Goal: Task Accomplishment & Management: Use online tool/utility

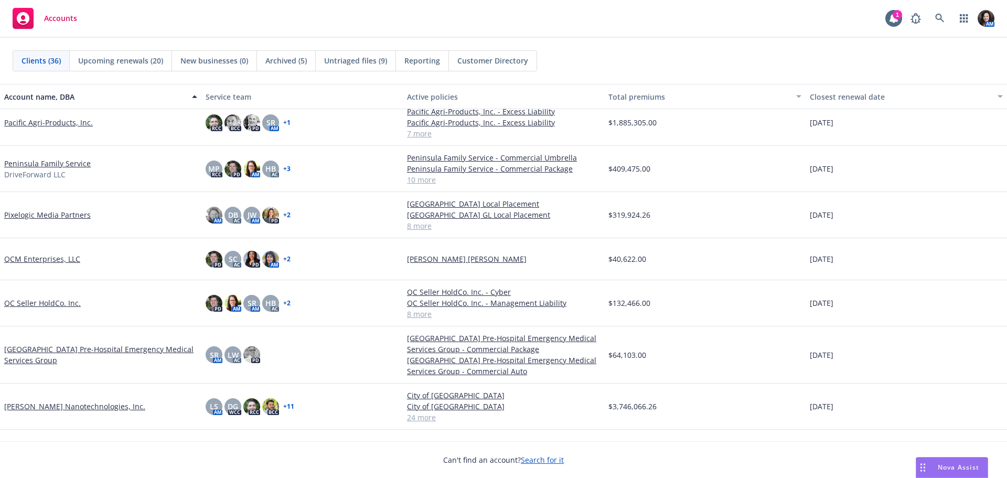
scroll to position [1154, 0]
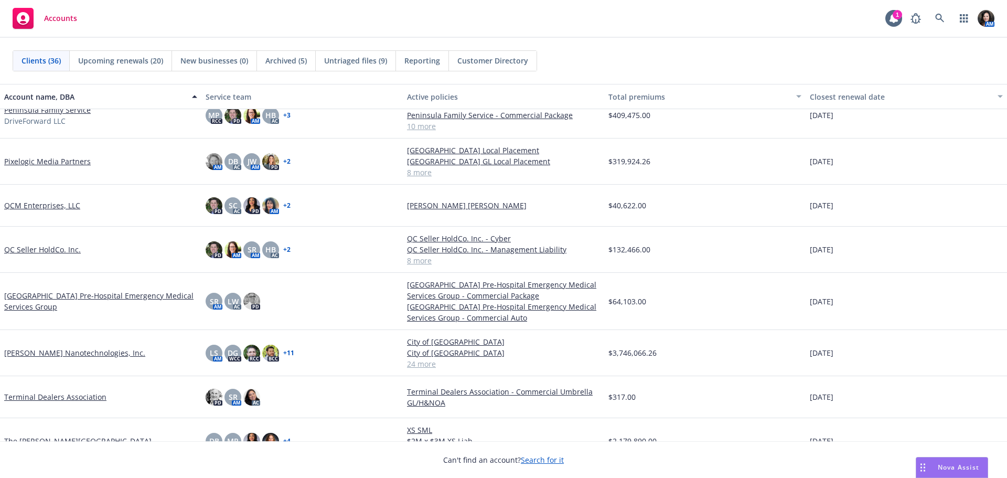
click at [60, 355] on link "[PERSON_NAME] Nanotechnologies, Inc." at bounding box center [74, 352] width 141 height 11
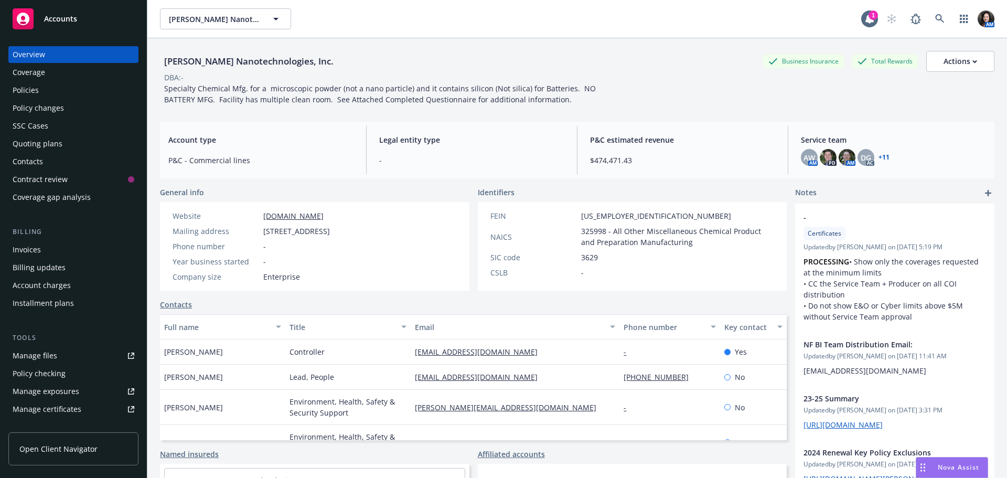
click at [56, 92] on div "Policies" at bounding box center [74, 90] width 122 height 17
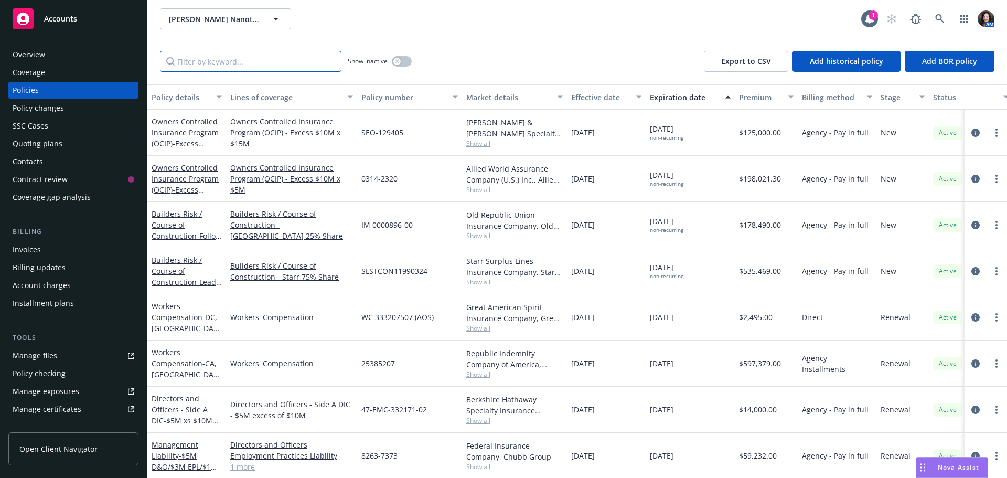
click at [236, 63] on input "Filter by keyword..." at bounding box center [250, 61] width 181 height 21
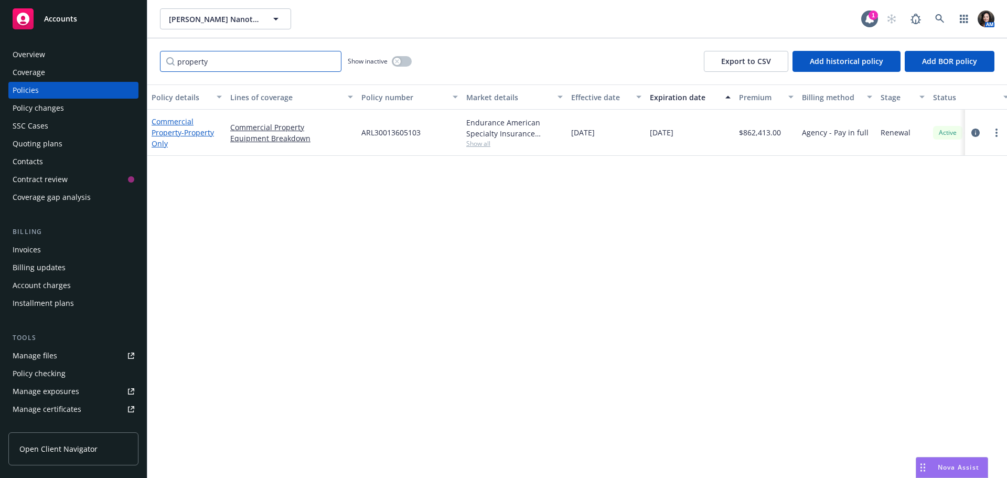
type input "property"
click at [181, 125] on link "Commercial Property - Property Only" at bounding box center [183, 132] width 62 height 32
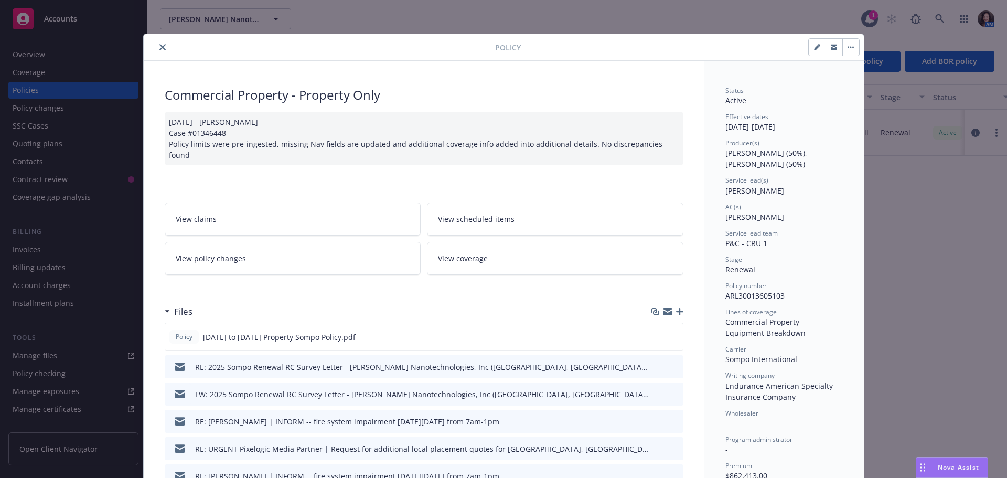
scroll to position [52, 0]
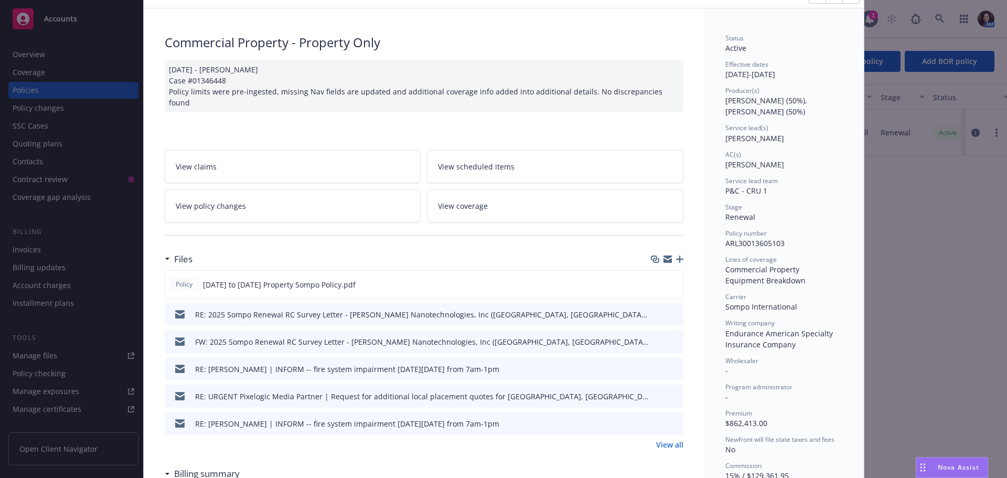
click at [301, 199] on link "View policy changes" at bounding box center [293, 205] width 256 height 33
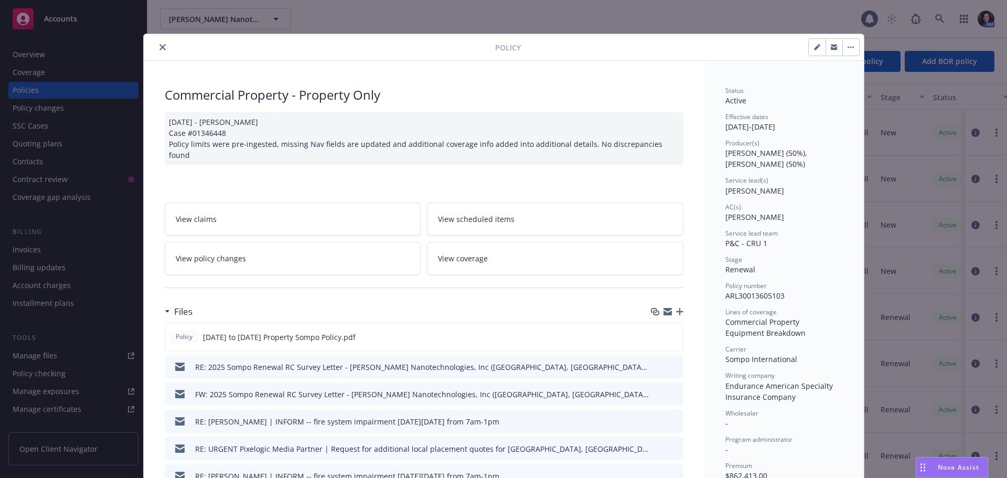
scroll to position [31, 0]
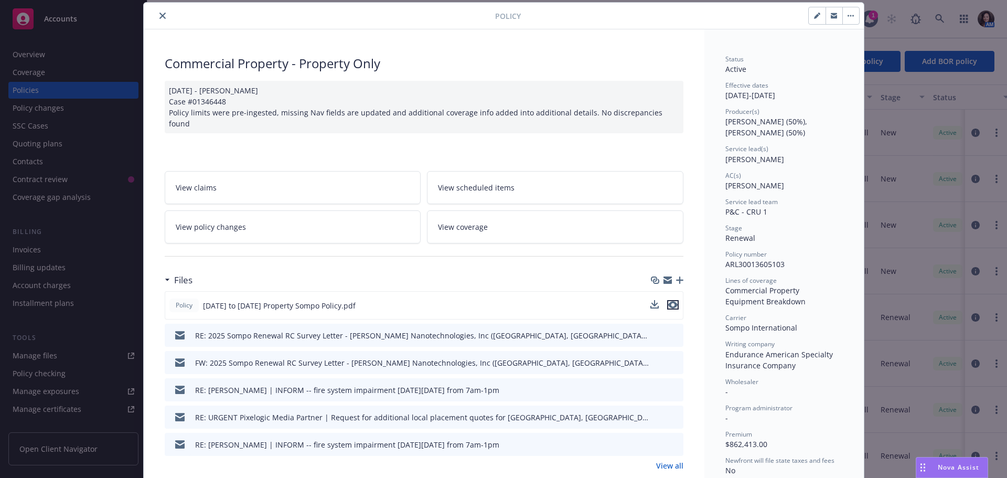
click at [674, 300] on button "preview file" at bounding box center [673, 304] width 12 height 9
click at [676, 460] on link "View all" at bounding box center [669, 465] width 27 height 11
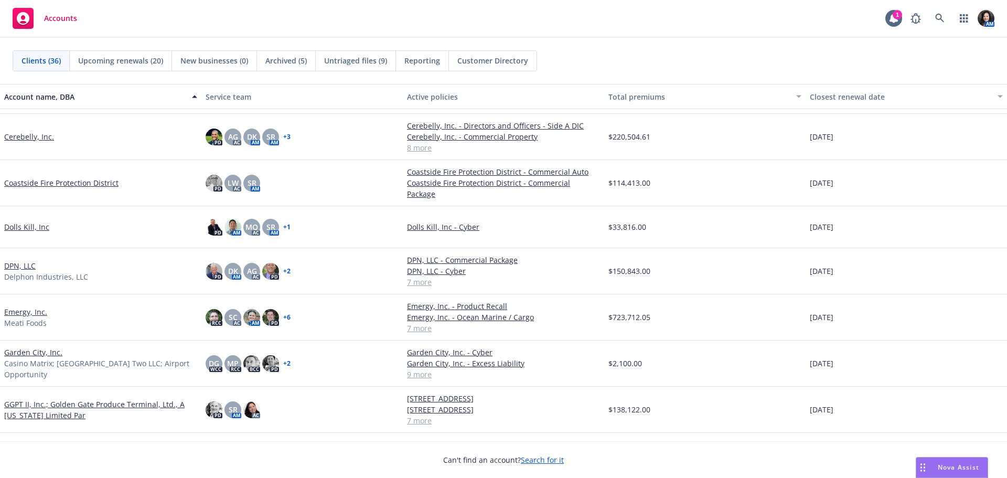
scroll to position [315, 0]
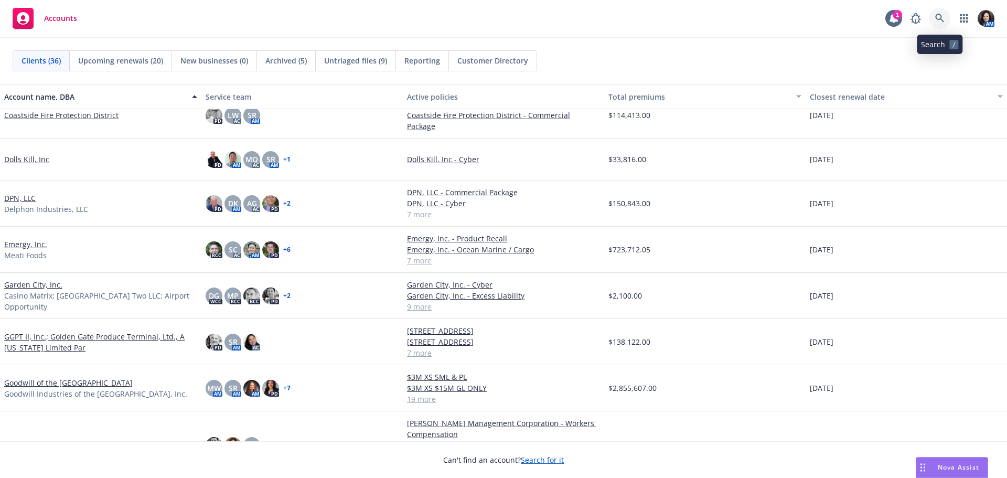
click at [944, 25] on link at bounding box center [939, 18] width 21 height 21
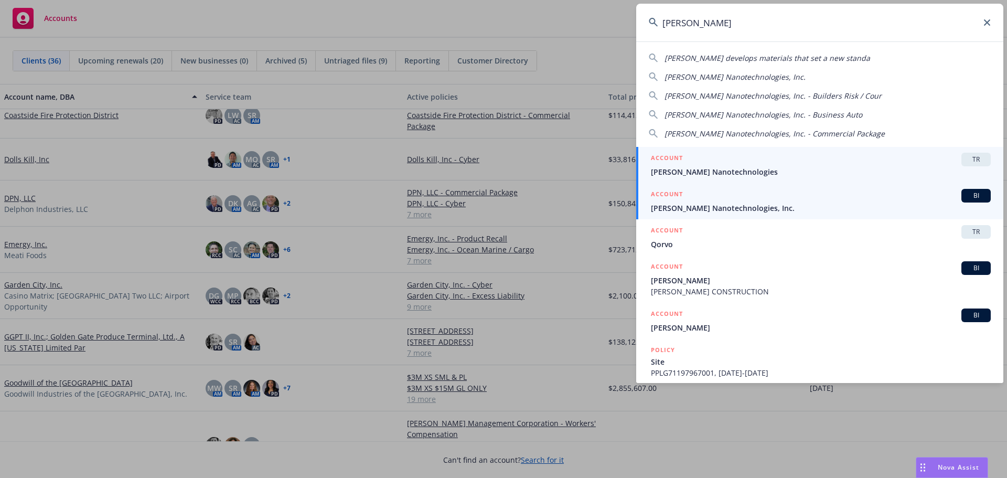
type input "sila"
click at [673, 198] on h5 "ACCOUNT" at bounding box center [667, 195] width 32 height 13
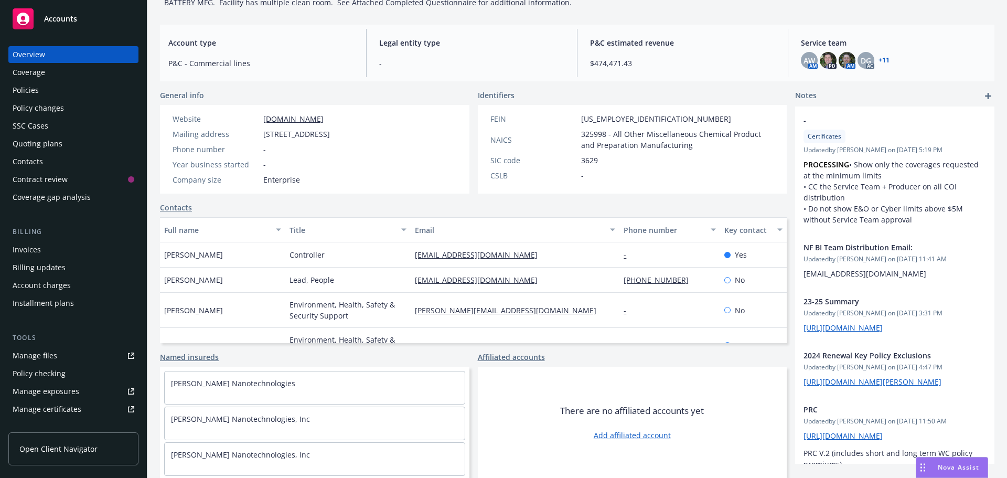
click at [70, 92] on div "Policies" at bounding box center [74, 90] width 122 height 17
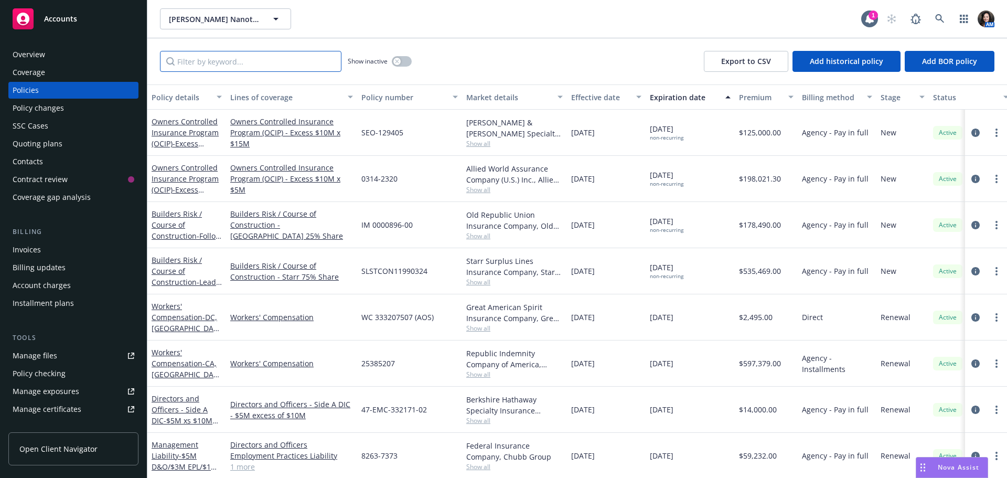
click at [224, 63] on input "Filter by keyword..." at bounding box center [250, 61] width 181 height 21
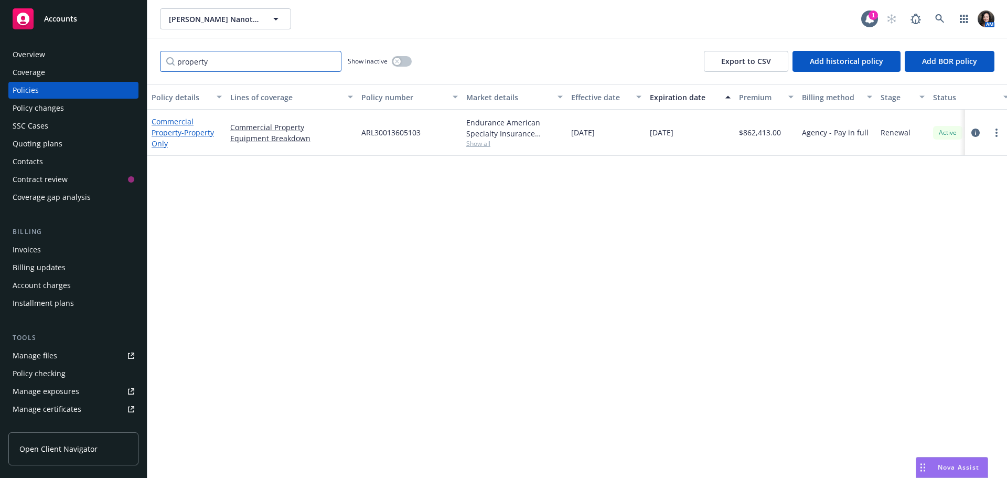
type input "property"
click at [169, 133] on link "Commercial Property - Property Only" at bounding box center [183, 132] width 62 height 32
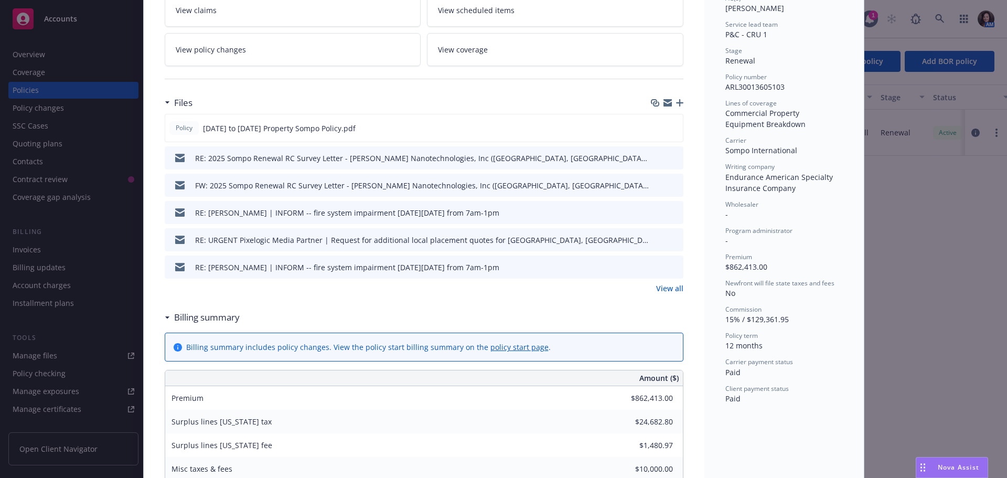
scroll to position [210, 0]
click at [668, 282] on div "Files Policy 11-1-24 to 11-30-25 Property Sompo Policy.pdf RE: 2025 Sompo Renew…" at bounding box center [424, 198] width 519 height 215
click at [668, 282] on link "View all" at bounding box center [669, 287] width 27 height 11
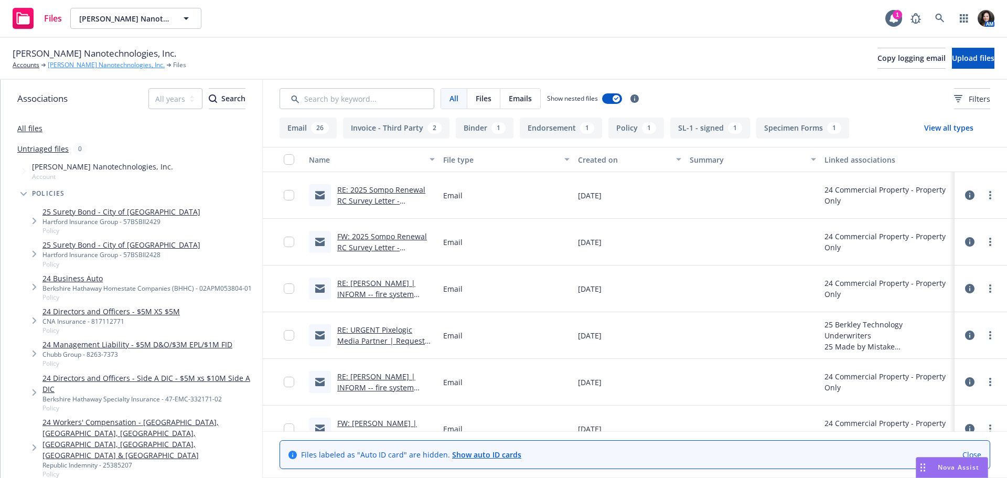
click at [89, 67] on link "[PERSON_NAME] Nanotechnologies, Inc." at bounding box center [106, 64] width 117 height 9
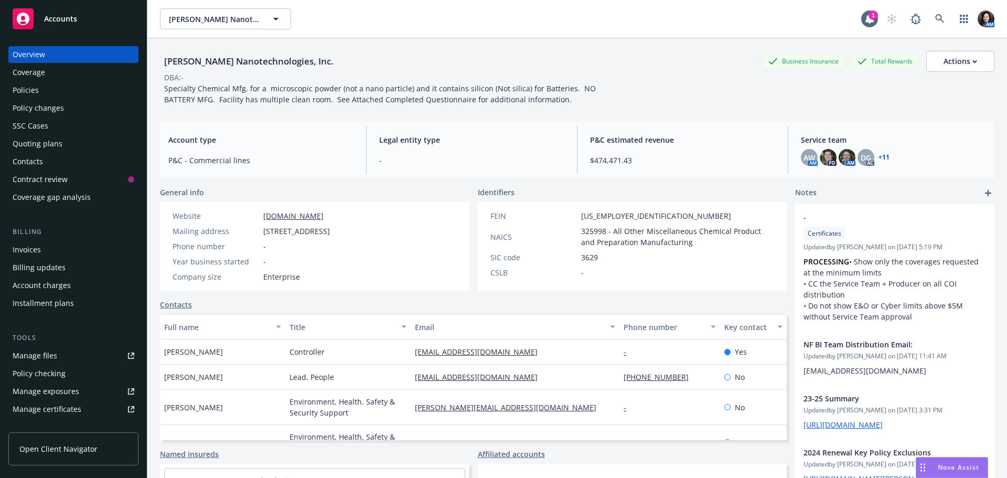
click at [33, 94] on div "Policies" at bounding box center [26, 90] width 26 height 17
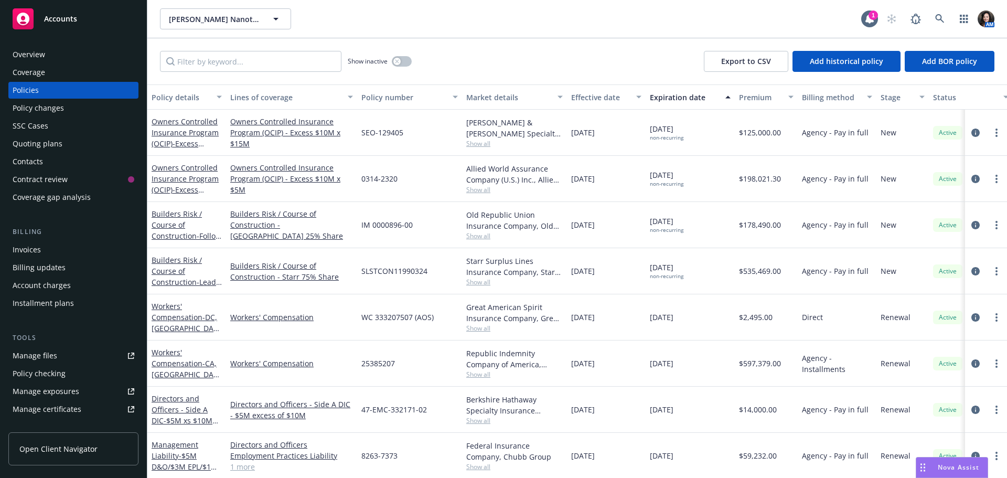
click at [42, 141] on div "Quoting plans" at bounding box center [38, 143] width 50 height 17
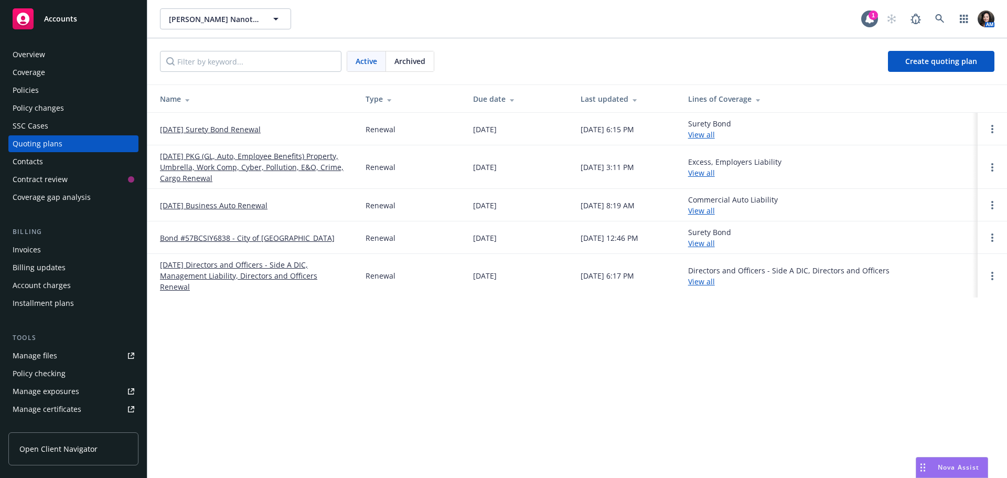
click at [423, 61] on span "Archived" at bounding box center [409, 61] width 31 height 11
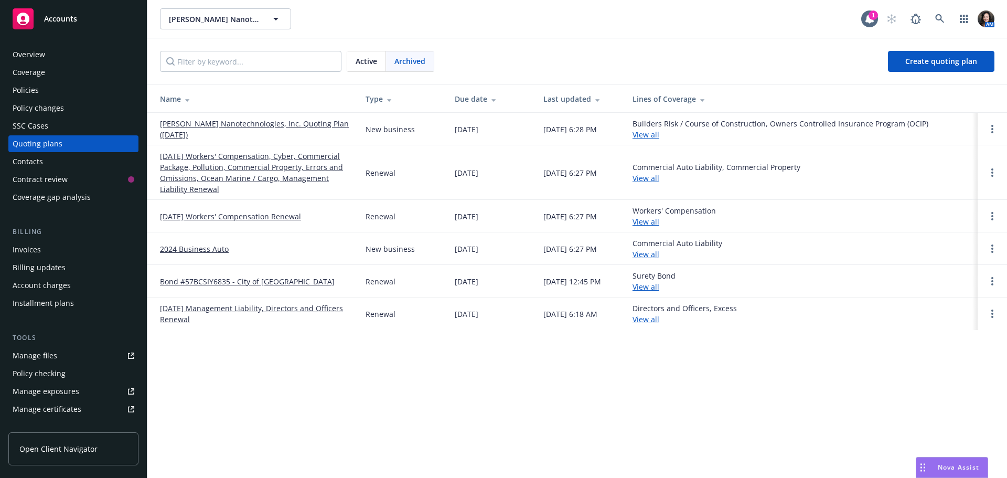
click at [397, 63] on span "Archived" at bounding box center [409, 61] width 31 height 11
click at [398, 61] on span "Archived" at bounding box center [409, 61] width 31 height 11
click at [233, 163] on link "[DATE] Workers' Compensation, Cyber, Commercial Package, Pollution, Commercial …" at bounding box center [254, 173] width 189 height 44
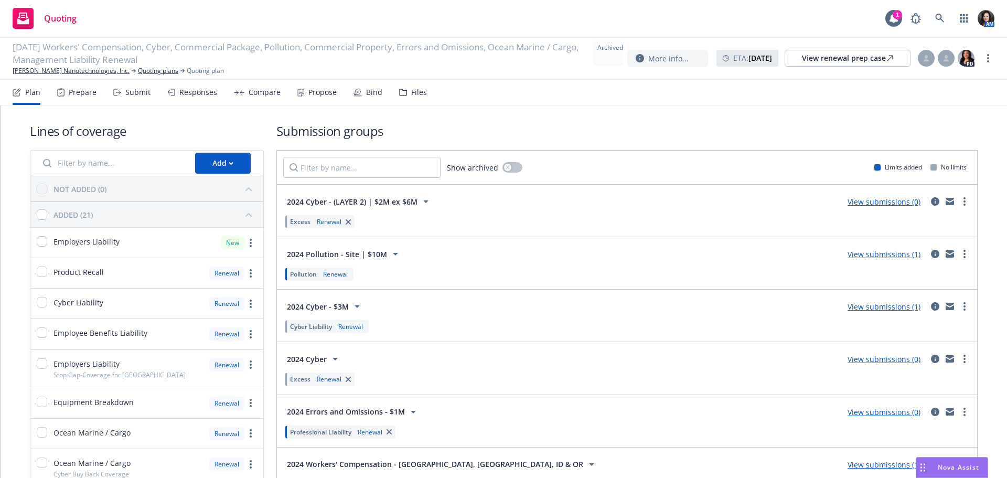
click at [143, 94] on div "Submit" at bounding box center [137, 92] width 25 height 8
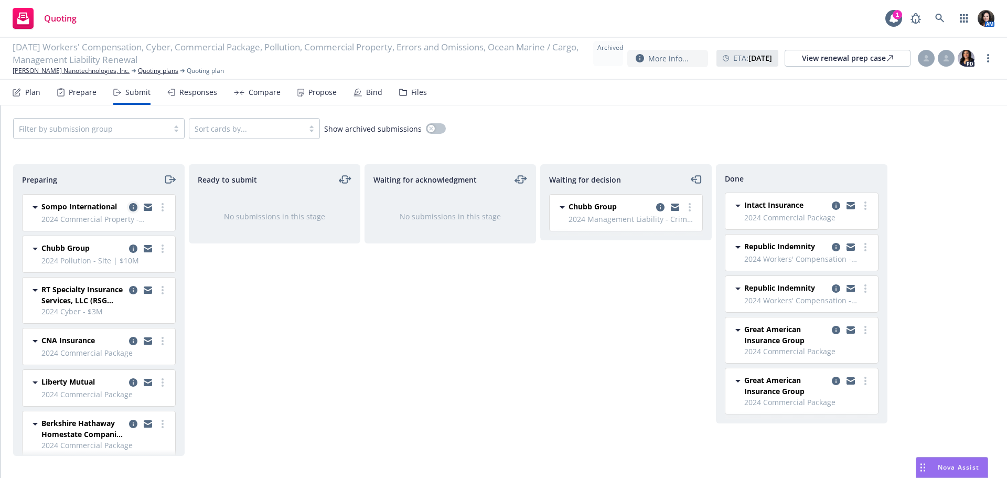
click at [129, 208] on icon "copy logging email" at bounding box center [133, 207] width 8 height 8
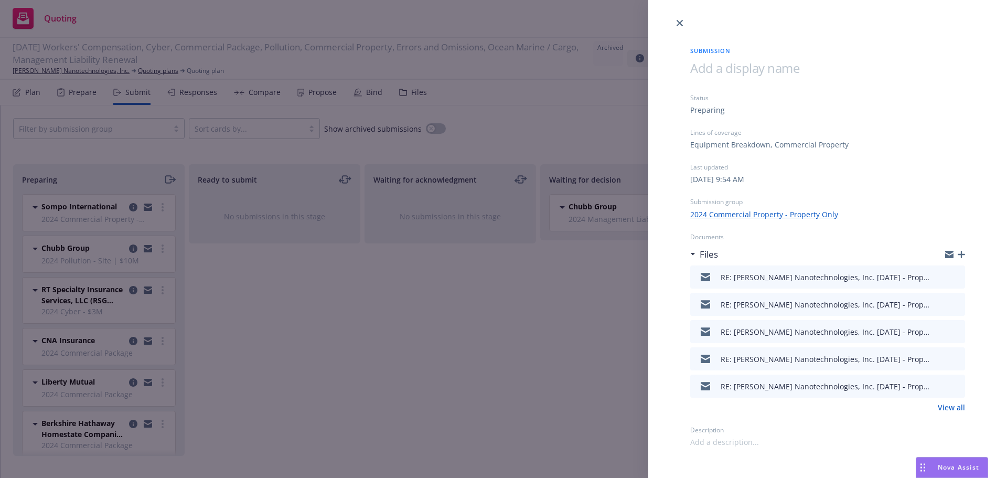
drag, startPoint x: 966, startPoint y: 411, endPoint x: 949, endPoint y: 400, distance: 20.5
click at [966, 411] on div "Submission Status Preparing Lines of coverage Equipment Breakdown, Commercial P…" at bounding box center [827, 238] width 308 height 418
click at [951, 408] on link "View all" at bounding box center [951, 407] width 27 height 11
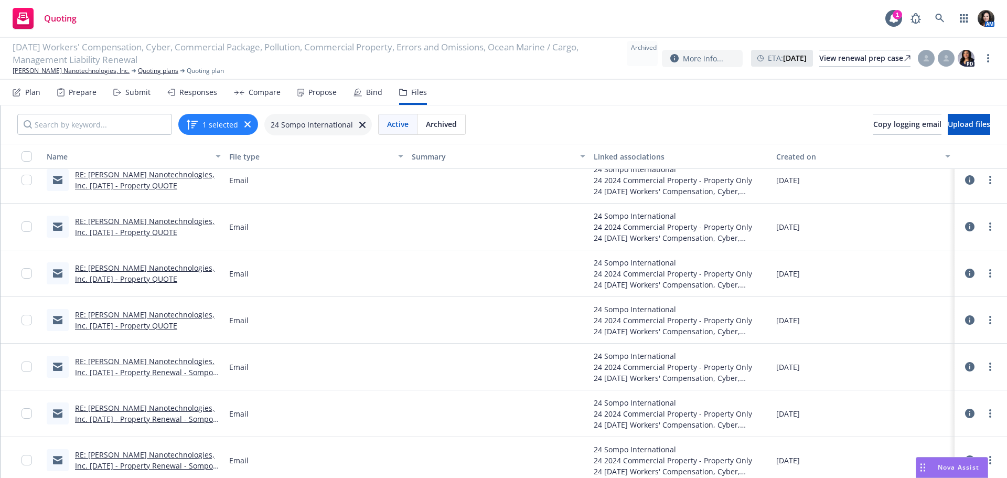
scroll to position [526, 0]
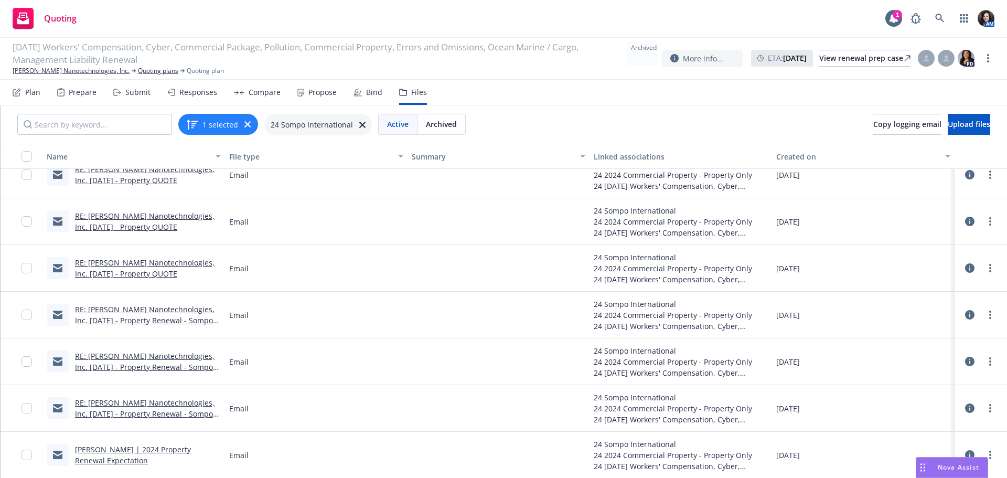
click at [180, 457] on link "[PERSON_NAME] | 2024 Property Renewal Expectation" at bounding box center [133, 454] width 116 height 21
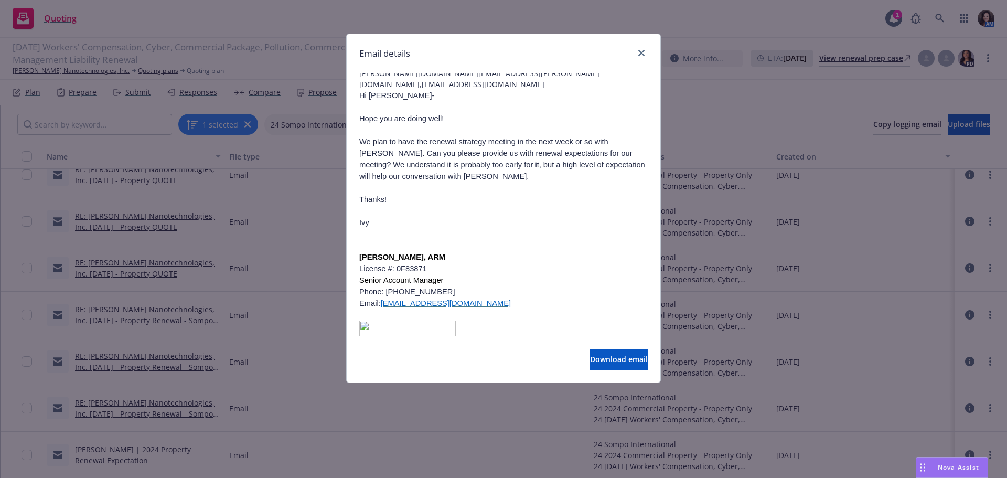
scroll to position [52, 0]
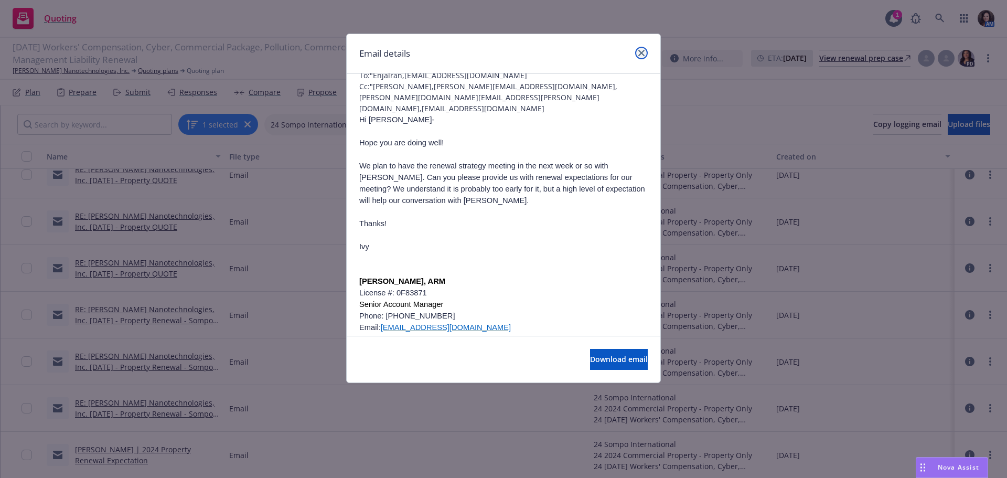
click at [644, 53] on icon "close" at bounding box center [641, 53] width 6 height 6
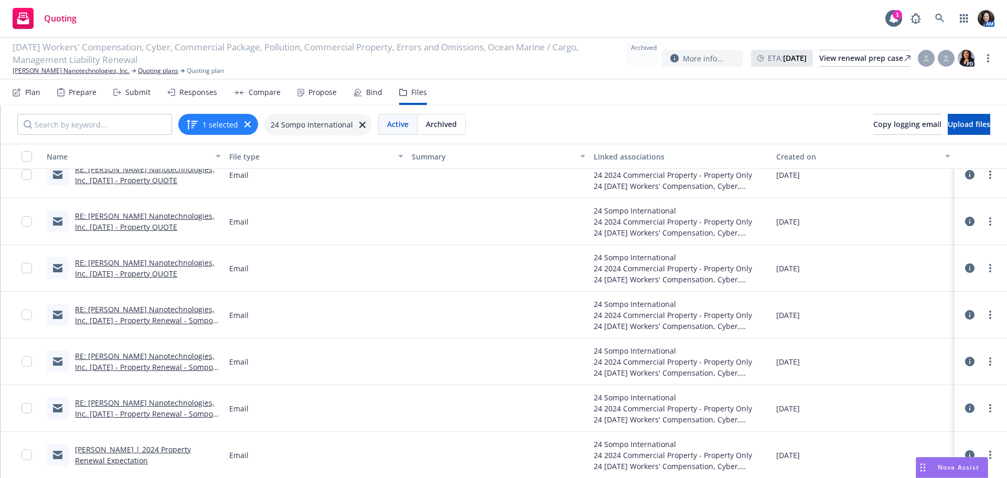
click at [160, 363] on link "RE: [PERSON_NAME] Nanotechnologies, Inc. [DATE] - Property Renewal - Sompo Subm…" at bounding box center [145, 367] width 140 height 32
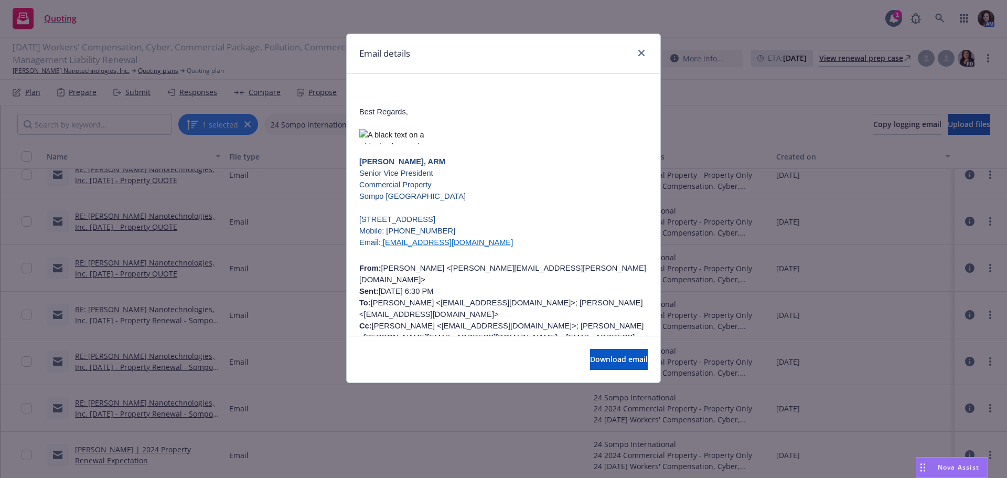
scroll to position [157, 0]
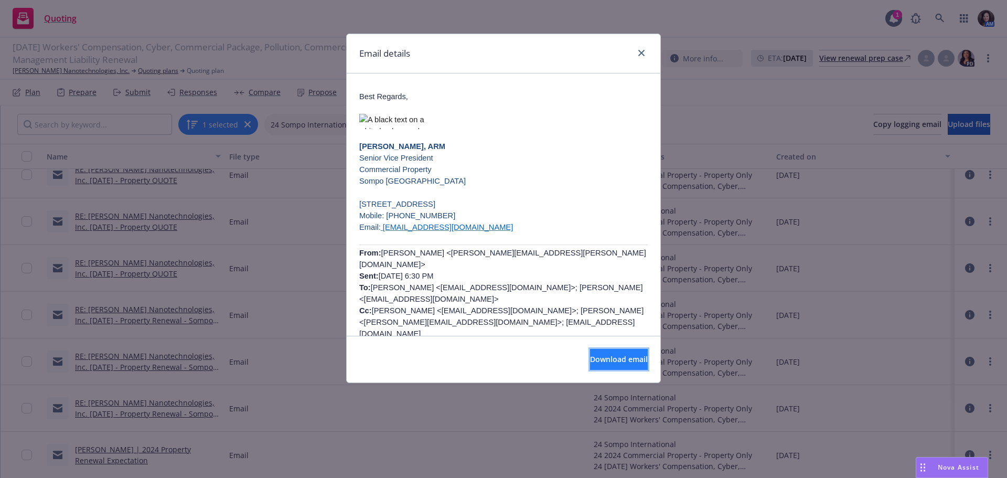
click at [590, 356] on span "Download email" at bounding box center [619, 359] width 58 height 10
click at [643, 52] on icon "close" at bounding box center [641, 53] width 6 height 6
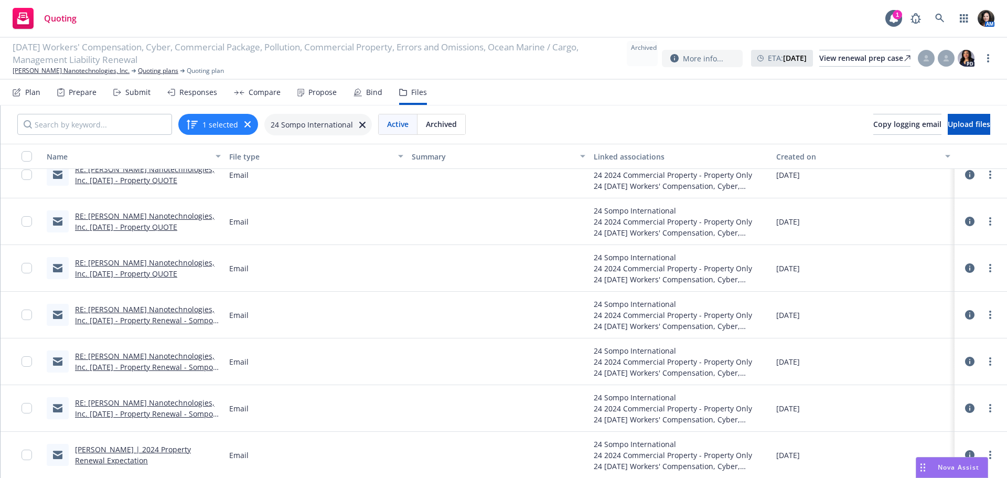
click at [176, 368] on link "RE: Sila Nanotechnologies, Inc. 11-1-24 - Property Renewal - Sompo Submission" at bounding box center [145, 367] width 140 height 32
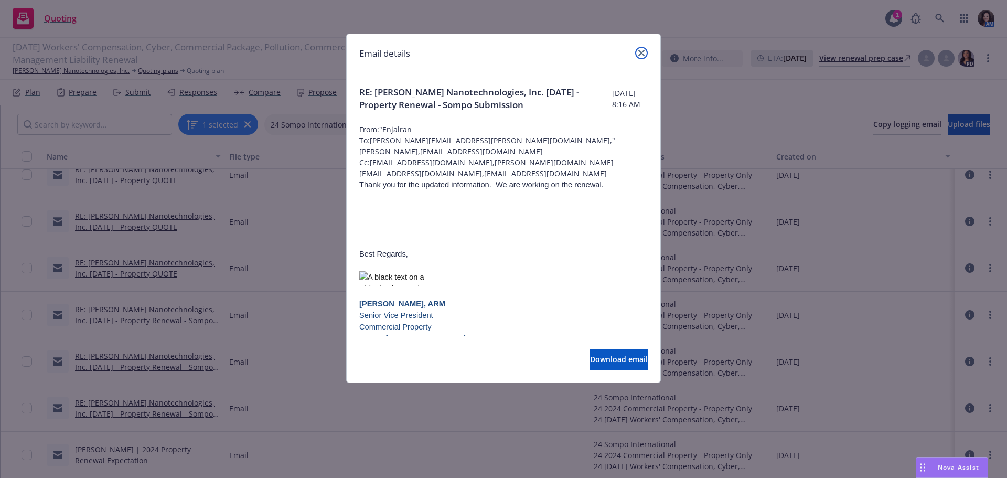
drag, startPoint x: 645, startPoint y: 51, endPoint x: 555, endPoint y: 140, distance: 126.5
click at [645, 51] on link "close" at bounding box center [641, 53] width 13 height 13
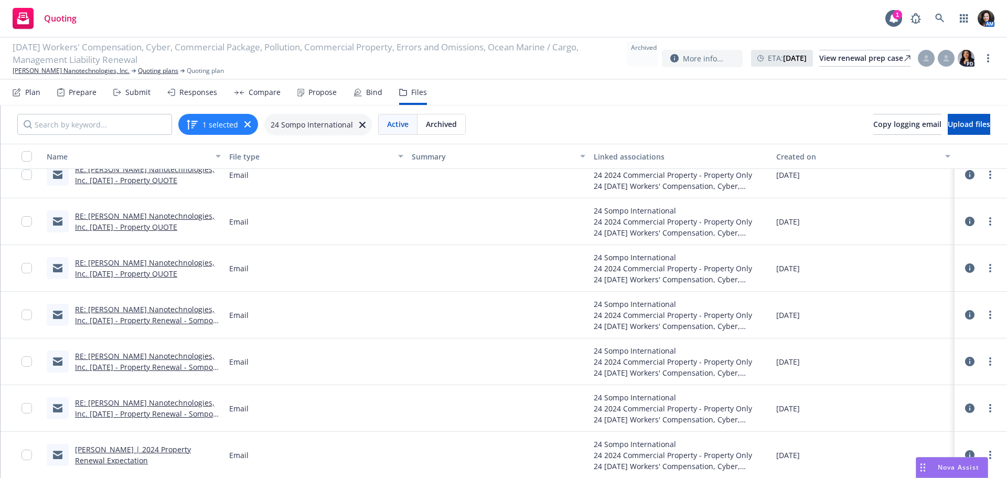
click at [160, 409] on div "RE: Sila Nanotechnologies, Inc. 11-1-24 - Property Renewal - Sompo Submission" at bounding box center [148, 408] width 146 height 22
click at [164, 413] on link "RE: Sila Nanotechnologies, Inc. 11-1-24 - Property Renewal - Sompo Submission" at bounding box center [145, 414] width 140 height 32
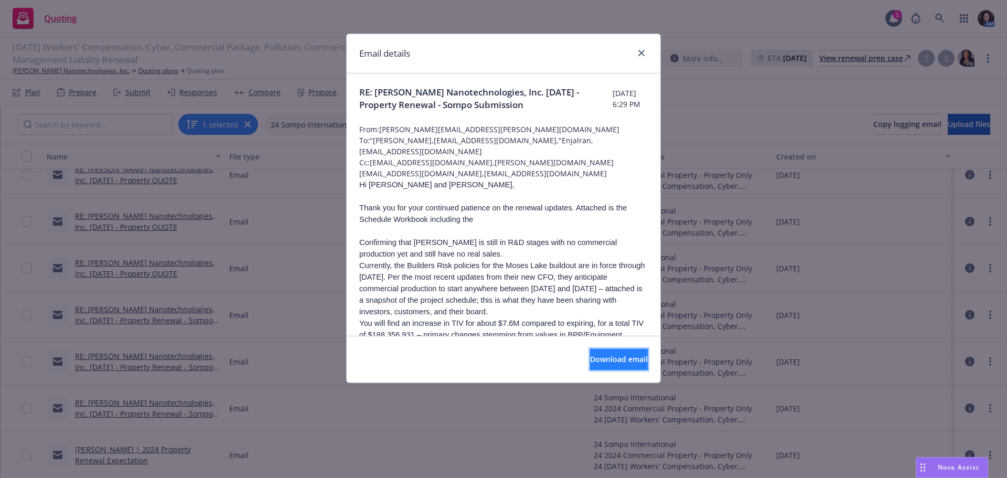
click at [590, 359] on span "Download email" at bounding box center [619, 359] width 58 height 10
click at [642, 49] on link "close" at bounding box center [641, 53] width 13 height 13
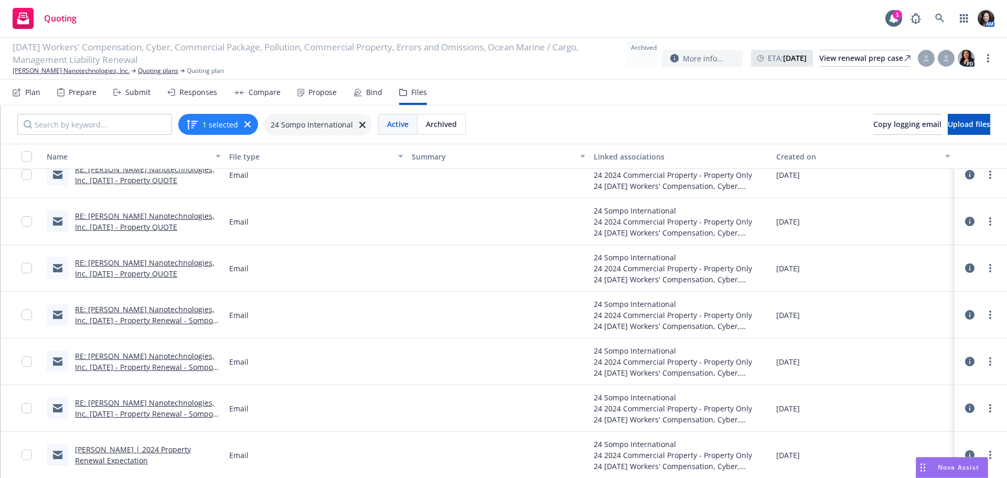
click at [403, 93] on icon at bounding box center [403, 92] width 7 height 6
click at [39, 70] on link "[PERSON_NAME] Nanotechnologies, Inc." at bounding box center [71, 70] width 117 height 9
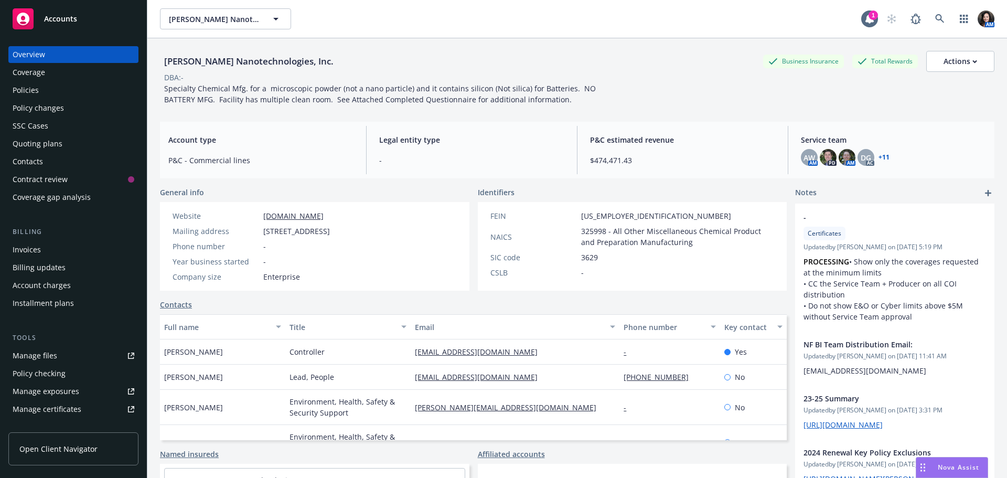
click at [28, 92] on div "Policies" at bounding box center [26, 90] width 26 height 17
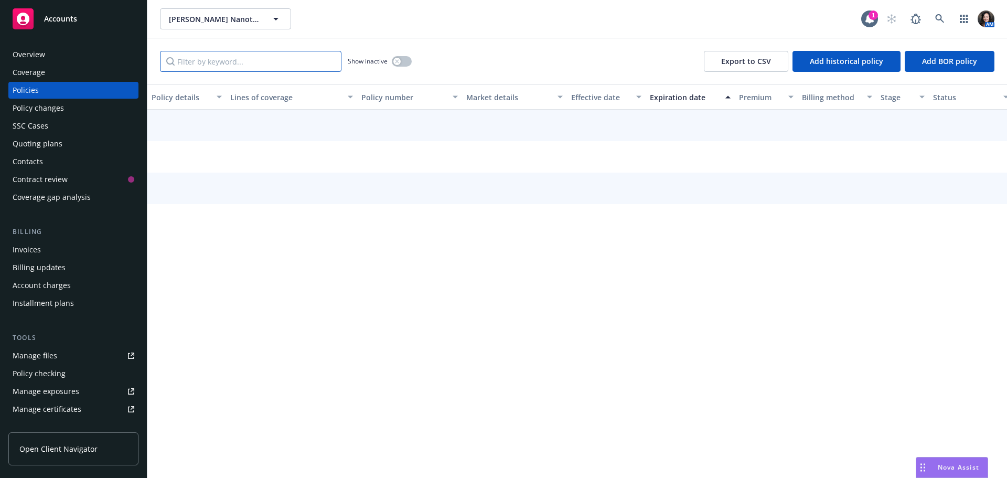
click at [211, 68] on input "Filter by keyword..." at bounding box center [250, 61] width 181 height 21
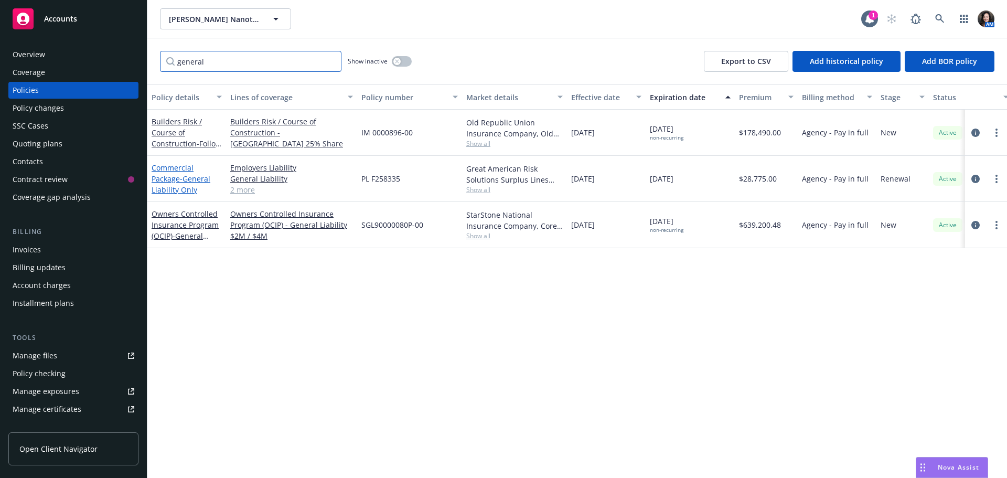
type input "general"
click at [179, 185] on span "- General Liability Only" at bounding box center [181, 184] width 59 height 21
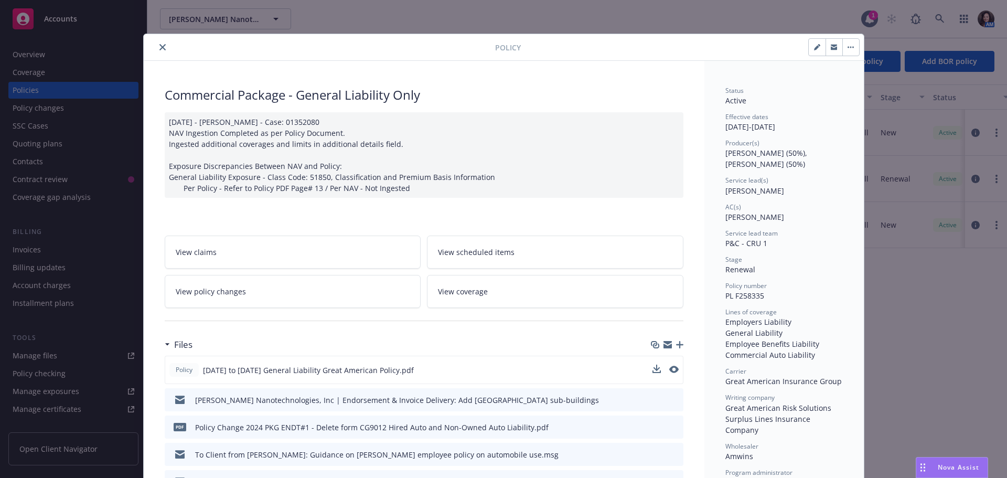
click at [670, 374] on button at bounding box center [673, 370] width 9 height 11
click at [652, 371] on icon "download file" at bounding box center [655, 369] width 8 height 8
click at [930, 454] on div "Policy Commercial Package - General Liability Only 11/19/2024 - Krishna Kumar -…" at bounding box center [503, 239] width 1007 height 478
click at [927, 462] on div "Drag to move" at bounding box center [922, 467] width 13 height 20
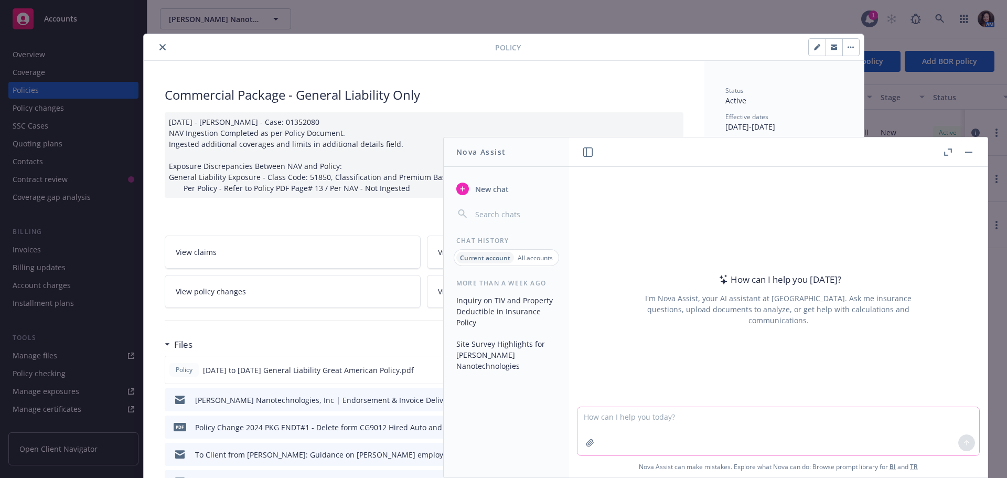
click at [688, 423] on textarea at bounding box center [778, 431] width 402 height 48
type textarea "symbols for hired and non-owned auto"
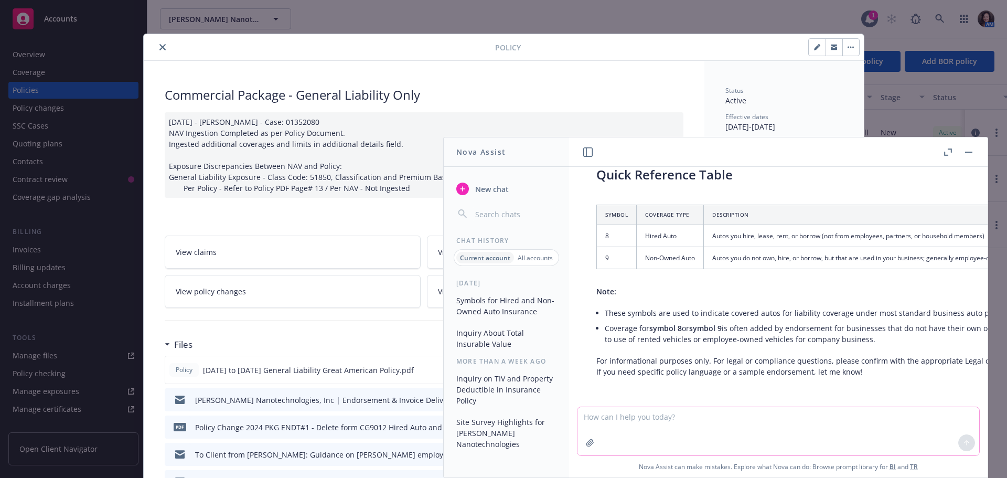
scroll to position [331, 0]
click at [162, 43] on button "close" at bounding box center [162, 47] width 13 height 13
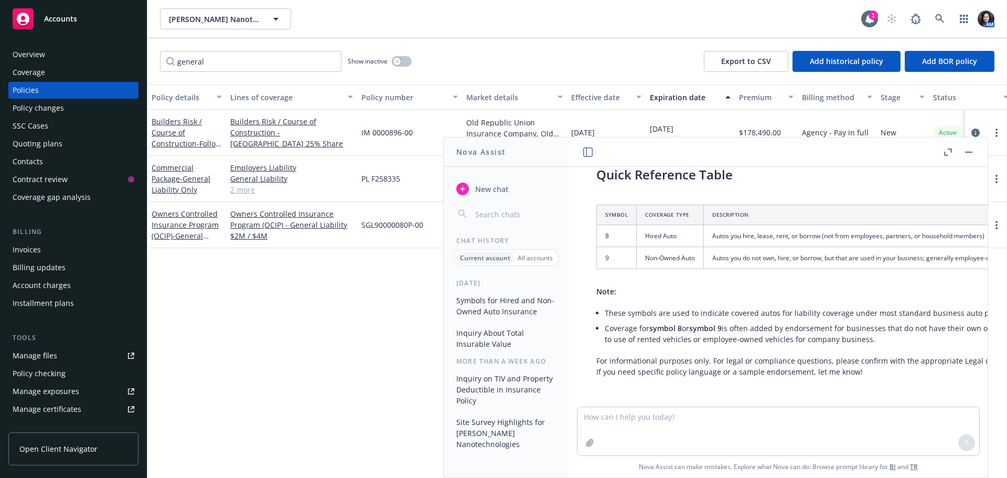
click at [37, 86] on div "Policies" at bounding box center [26, 90] width 26 height 17
click at [329, 65] on input "general" at bounding box center [250, 61] width 181 height 21
click at [329, 60] on input "general" at bounding box center [250, 61] width 181 height 21
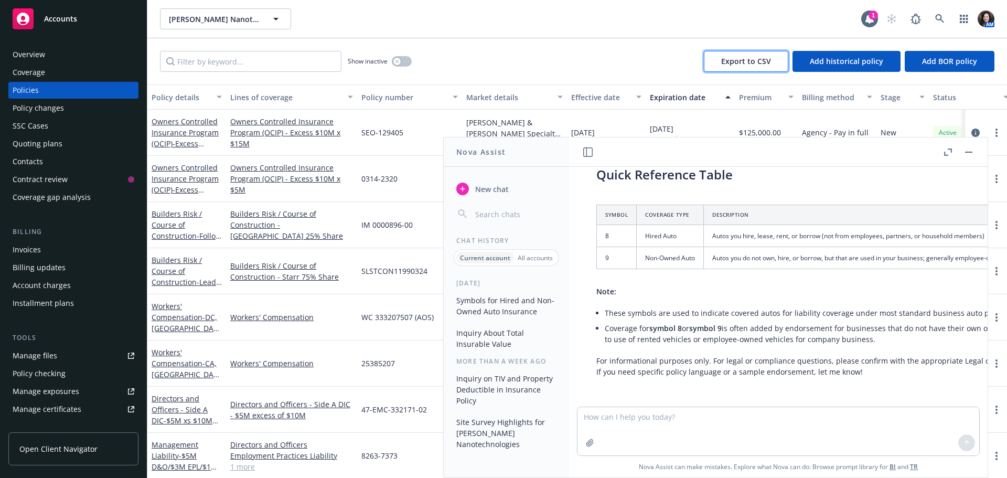
click at [737, 59] on span "Export to CSV" at bounding box center [746, 61] width 50 height 10
click at [967, 152] on rect "button" at bounding box center [968, 152] width 7 height 1
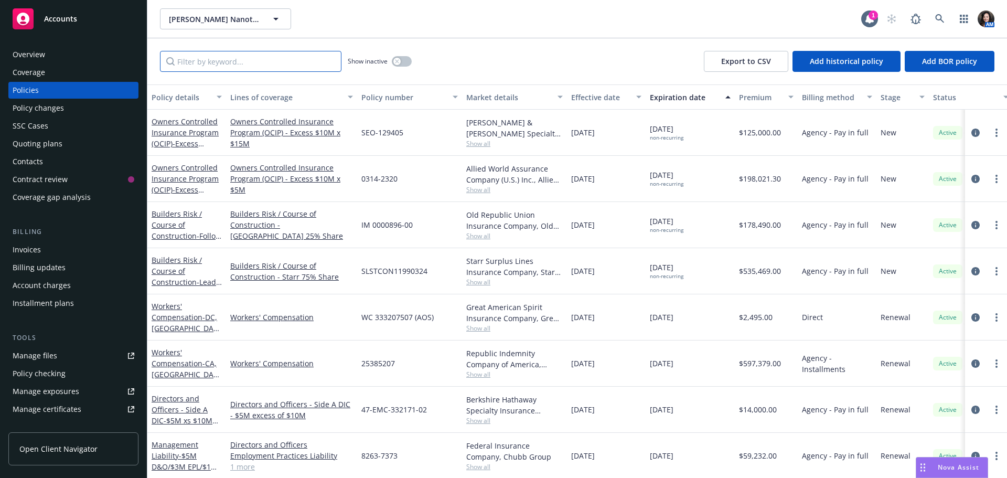
click at [248, 62] on input "Filter by keyword..." at bounding box center [250, 61] width 181 height 21
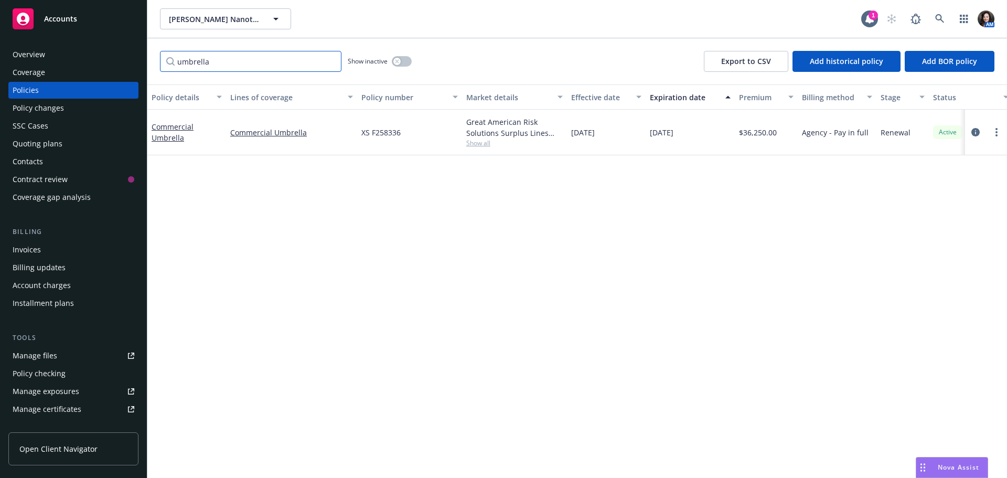
type input "umbrella"
click at [176, 130] on link "Commercial Umbrella" at bounding box center [173, 132] width 42 height 21
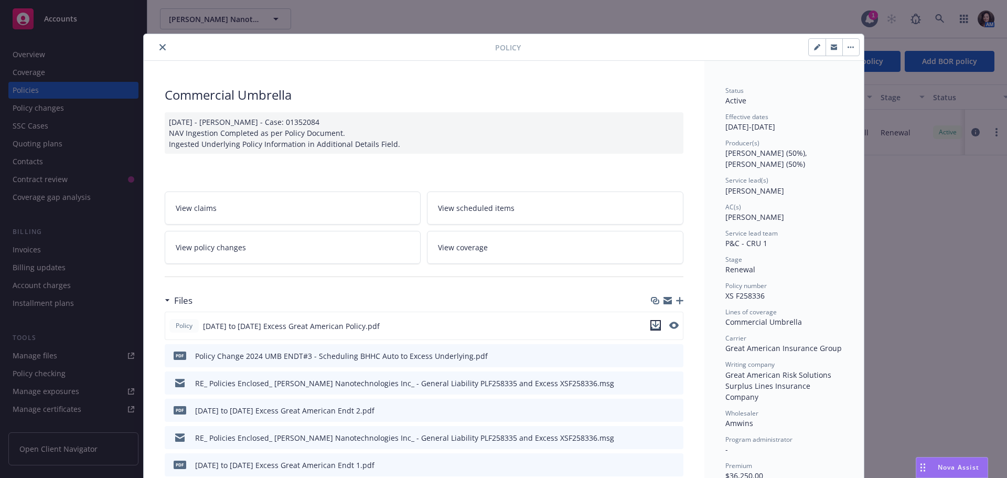
click at [655, 326] on icon "download file" at bounding box center [655, 325] width 8 height 8
click at [159, 45] on icon "close" at bounding box center [162, 47] width 6 height 6
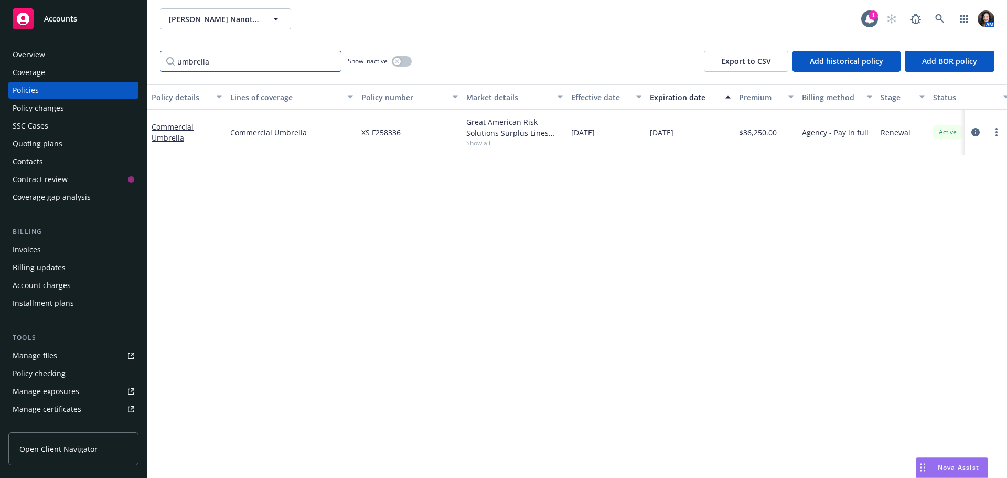
drag, startPoint x: 337, startPoint y: 60, endPoint x: 330, endPoint y: 62, distance: 7.3
click at [330, 62] on input "umbrella" at bounding box center [250, 61] width 181 height 21
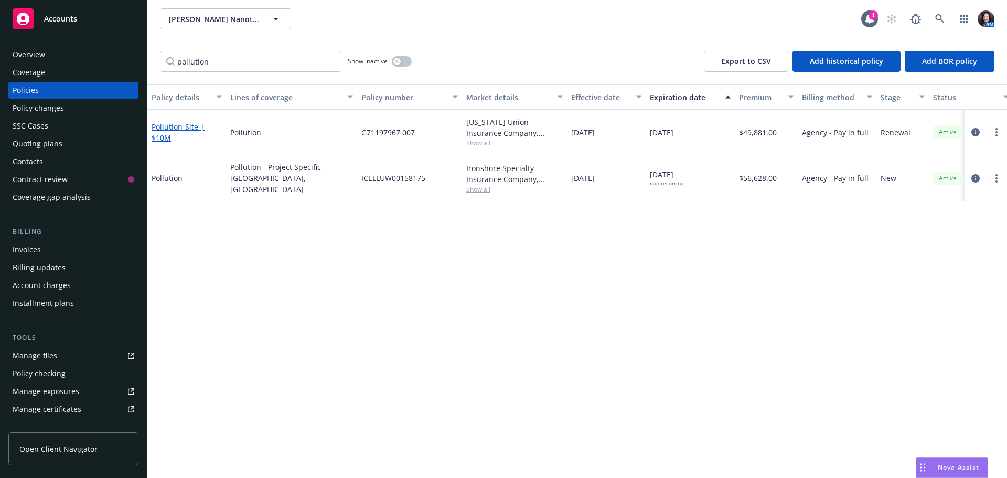
click at [178, 123] on link "Pollution - Site | $10M" at bounding box center [178, 132] width 53 height 21
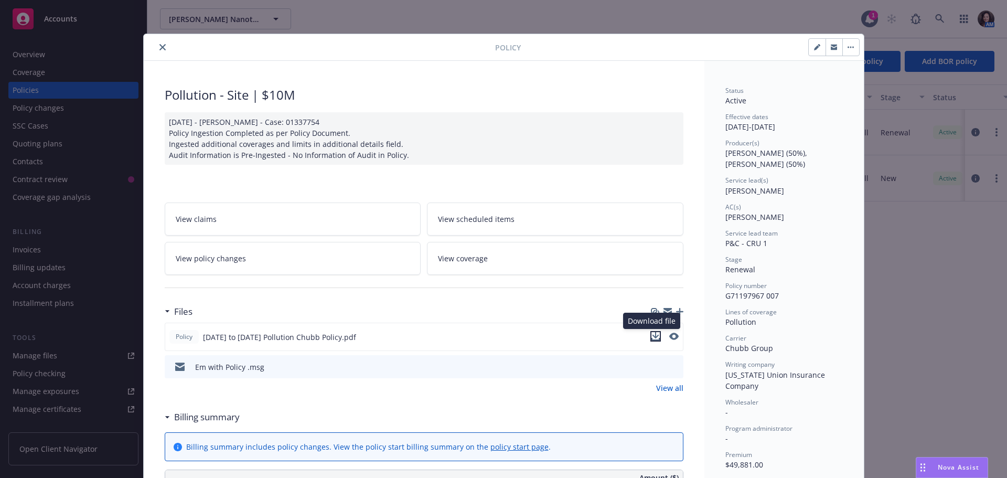
click at [651, 336] on icon "download file" at bounding box center [655, 336] width 8 height 8
click at [160, 48] on icon "close" at bounding box center [162, 47] width 6 height 6
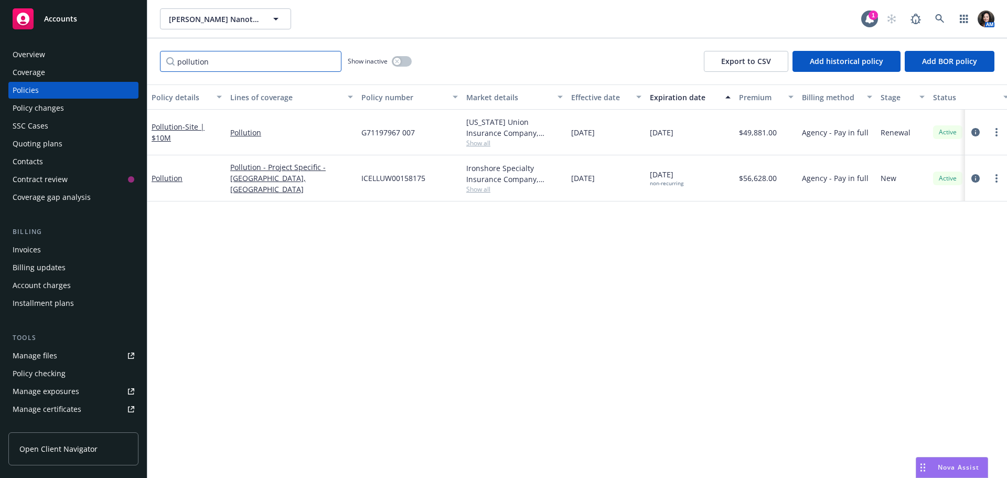
drag, startPoint x: 212, startPoint y: 64, endPoint x: 145, endPoint y: 62, distance: 67.2
click at [145, 62] on div "Accounts Overview Coverage Policies Policy changes SSC Cases Quoting plans Cont…" at bounding box center [503, 239] width 1007 height 478
click at [285, 69] on input "pollution" at bounding box center [250, 61] width 181 height 21
type input "p"
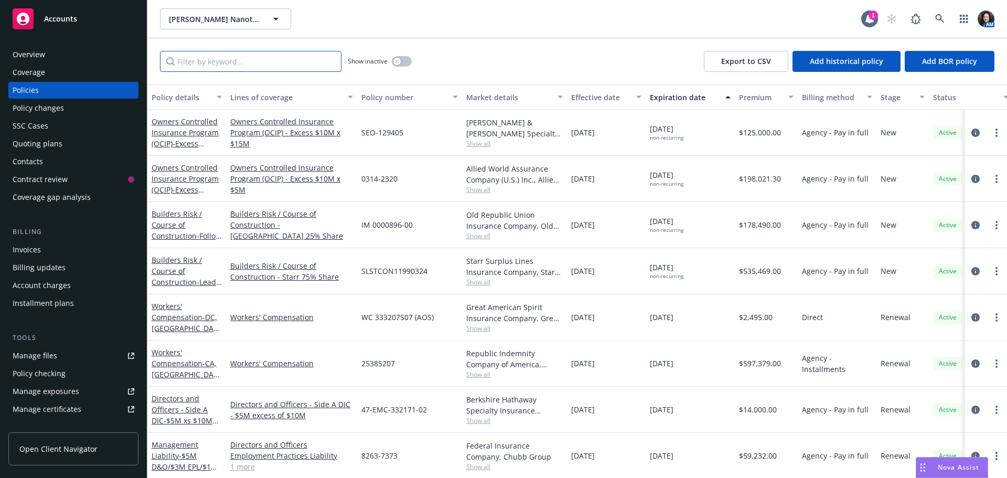
click at [216, 58] on input "Filter by keyword..." at bounding box center [250, 61] width 181 height 21
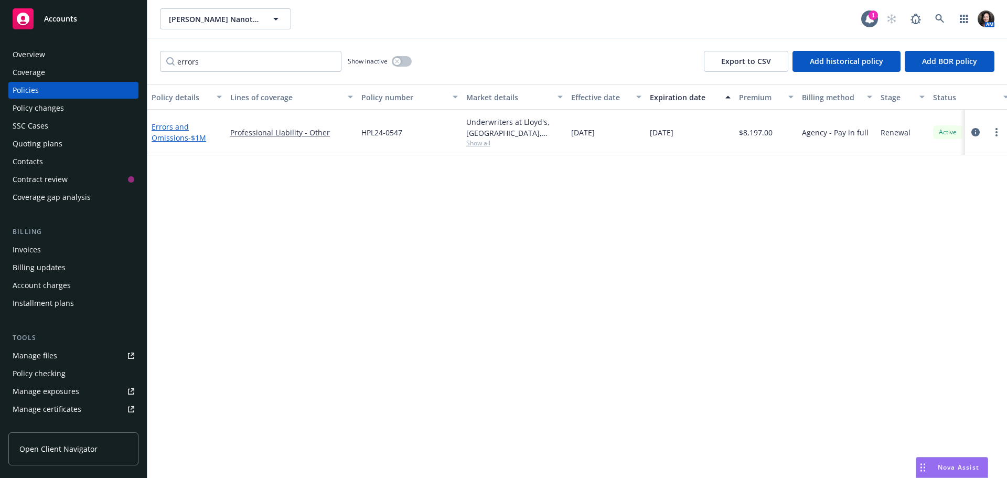
click at [179, 136] on link "Errors and Omissions - $1M" at bounding box center [179, 132] width 55 height 21
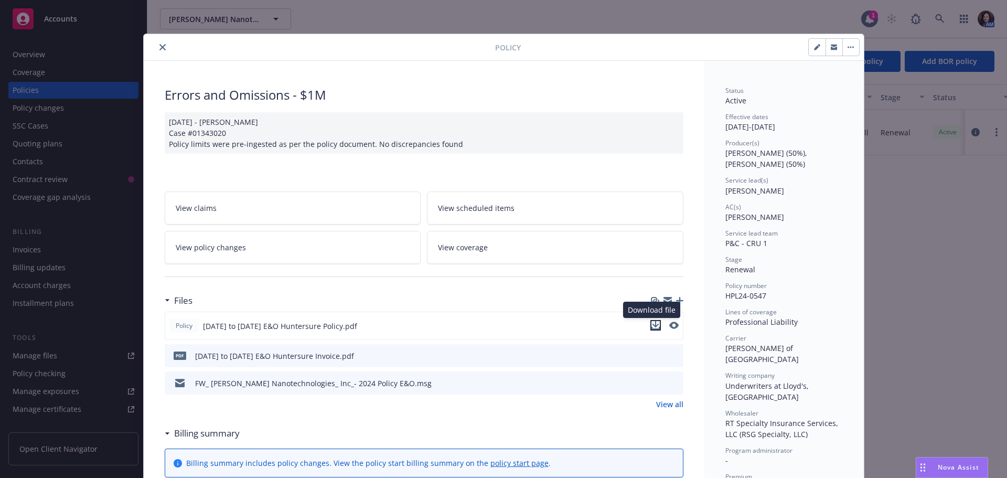
click at [652, 325] on icon "download file" at bounding box center [655, 325] width 8 height 8
click at [159, 47] on icon "close" at bounding box center [162, 47] width 6 height 6
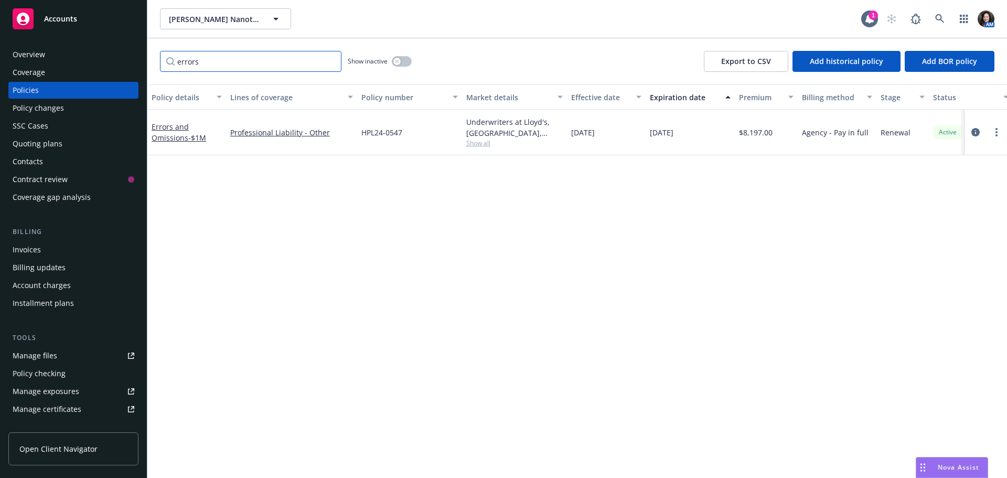
drag, startPoint x: 166, startPoint y: 55, endPoint x: 140, endPoint y: 54, distance: 26.8
click at [140, 54] on div "Accounts Overview Coverage Policies Policy changes SSC Cases Quoting plans Cont…" at bounding box center [503, 239] width 1007 height 478
click at [174, 128] on span "- Crime and K&R" at bounding box center [182, 132] width 60 height 21
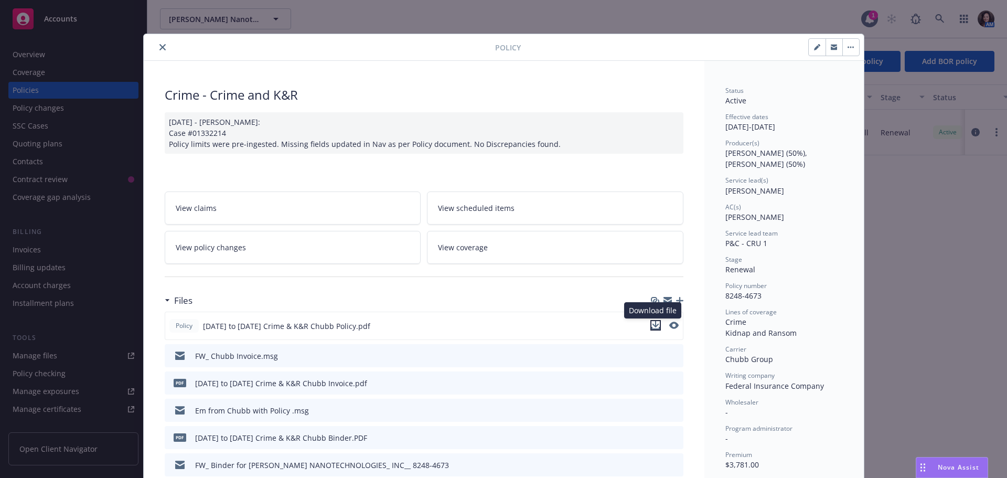
click at [653, 325] on icon "download file" at bounding box center [655, 324] width 7 height 6
click at [159, 47] on icon "close" at bounding box center [162, 47] width 6 height 6
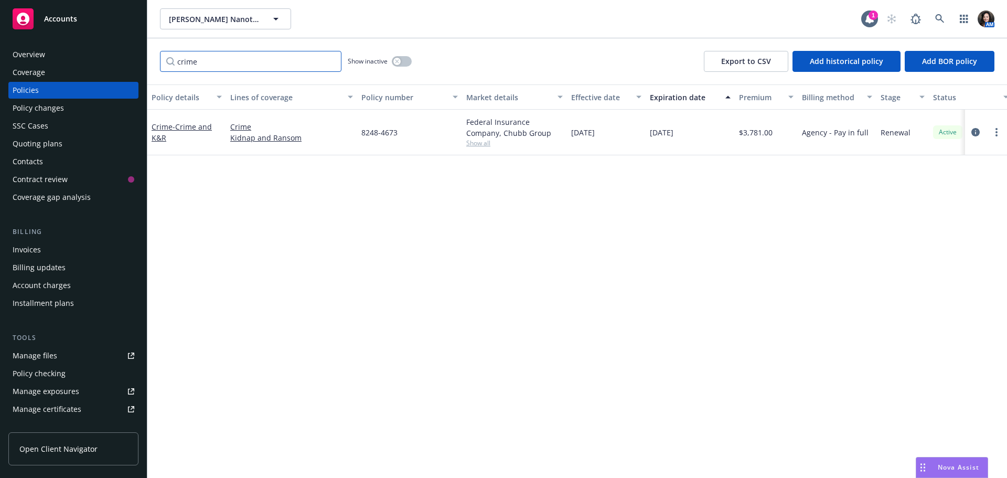
drag, startPoint x: 195, startPoint y: 67, endPoint x: 146, endPoint y: 59, distance: 49.4
click at [146, 59] on div "Accounts Overview Coverage Policies Policy changes SSC Cases Quoting plans Cont…" at bounding box center [503, 239] width 1007 height 478
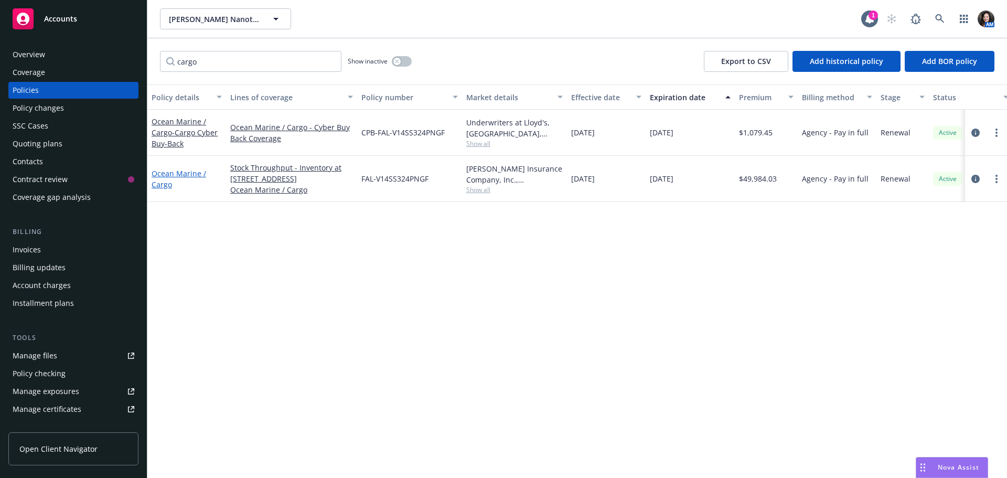
click at [167, 179] on link "Ocean Marine / Cargo" at bounding box center [179, 178] width 55 height 21
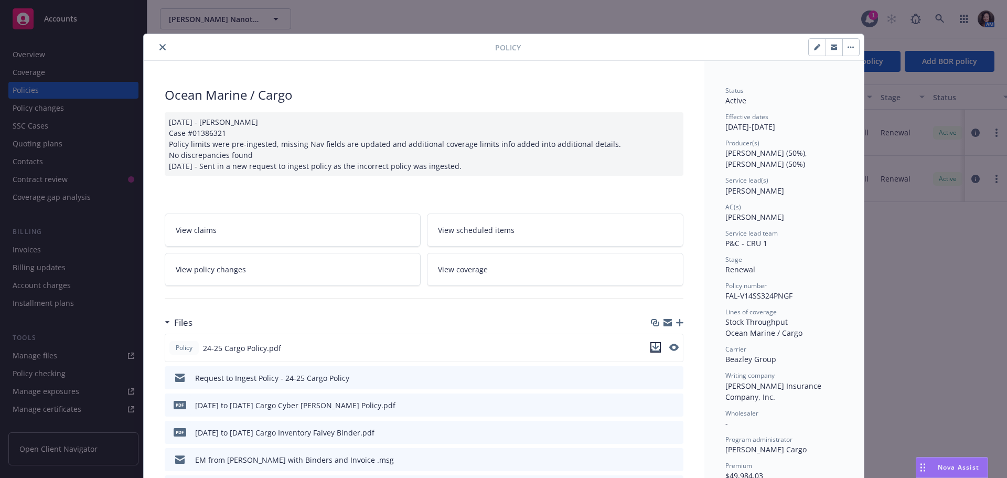
click at [652, 347] on icon "download file" at bounding box center [655, 346] width 7 height 6
click at [159, 47] on icon "close" at bounding box center [162, 47] width 6 height 6
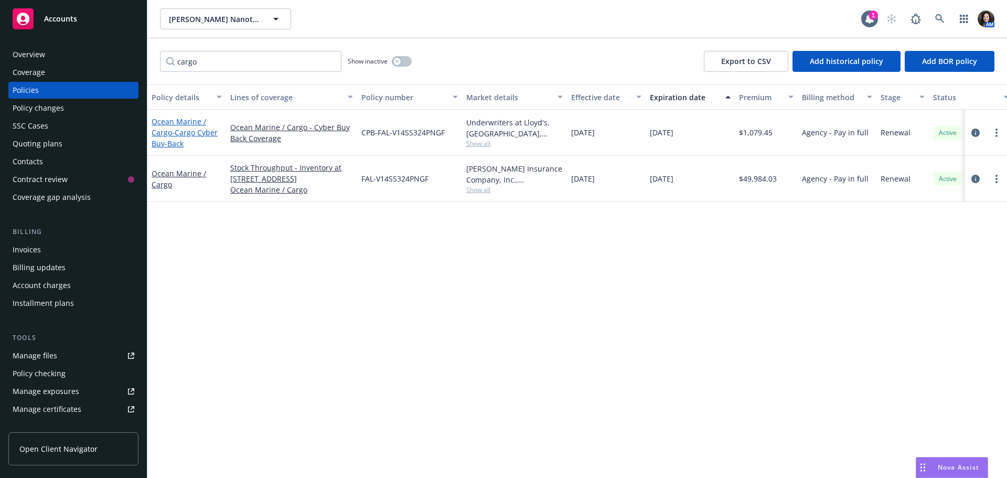
click at [165, 124] on link "Ocean Marine / Cargo - Cargo Cyber Buy-Back" at bounding box center [185, 132] width 66 height 32
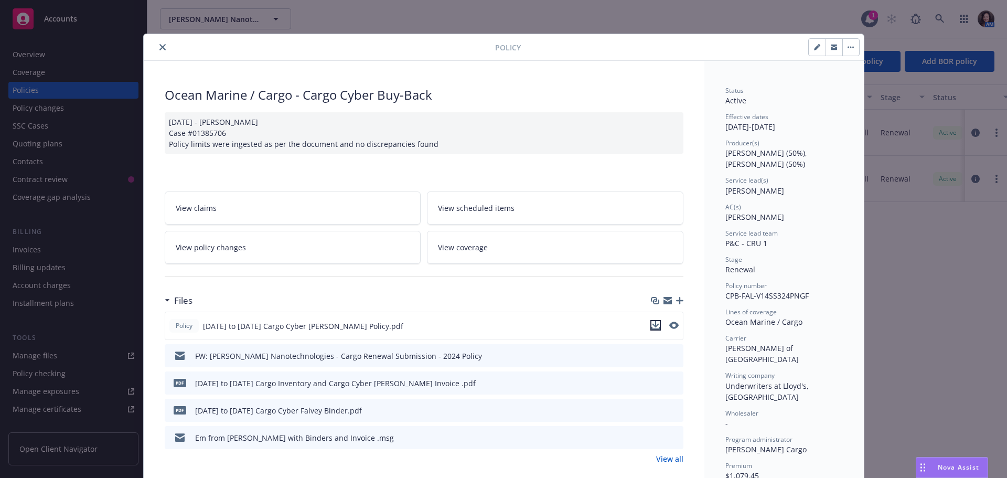
click at [652, 325] on icon "download file" at bounding box center [655, 325] width 8 height 8
drag, startPoint x: 155, startPoint y: 48, endPoint x: 162, endPoint y: 51, distance: 7.0
click at [159, 48] on icon "close" at bounding box center [162, 47] width 6 height 6
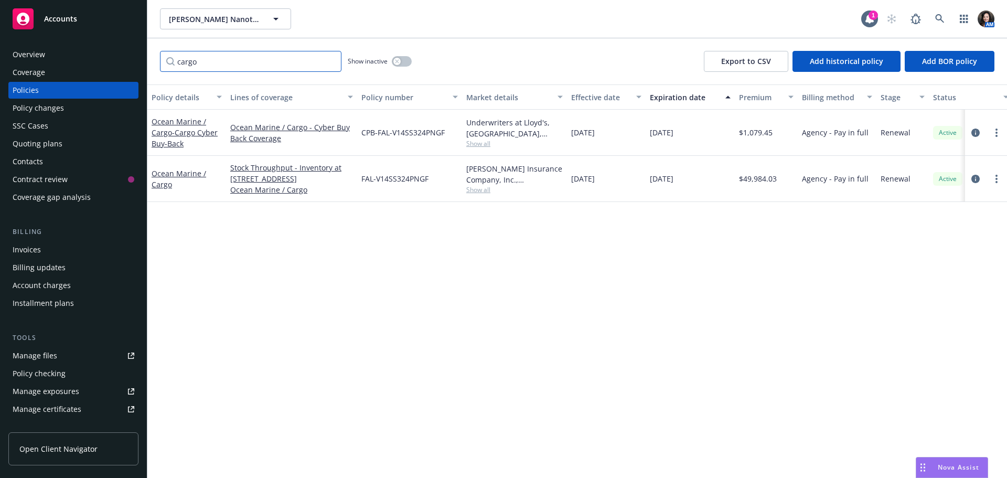
drag, startPoint x: 201, startPoint y: 59, endPoint x: 164, endPoint y: 54, distance: 37.6
click at [164, 54] on input "cargo" at bounding box center [250, 61] width 181 height 21
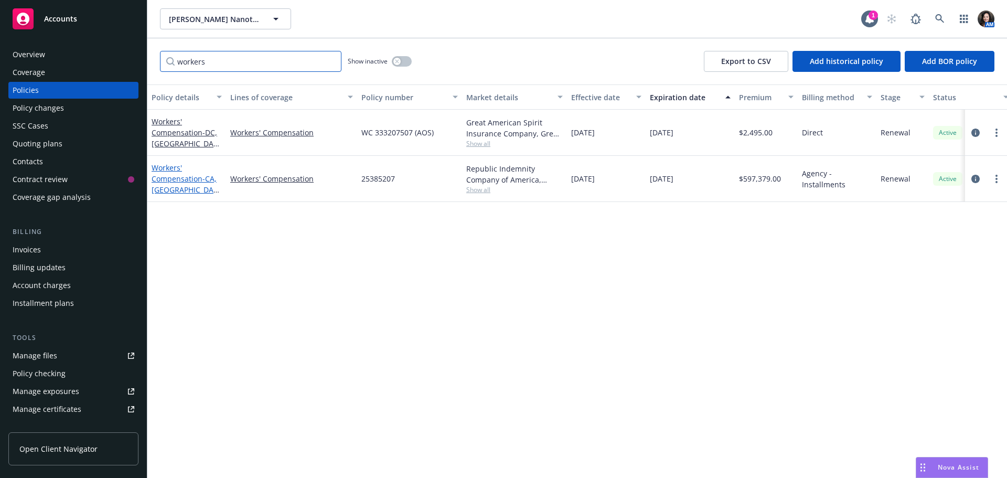
type input "workers"
click at [174, 174] on link "Workers' Compensation - CA, AZ, CO, ID, NV, OR & TX" at bounding box center [185, 228] width 66 height 131
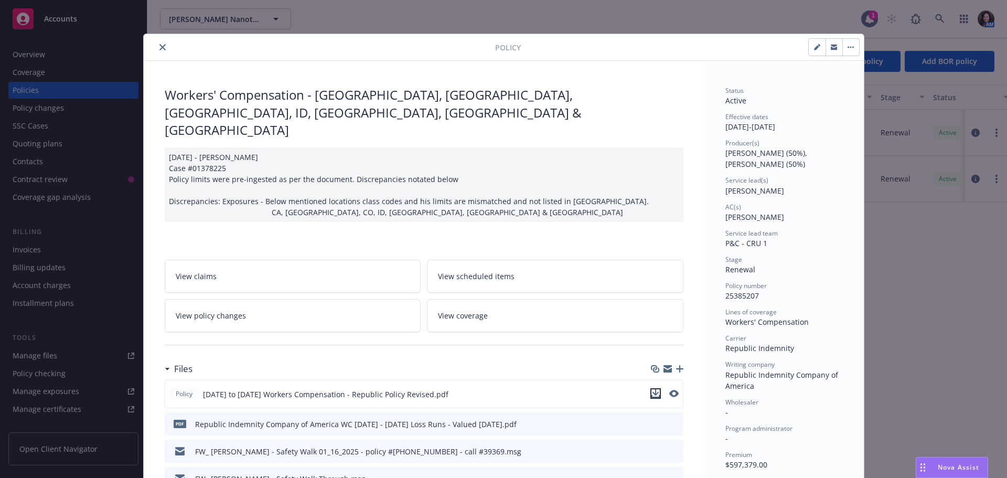
click at [654, 389] on icon "download file" at bounding box center [655, 393] width 8 height 8
click at [159, 45] on icon "close" at bounding box center [162, 47] width 6 height 6
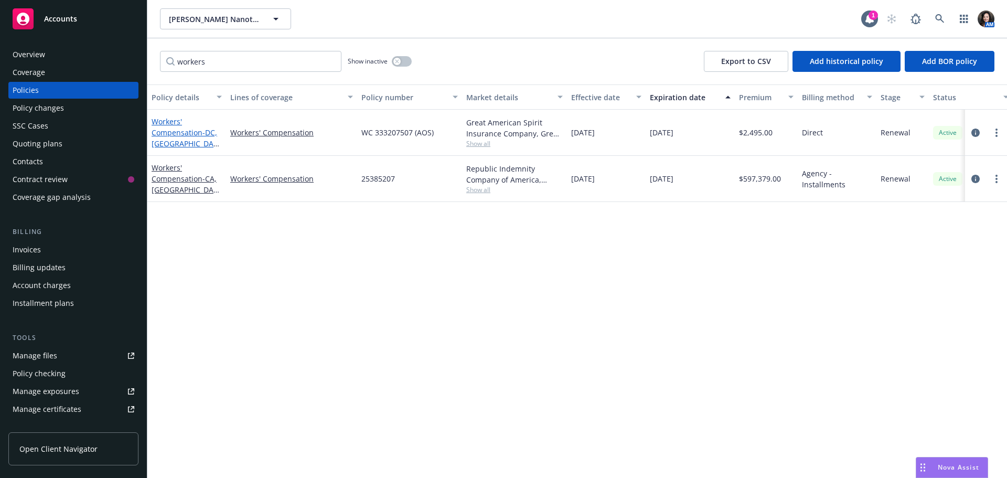
click at [174, 128] on link "Workers' Compensation - DC, FL, GA, MI, PA, WY & NY" at bounding box center [185, 181] width 66 height 131
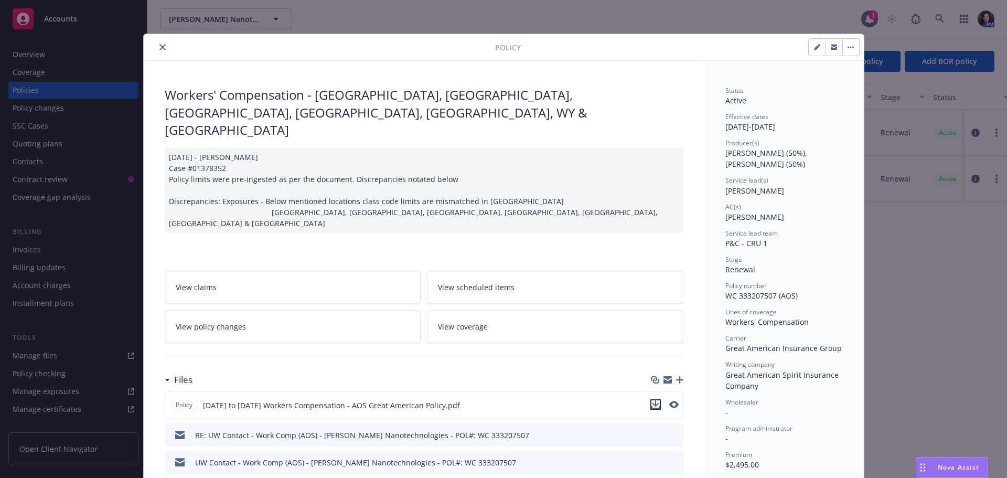
click at [652, 400] on icon "download file" at bounding box center [655, 404] width 8 height 8
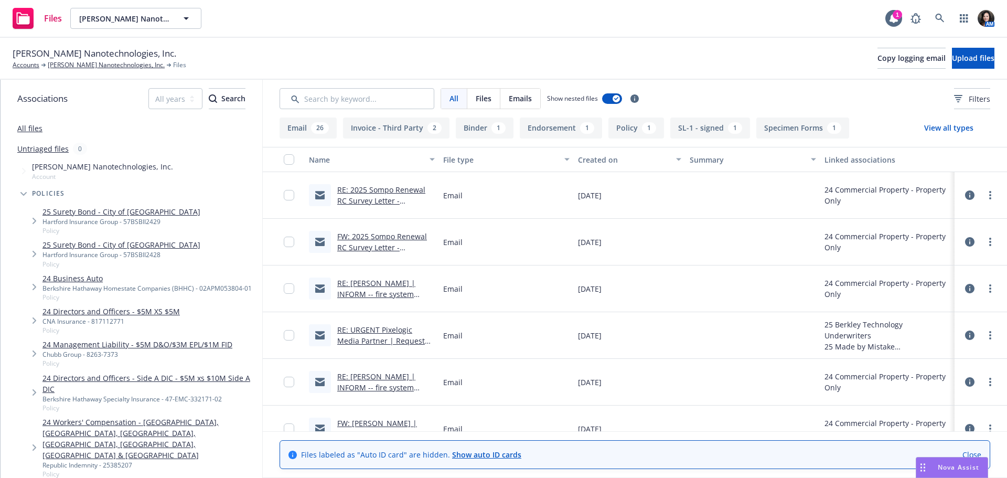
click at [954, 468] on span "Nova Assist" at bounding box center [958, 467] width 41 height 9
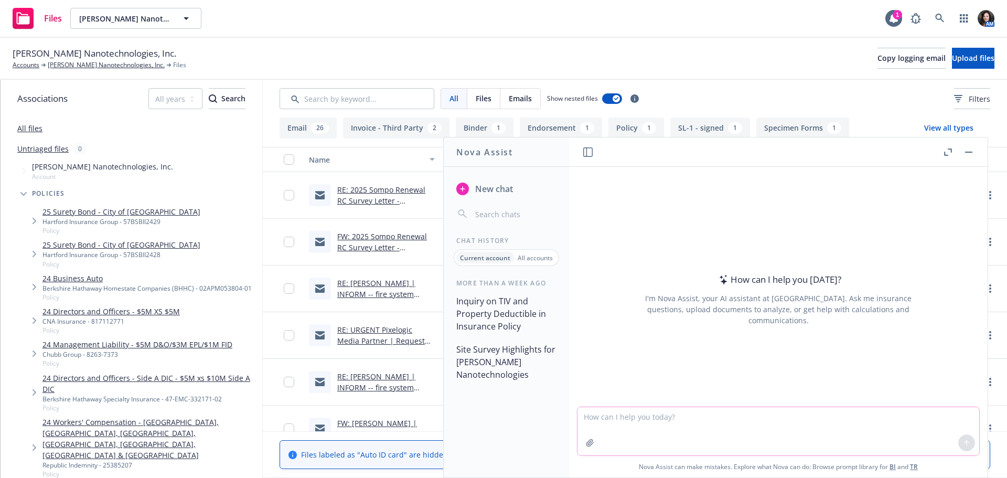
click at [585, 447] on button "button" at bounding box center [590, 442] width 17 height 17
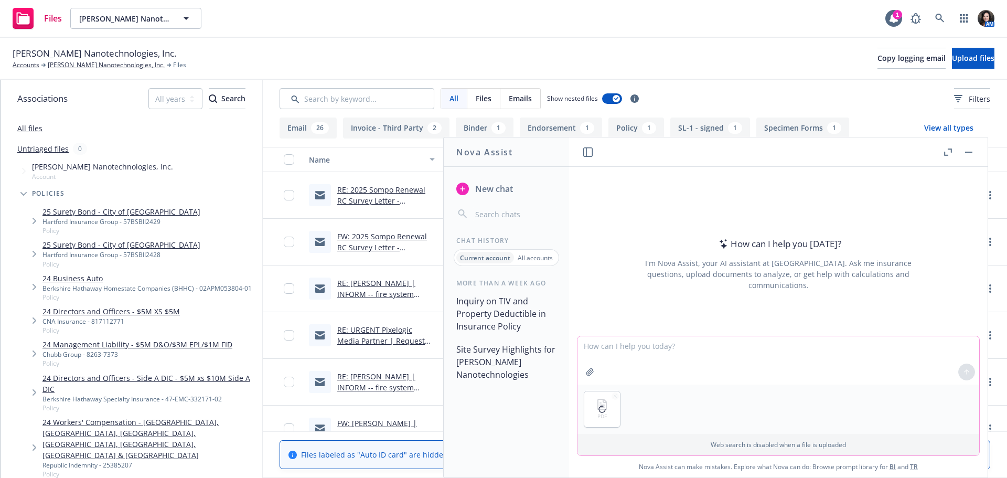
click at [648, 352] on textarea at bounding box center [778, 360] width 402 height 48
type textarea "what the total insurable value on the attached policy"
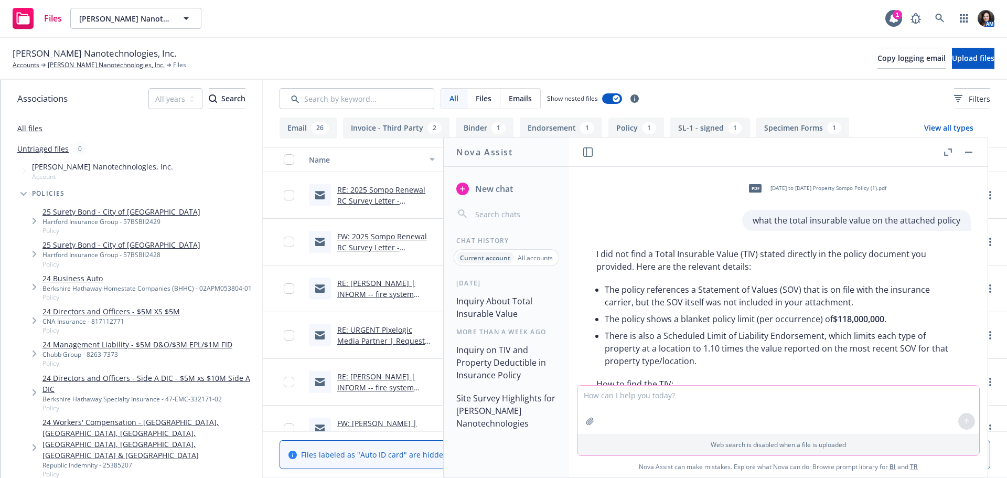
scroll to position [52, 0]
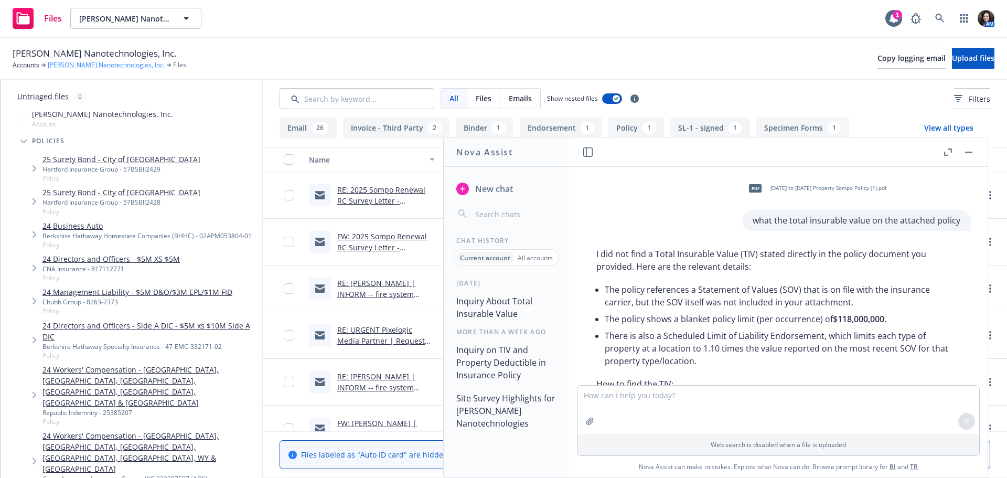
click at [67, 66] on link "[PERSON_NAME] Nanotechnologies, Inc." at bounding box center [106, 64] width 117 height 9
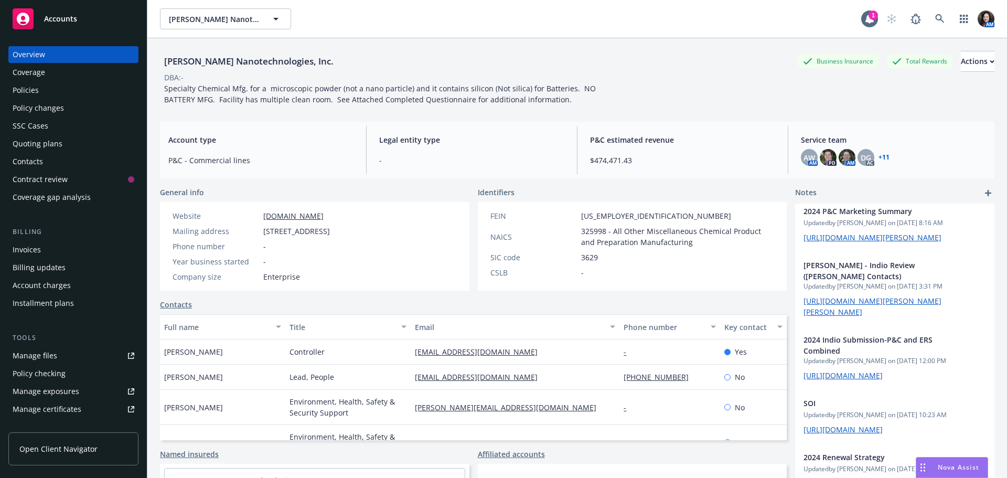
scroll to position [629, 0]
click at [968, 63] on div "Actions" at bounding box center [978, 61] width 34 height 20
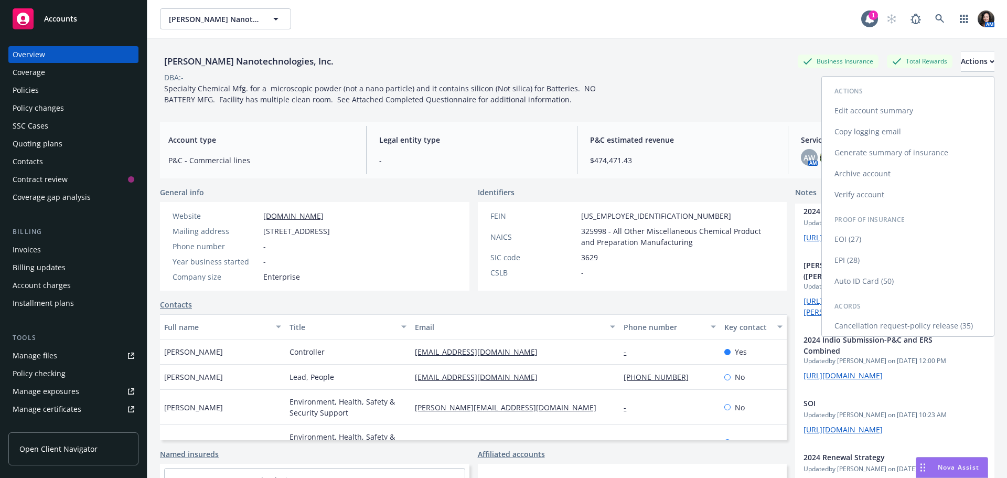
click at [911, 147] on link "Generate summary of insurance" at bounding box center [908, 152] width 172 height 21
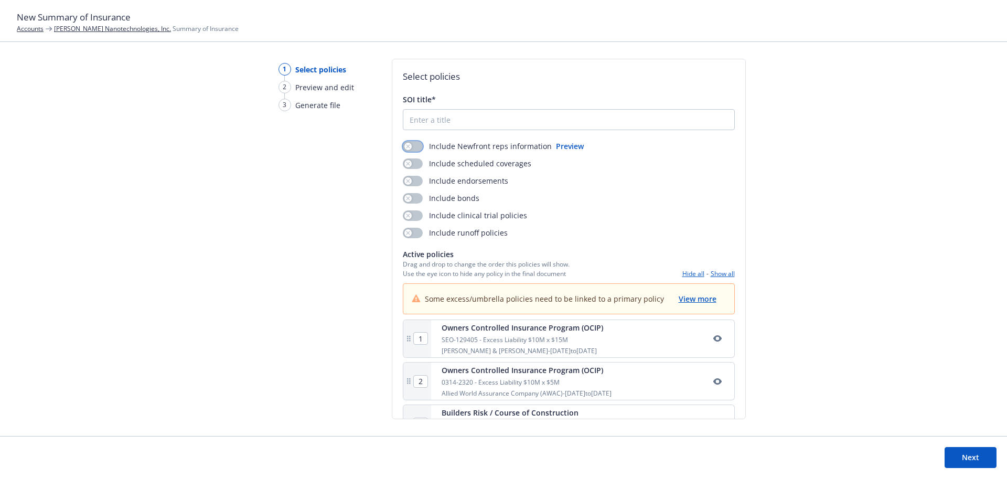
click at [419, 146] on button "button" at bounding box center [413, 146] width 20 height 10
click at [419, 160] on button "button" at bounding box center [413, 163] width 20 height 10
click at [412, 180] on button "button" at bounding box center [413, 181] width 20 height 10
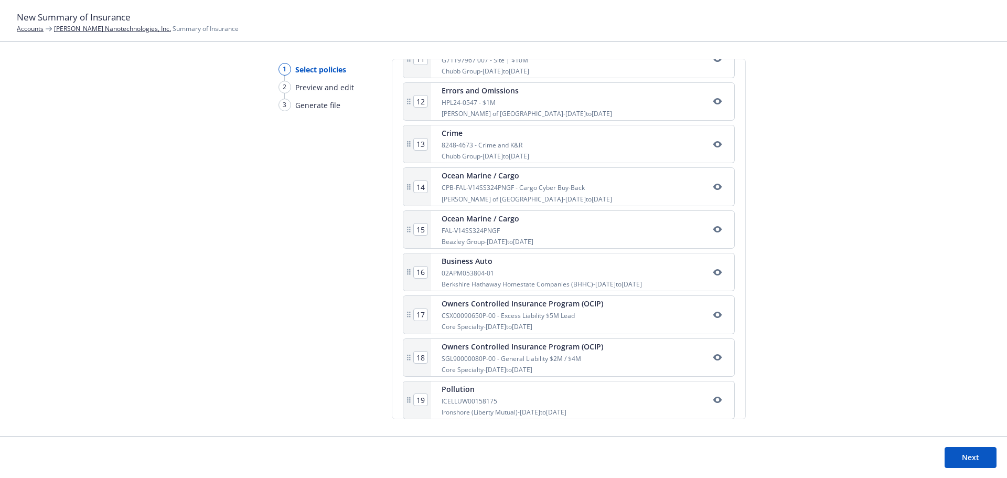
scroll to position [717, 0]
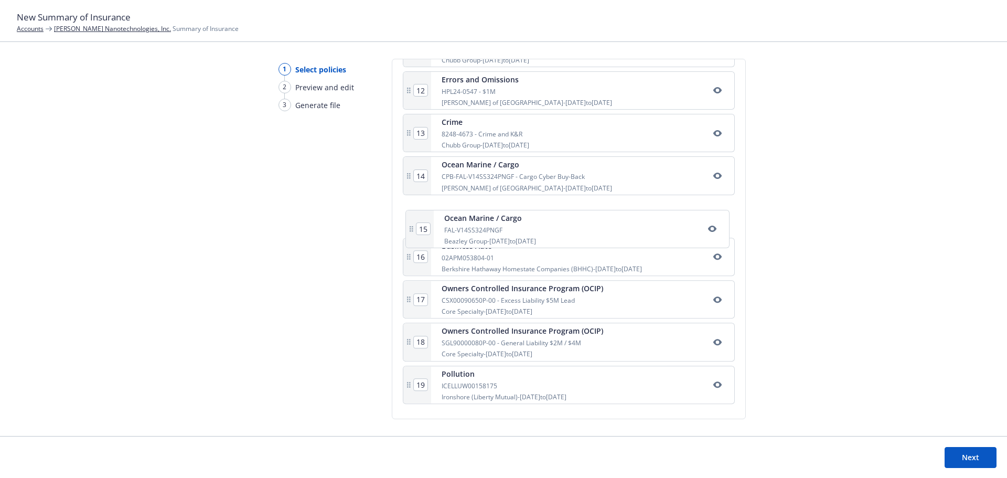
drag, startPoint x: 544, startPoint y: 222, endPoint x: 542, endPoint y: 231, distance: 9.8
click at [545, 234] on div "1 Owners Controlled Insurance Program (OCIP) SEO-129405 - Excess Liability $10M…" at bounding box center [569, 5] width 332 height 806
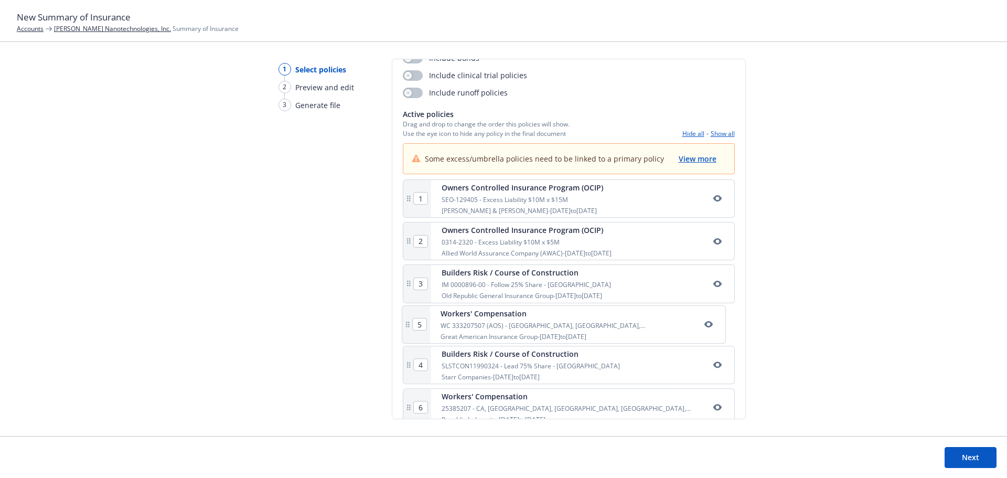
scroll to position [143, 0]
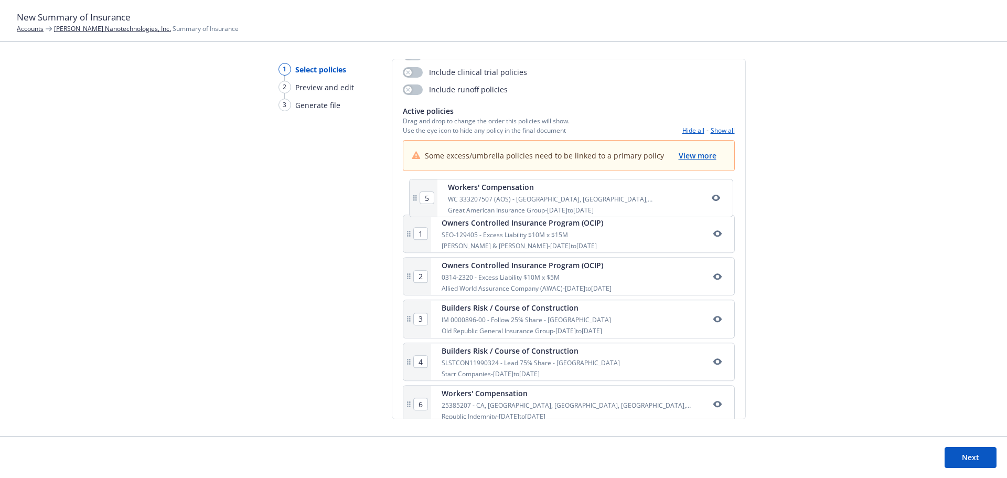
drag, startPoint x: 574, startPoint y: 384, endPoint x: 581, endPoint y: 210, distance: 173.7
type input "2"
type input "3"
type input "4"
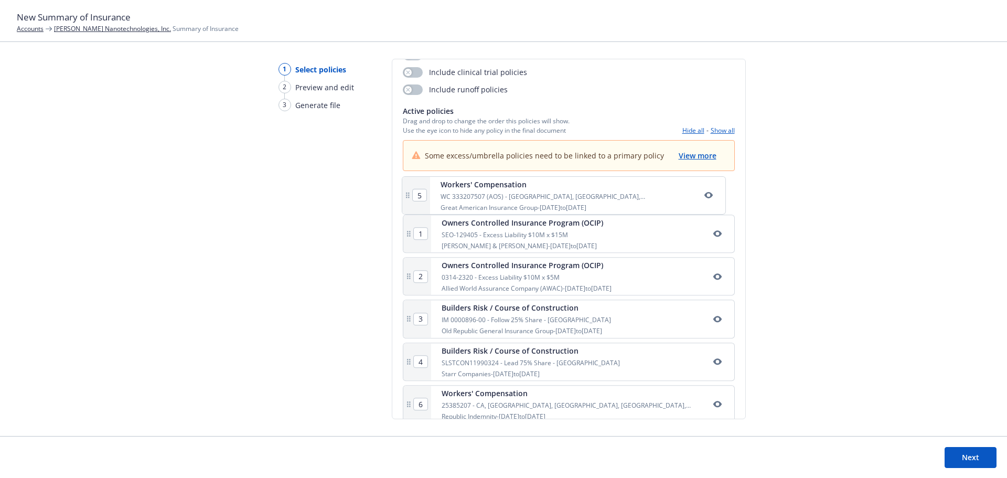
type input "5"
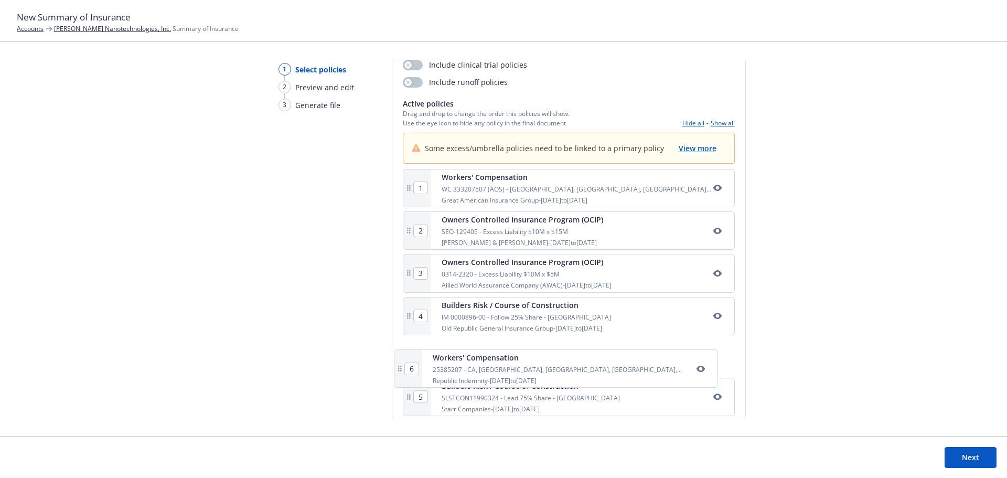
scroll to position [151, 0]
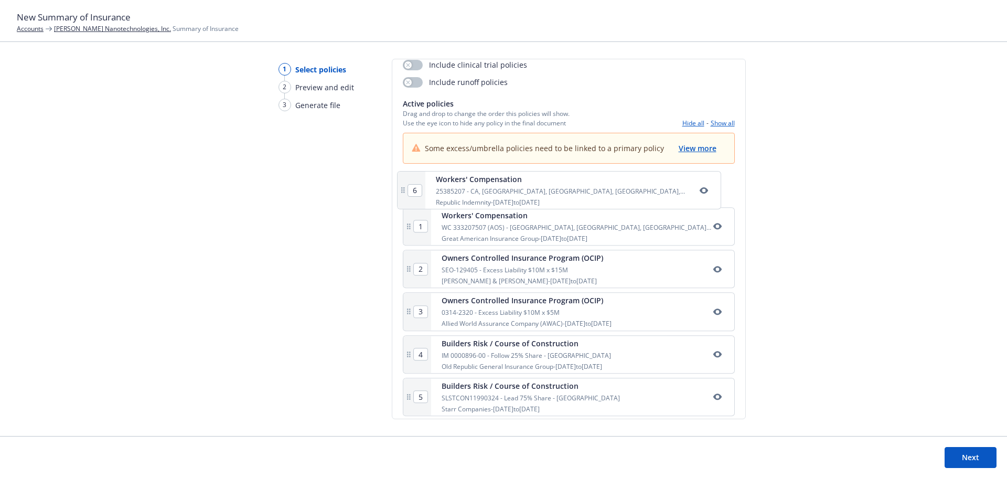
drag, startPoint x: 525, startPoint y: 406, endPoint x: 516, endPoint y: 182, distance: 224.7
type input "2"
type input "1"
type input "3"
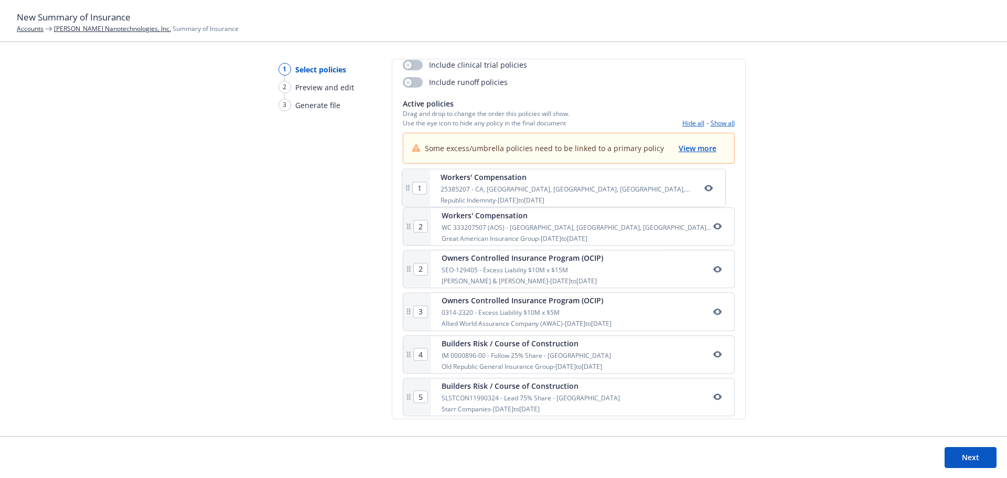
type input "4"
type input "5"
type input "6"
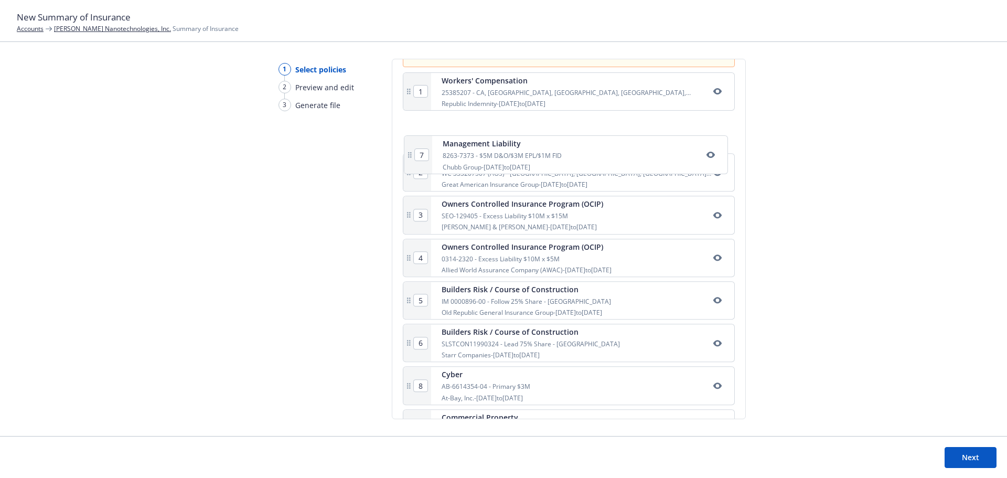
scroll to position [245, 0]
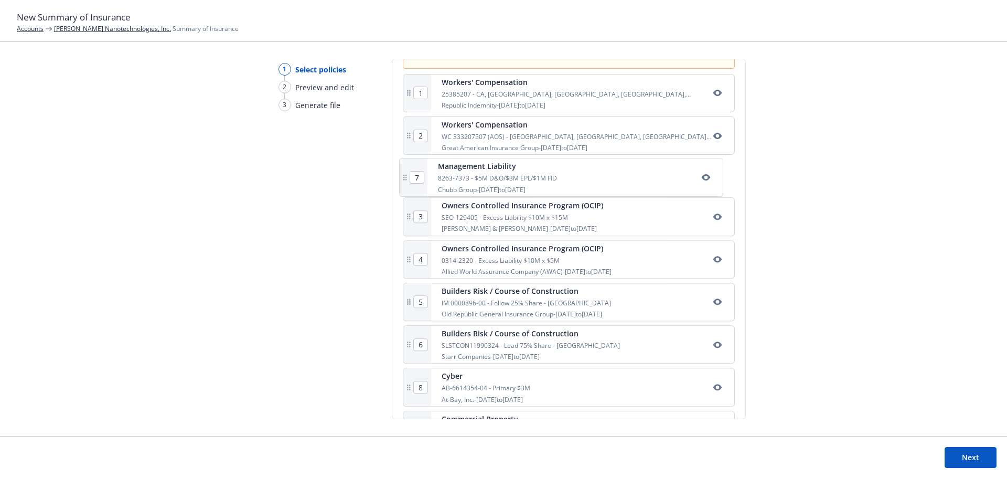
drag, startPoint x: 545, startPoint y: 349, endPoint x: 543, endPoint y: 185, distance: 164.2
click at [543, 185] on div "1 Workers' Compensation 25385207 - [GEOGRAPHIC_DATA], [GEOGRAPHIC_DATA], [GEOGR…" at bounding box center [569, 477] width 332 height 806
type input "3"
type input "4"
type input "5"
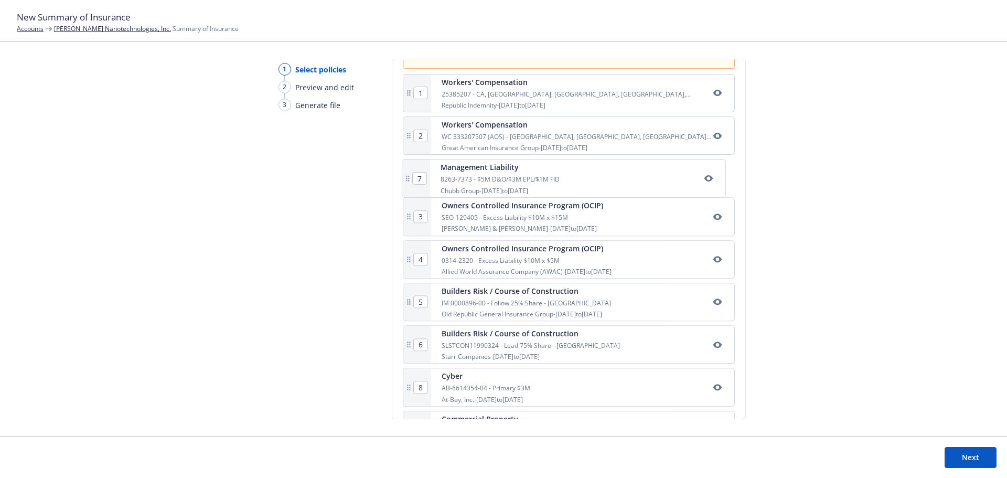
type input "6"
type input "7"
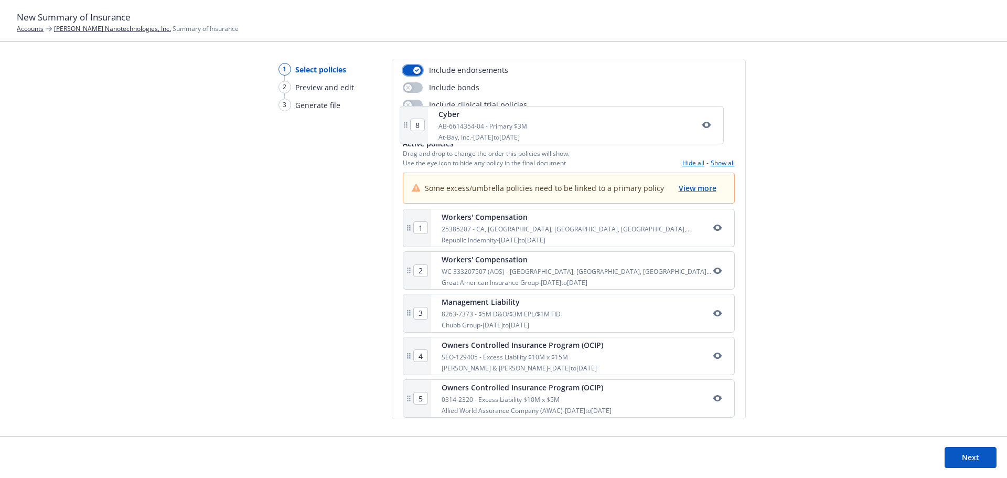
scroll to position [110, 0]
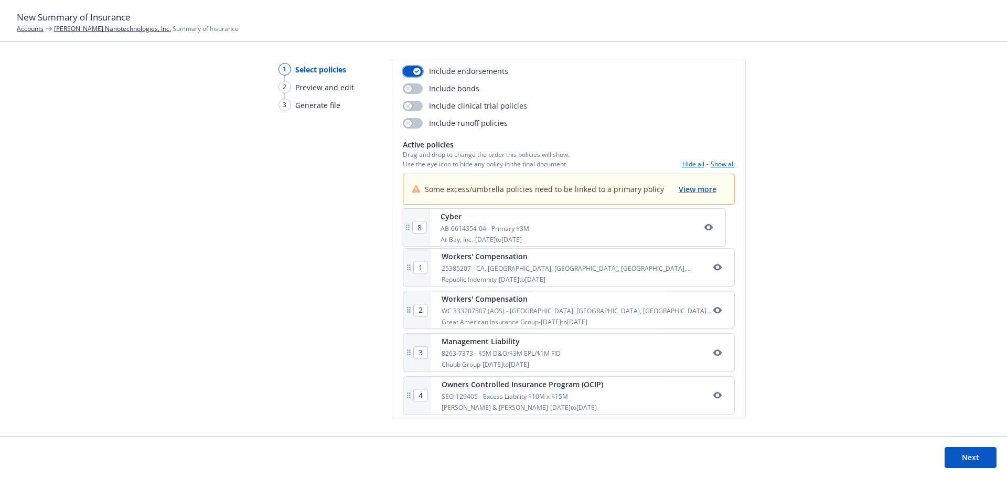
drag, startPoint x: 529, startPoint y: 399, endPoint x: 529, endPoint y: 228, distance: 170.5
type input "2"
type input "4"
type input "1"
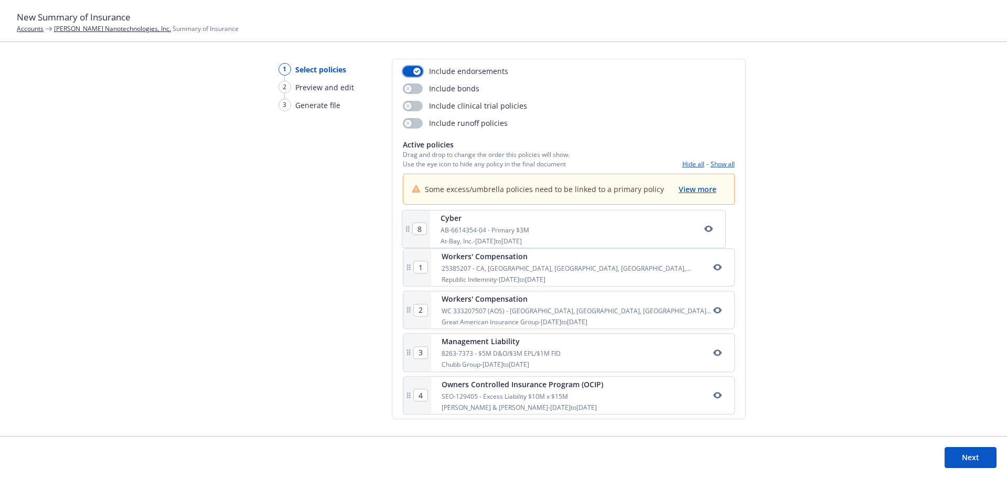
type input "3"
type input "5"
type input "6"
type input "7"
type input "8"
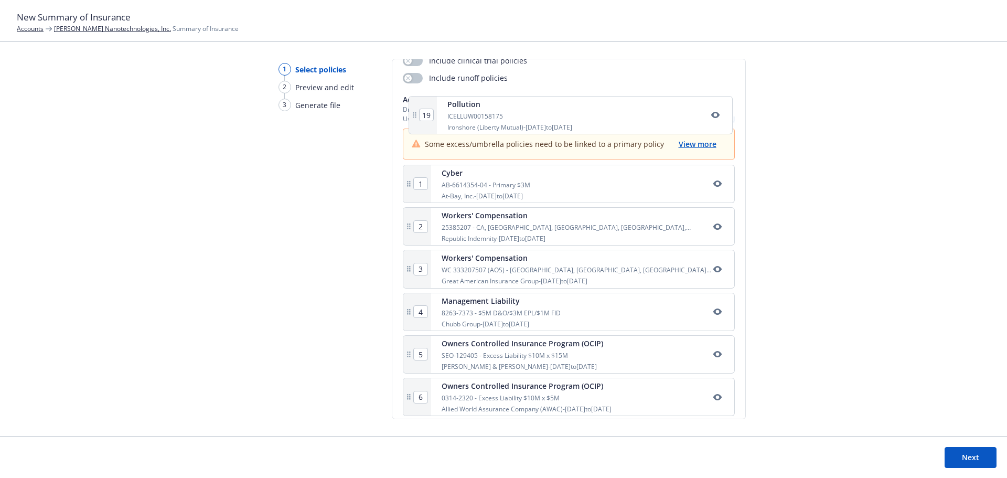
scroll to position [153, 0]
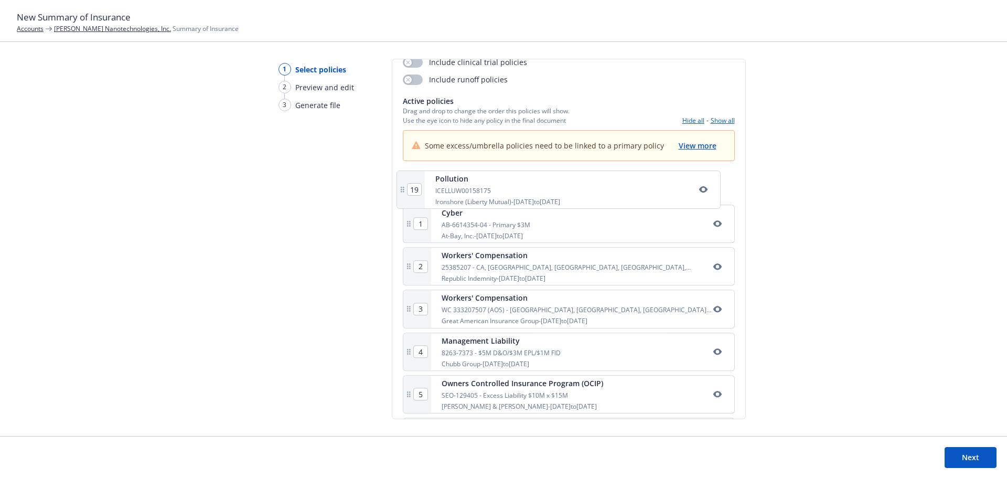
drag, startPoint x: 526, startPoint y: 401, endPoint x: 520, endPoint y: 198, distance: 202.5
type input "2"
type input "10"
type input "11"
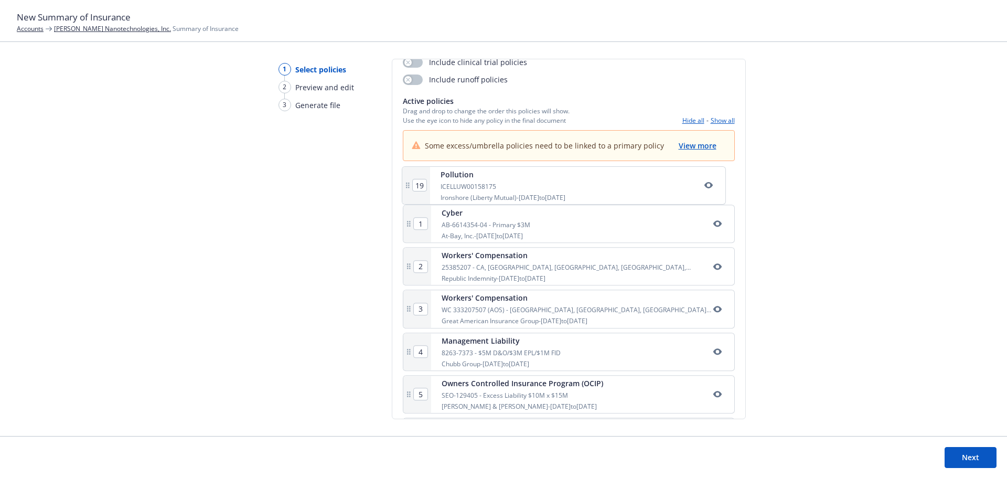
type input "12"
type input "13"
type input "14"
type input "15"
type input "16"
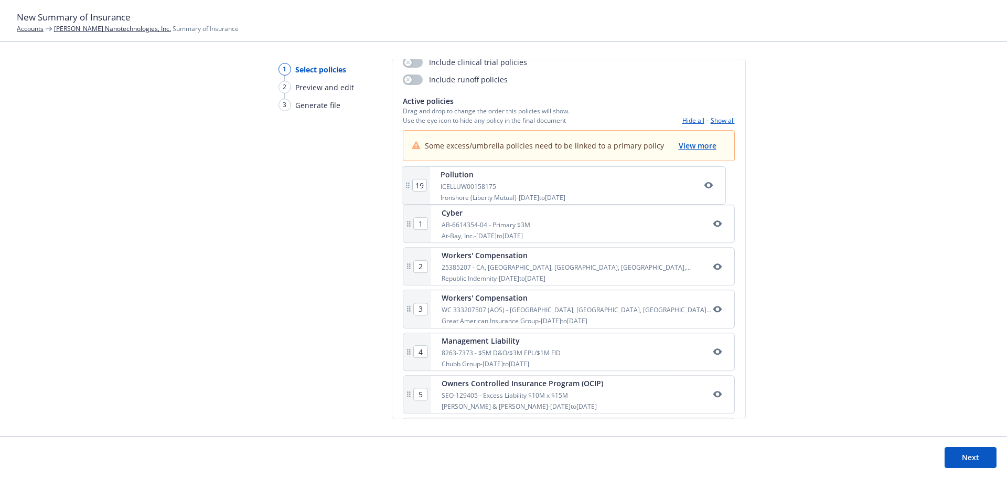
type input "17"
type input "18"
type input "19"
type input "1"
type input "3"
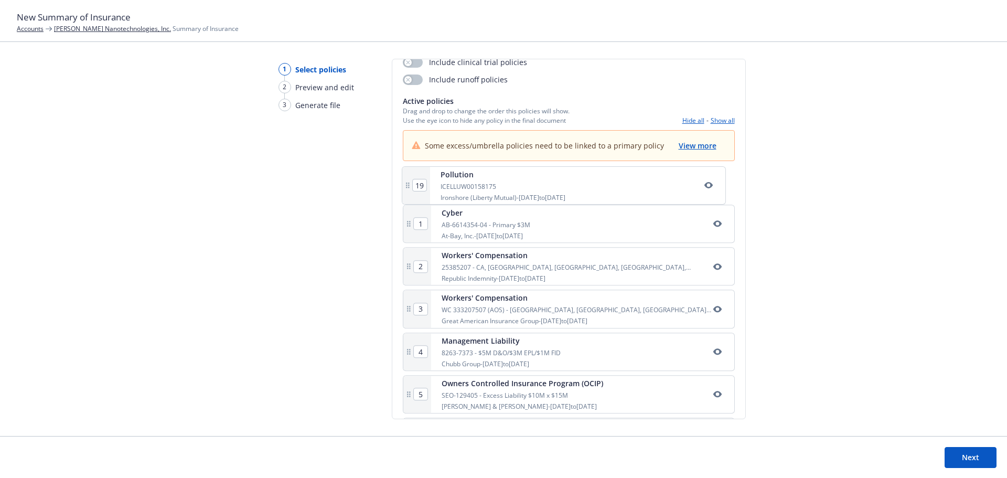
type input "4"
type input "5"
type input "6"
type input "7"
type input "8"
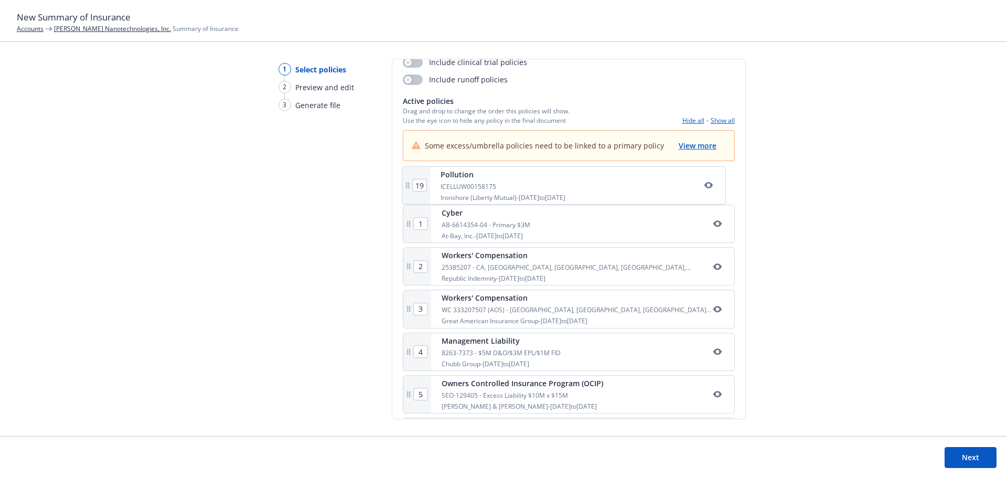
type input "9"
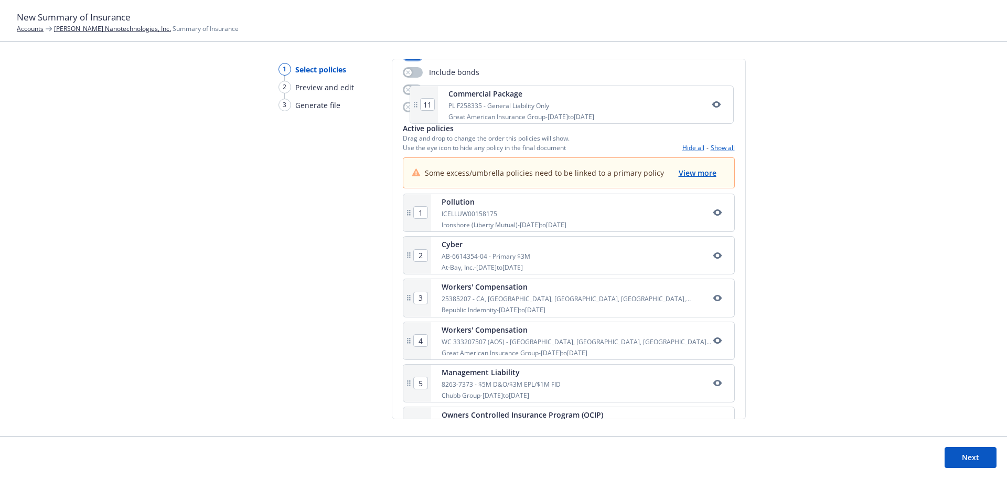
scroll to position [123, 0]
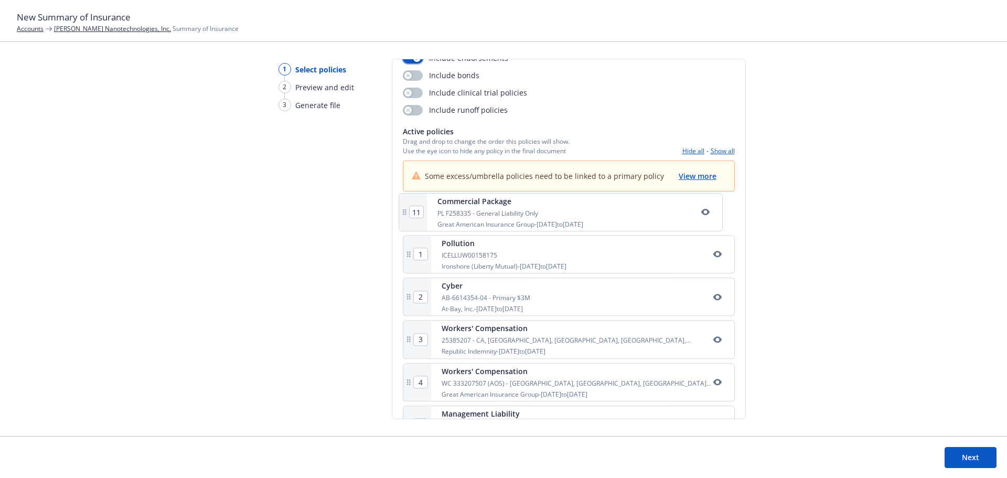
drag, startPoint x: 493, startPoint y: 260, endPoint x: 490, endPoint y: 211, distance: 48.9
type input "2"
type input "3"
type input "4"
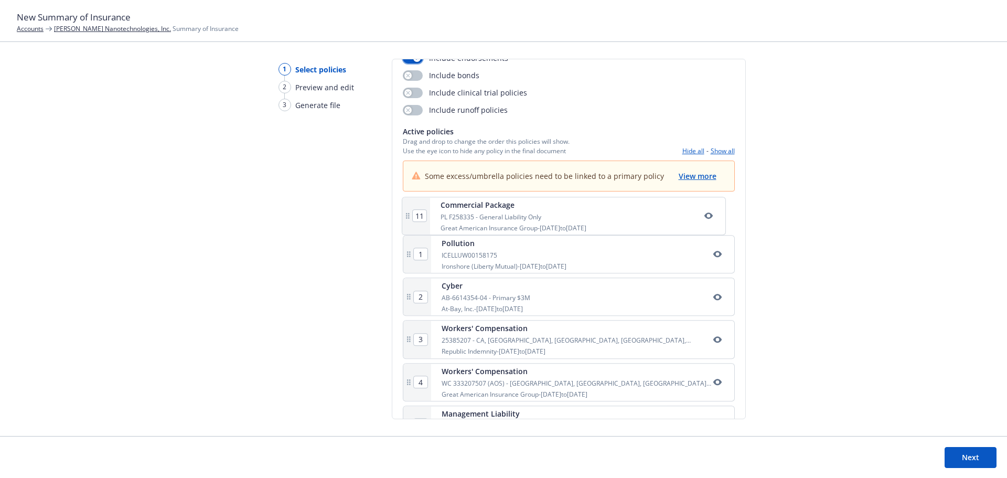
type input "5"
type input "6"
type input "7"
type input "8"
type input "9"
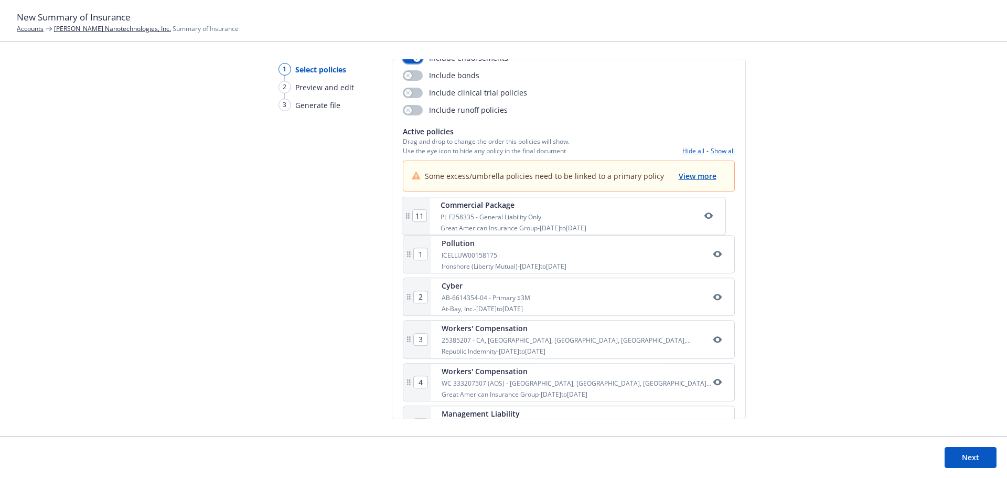
type input "10"
type input "11"
type input "1"
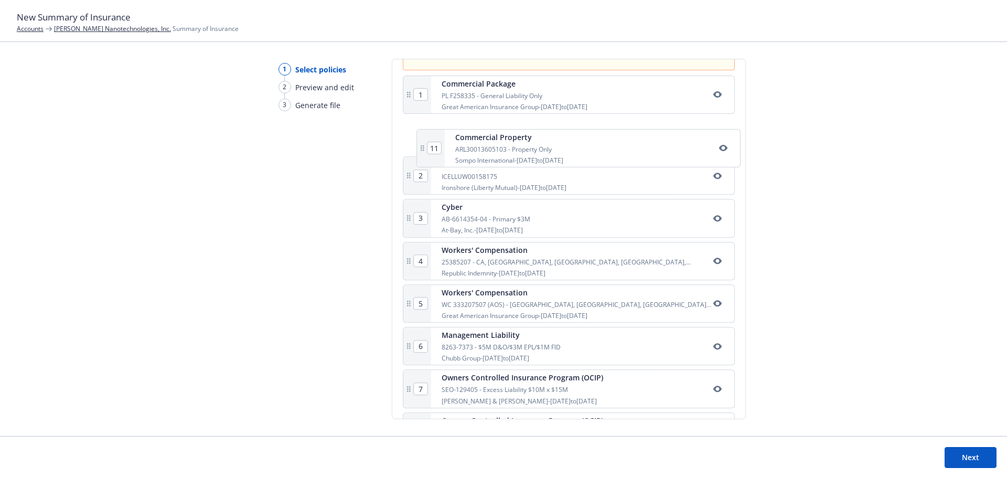
scroll to position [243, 0]
drag, startPoint x: 498, startPoint y: 266, endPoint x: 501, endPoint y: 185, distance: 80.9
click at [503, 186] on div "1 Commercial Package PL F258335 - General Liability Only Great American Insuran…" at bounding box center [569, 480] width 332 height 806
type input "4"
type input "5"
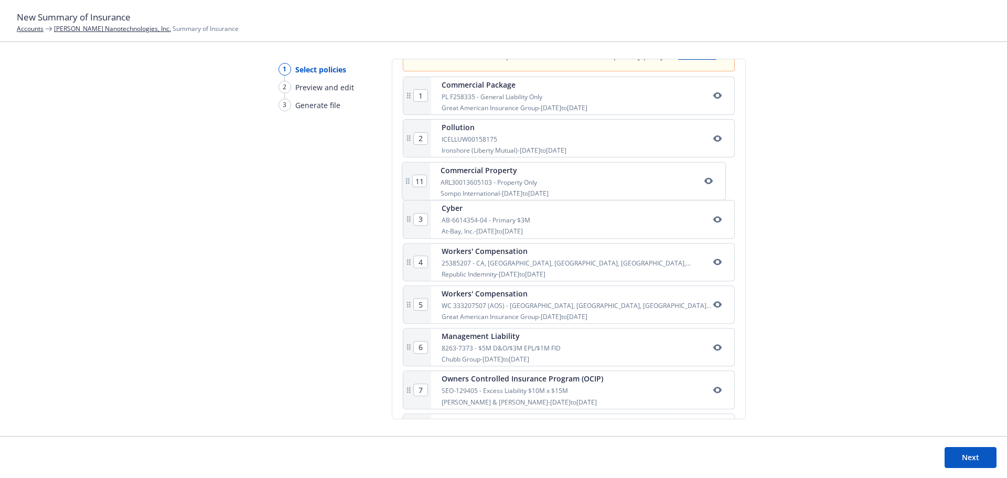
type input "6"
type input "7"
type input "8"
type input "9"
type input "10"
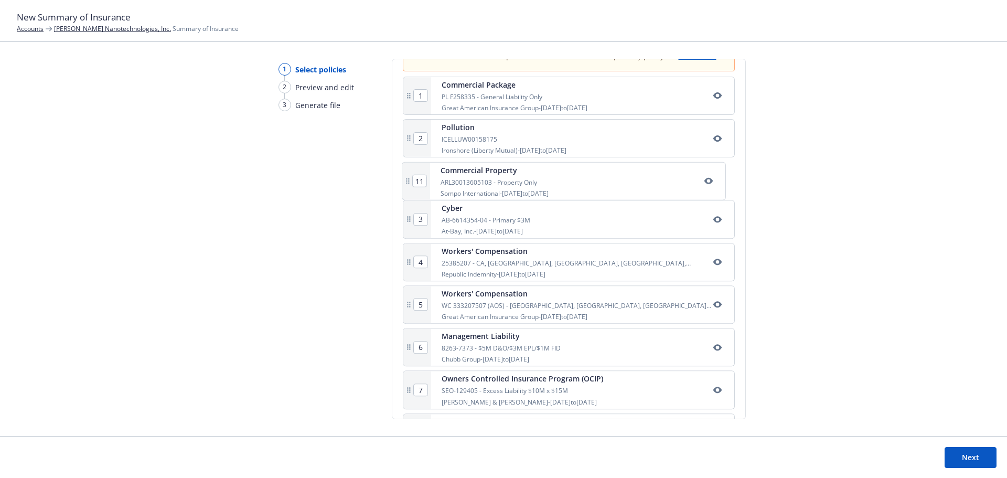
type input "11"
type input "3"
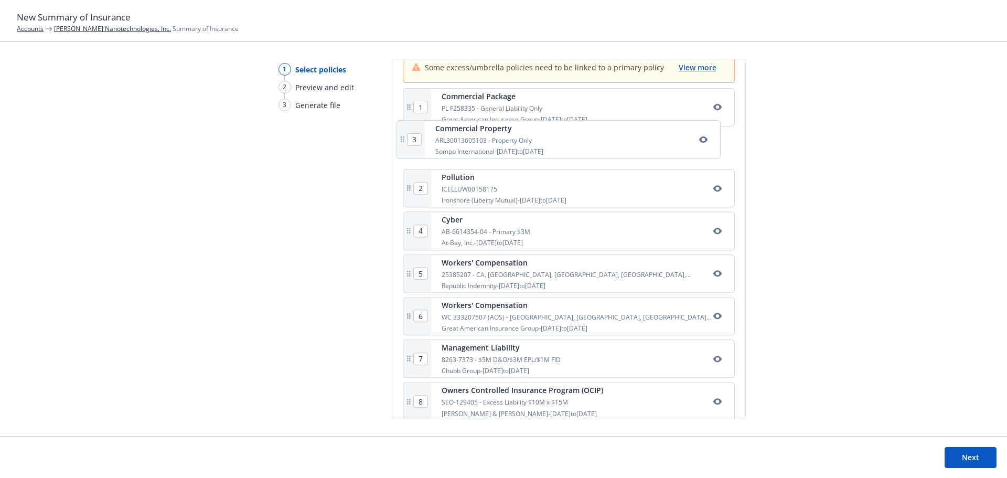
drag, startPoint x: 501, startPoint y: 181, endPoint x: 495, endPoint y: 132, distance: 50.3
type input "3"
type input "2"
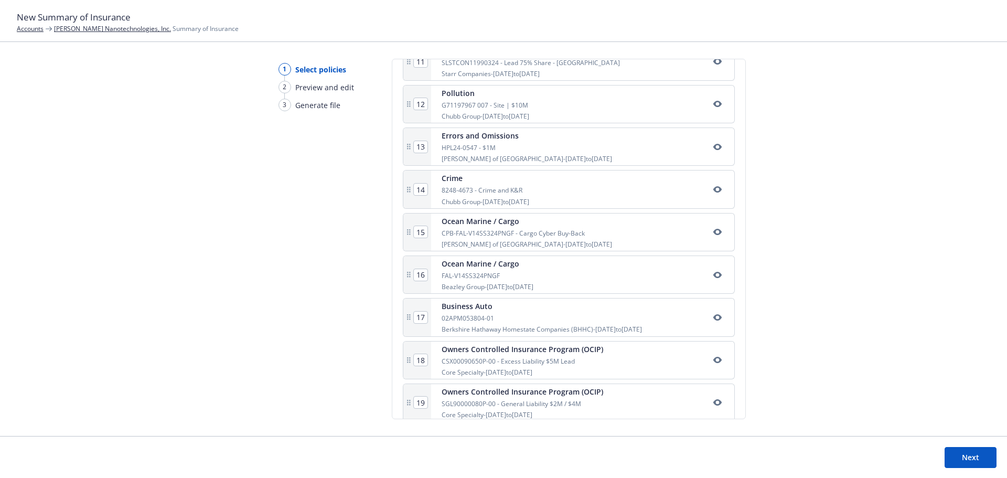
scroll to position [717, 0]
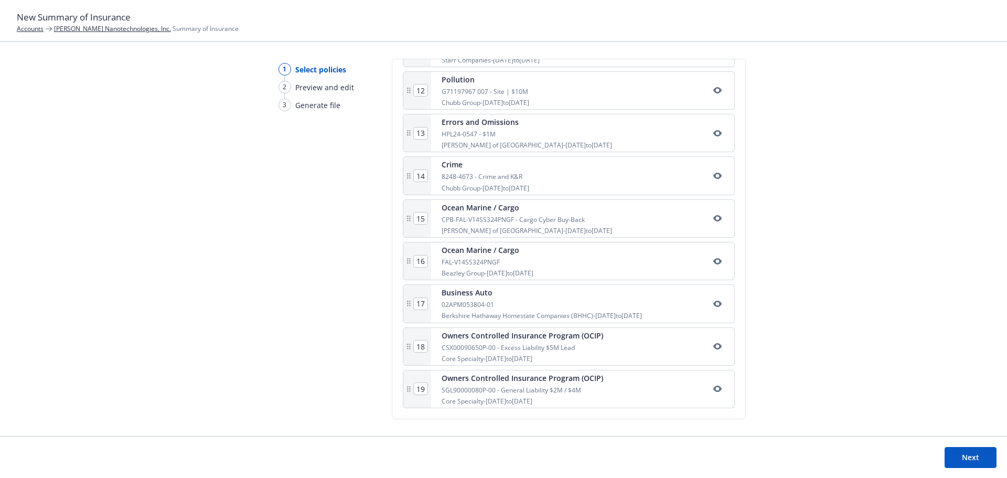
click at [474, 316] on div "Berkshire Hathaway Homestate Companies (BHHC) - [DATE] to [DATE]" at bounding box center [542, 315] width 200 height 9
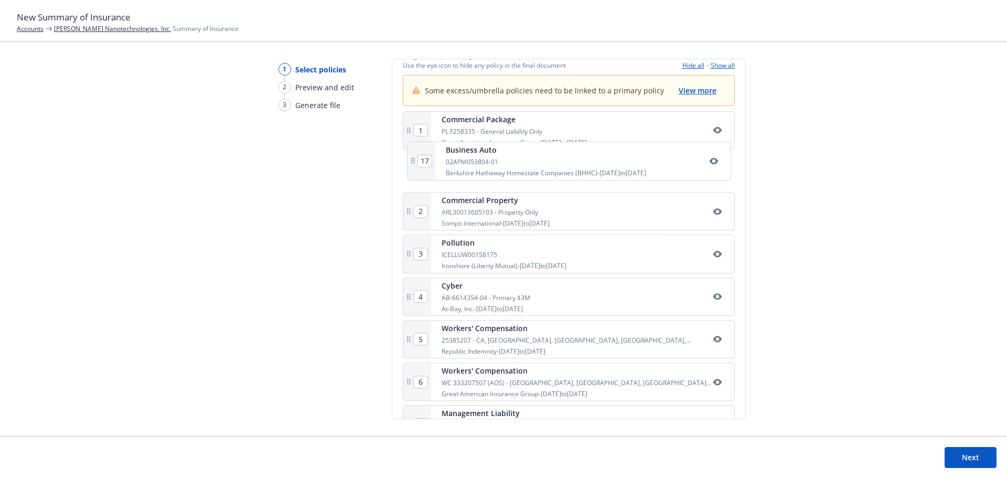
scroll to position [206, 0]
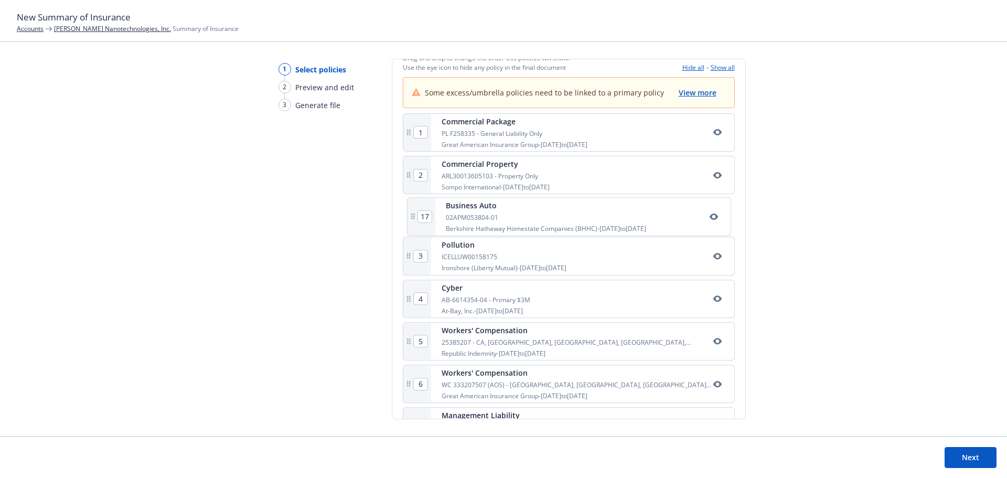
drag, startPoint x: 487, startPoint y: 309, endPoint x: 492, endPoint y: 217, distance: 91.9
type input "13"
type input "14"
type input "15"
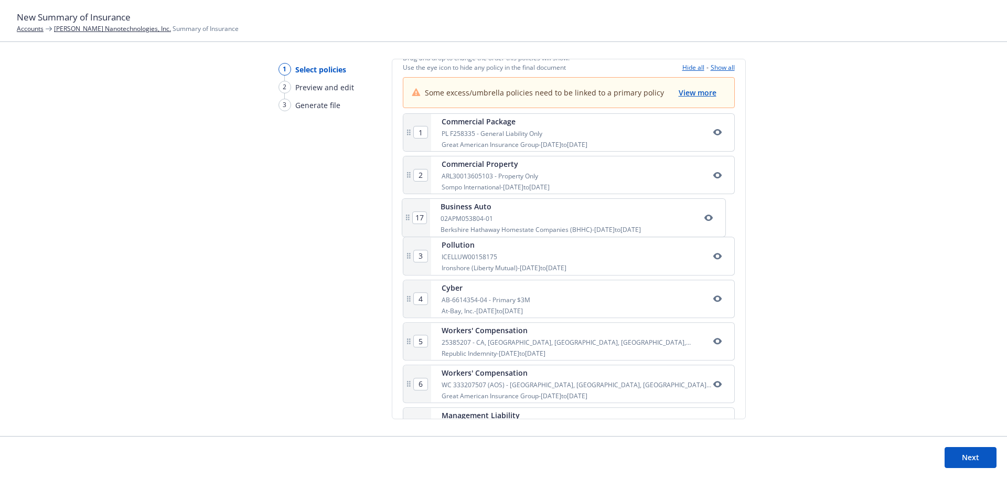
type input "16"
type input "17"
type input "3"
type input "5"
type input "6"
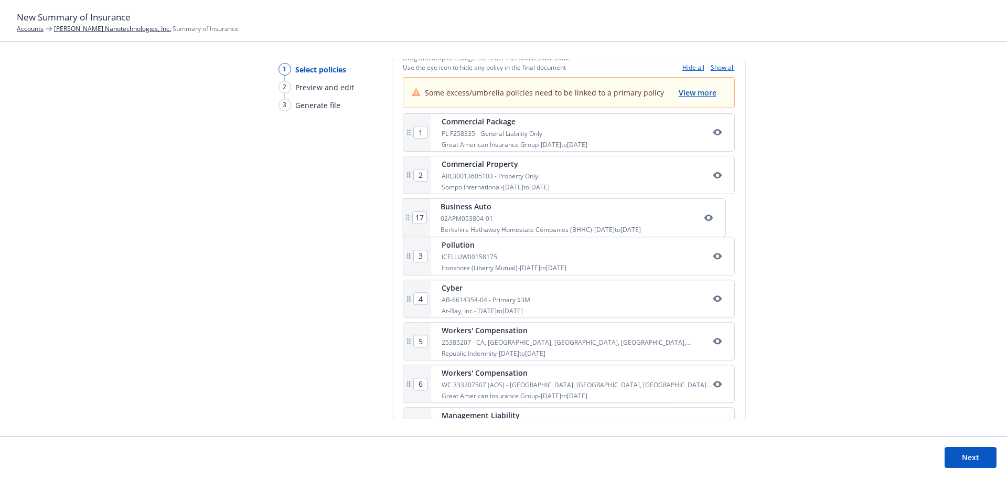
type input "7"
type input "8"
type input "9"
type input "10"
type input "11"
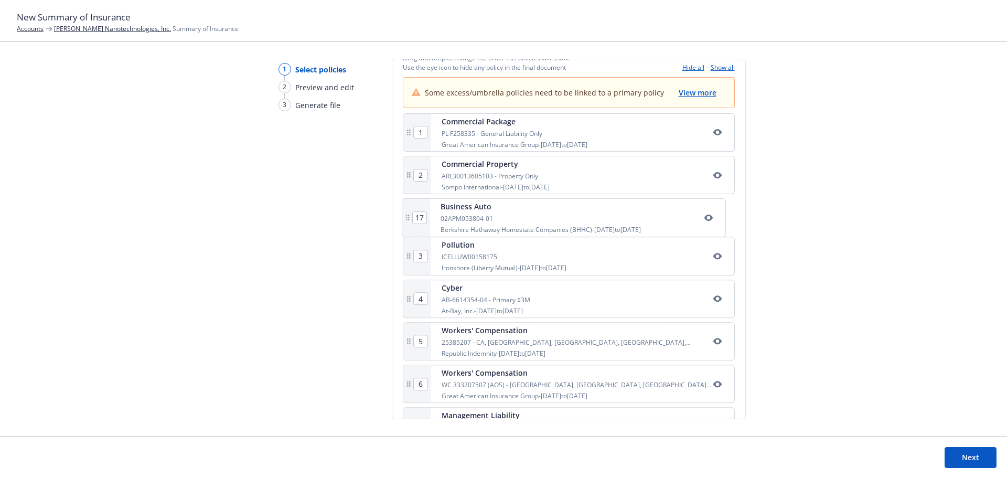
type input "12"
type input "4"
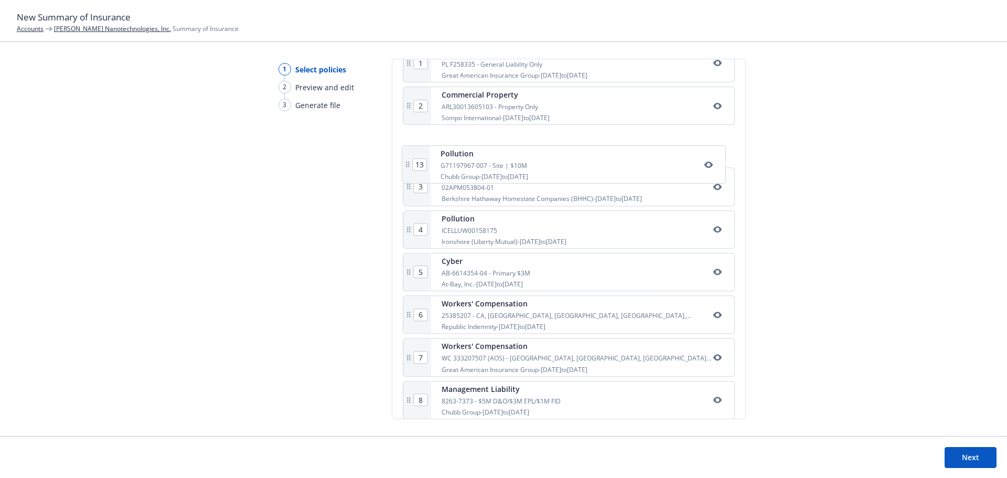
scroll to position [269, 0]
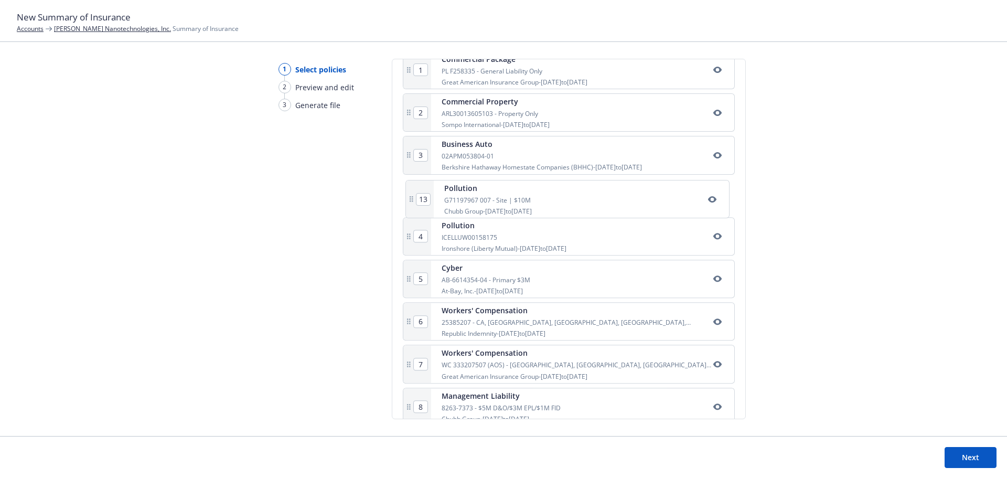
drag, startPoint x: 502, startPoint y: 334, endPoint x: 506, endPoint y: 201, distance: 133.3
click at [506, 201] on div "1 Commercial Package PL F258335 - General Liability Only Great American Insuran…" at bounding box center [569, 454] width 332 height 806
type input "5"
type input "6"
type input "7"
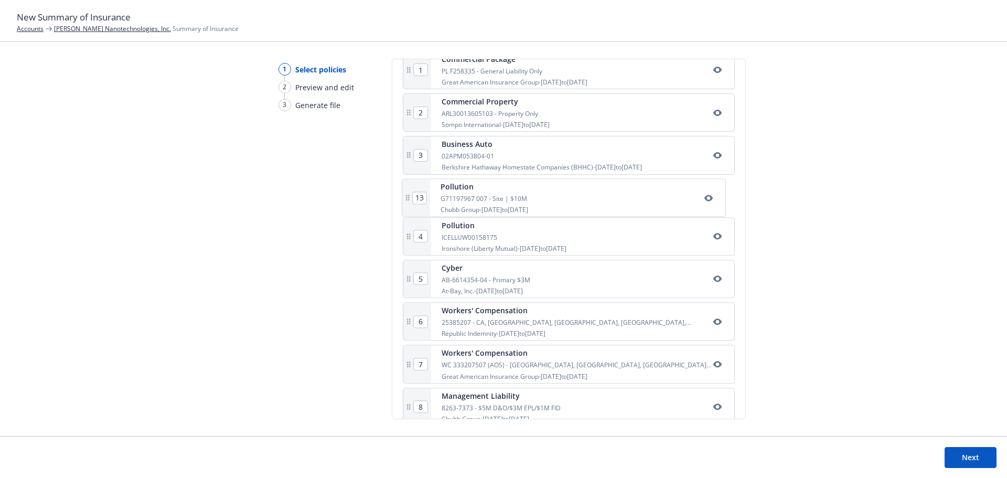
type input "8"
type input "9"
type input "10"
type input "11"
type input "12"
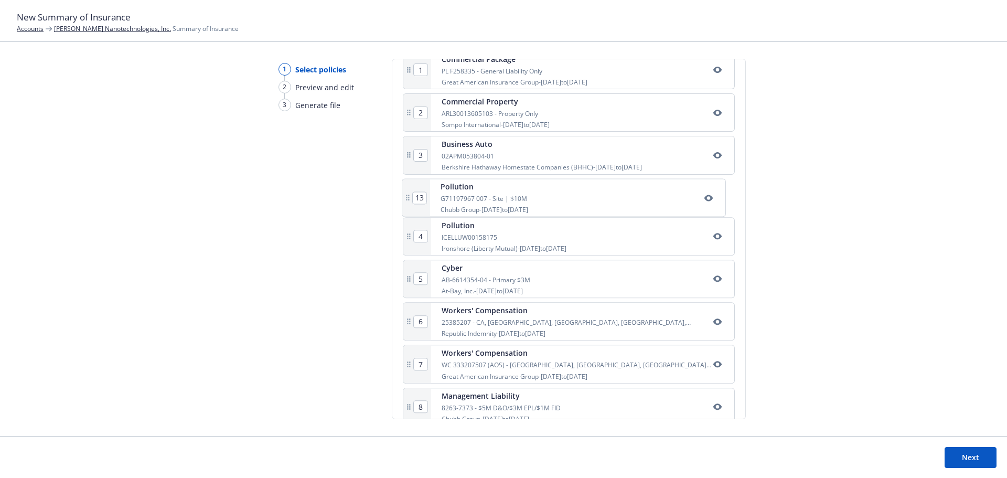
type input "13"
type input "4"
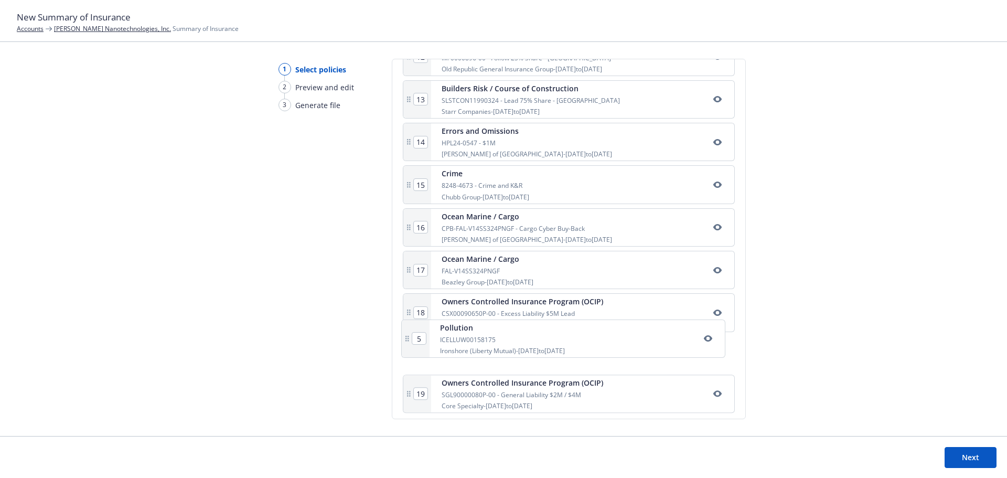
scroll to position [717, 0]
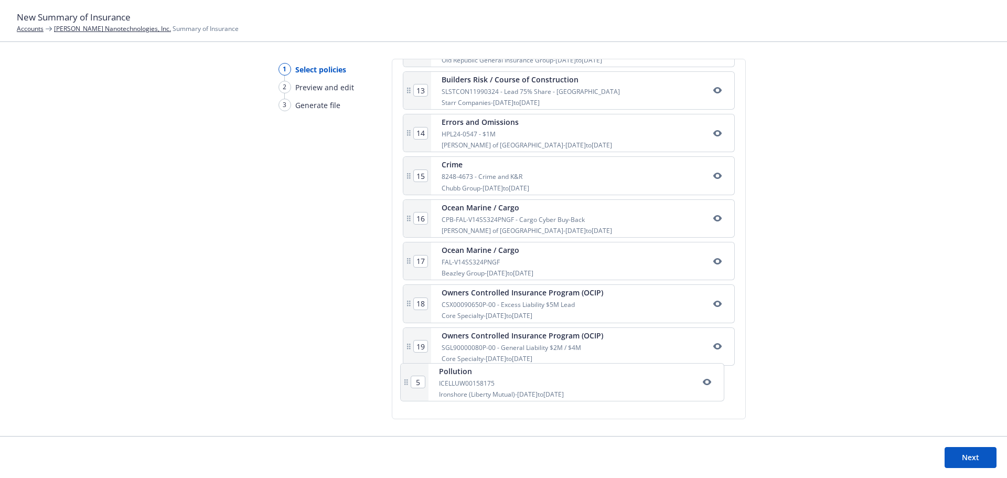
drag, startPoint x: 499, startPoint y: 247, endPoint x: 497, endPoint y: 392, distance: 145.8
click at [497, 392] on div "1 Commercial Package PL F258335 - General Liability Only Great American Insuran…" at bounding box center [569, 5] width 332 height 806
type input "17"
type input "18"
type input "13"
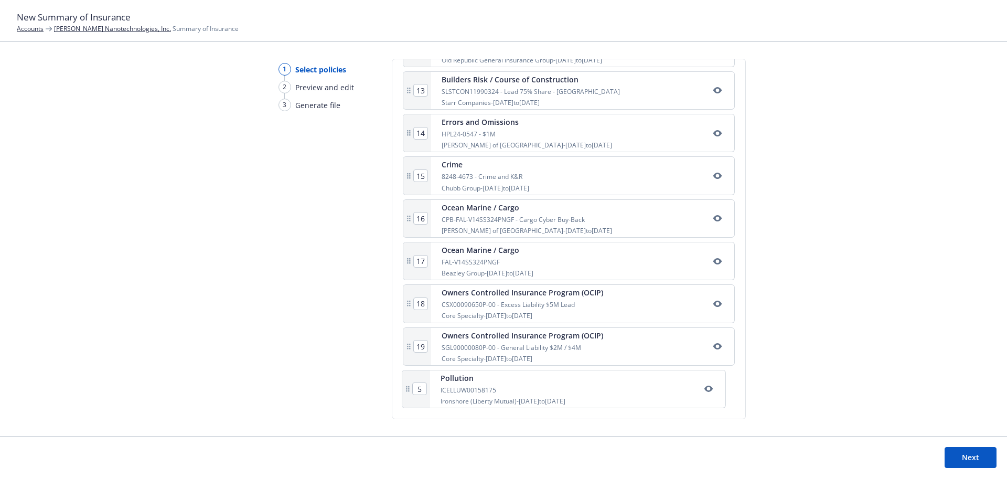
type input "14"
type input "15"
type input "16"
type input "19"
type input "5"
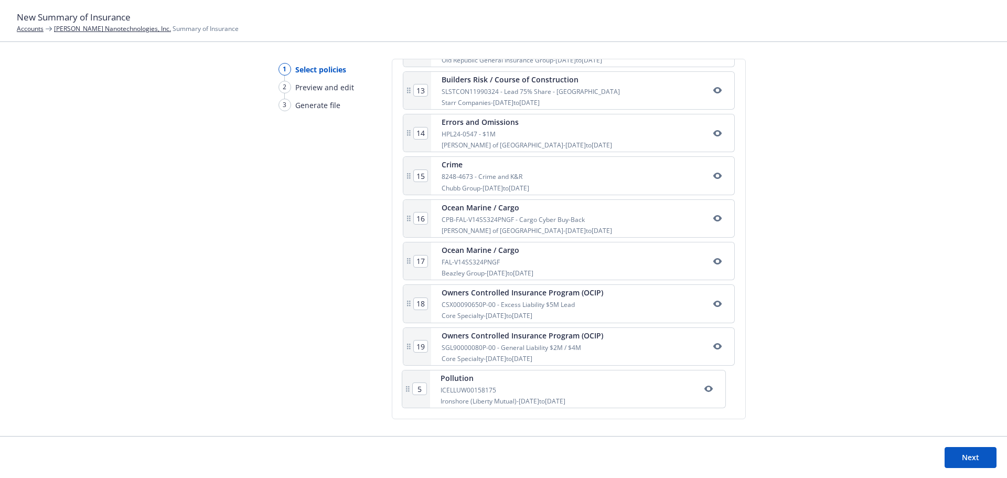
type input "6"
type input "7"
type input "8"
type input "9"
type input "10"
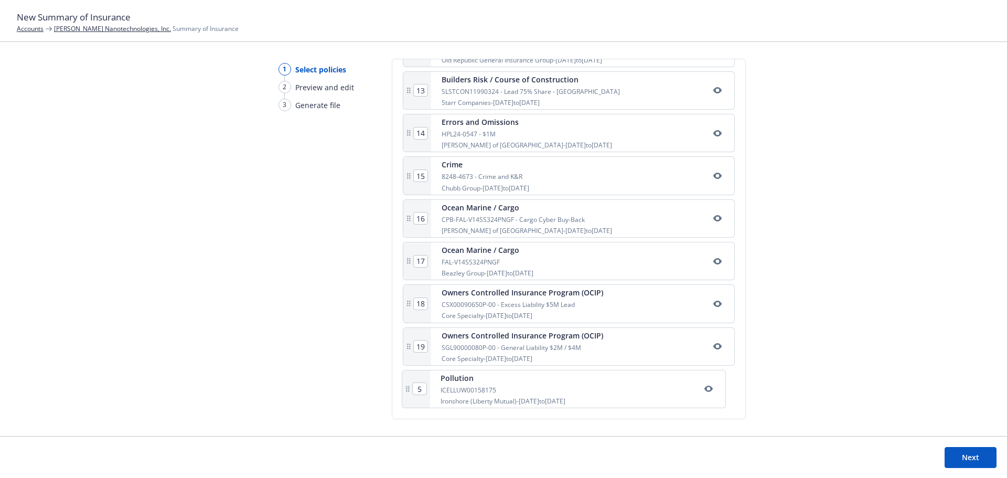
type input "11"
type input "12"
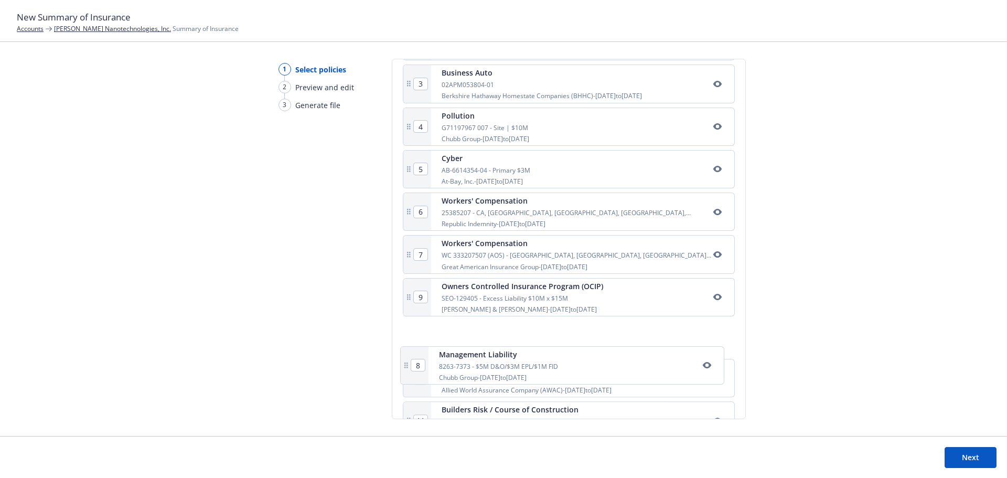
scroll to position [348, 0]
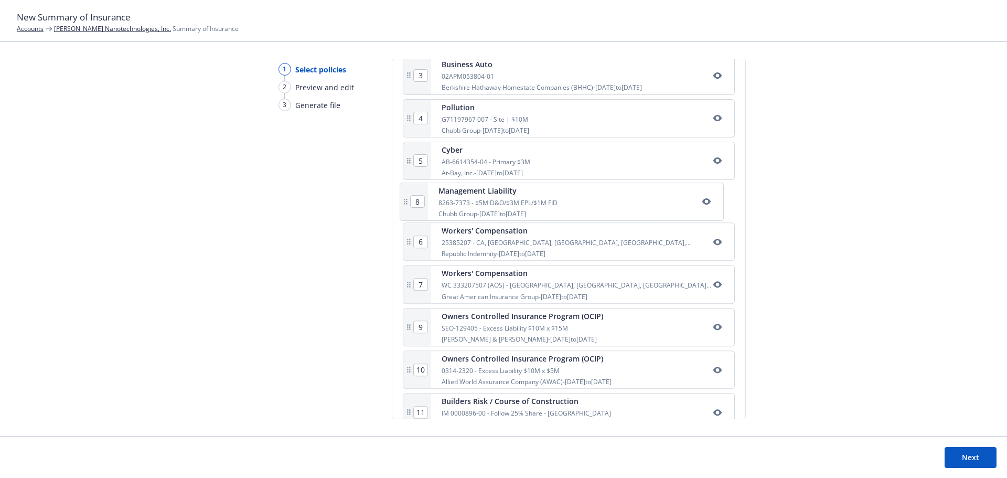
drag, startPoint x: 505, startPoint y: 395, endPoint x: 504, endPoint y: 199, distance: 196.2
click at [504, 199] on div "1 Commercial Package PL F258335 - General Liability Only Great American Insuran…" at bounding box center [569, 374] width 332 height 806
type input "7"
type input "8"
type input "6"
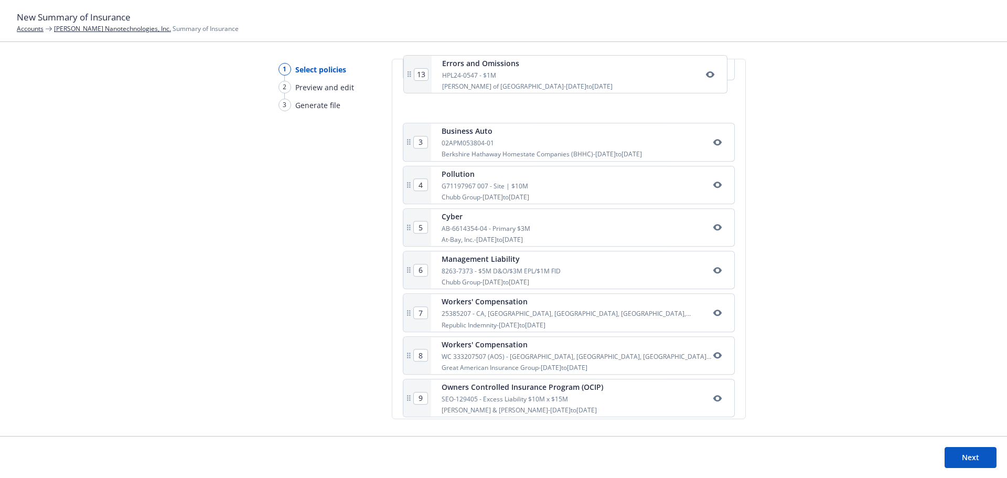
scroll to position [319, 0]
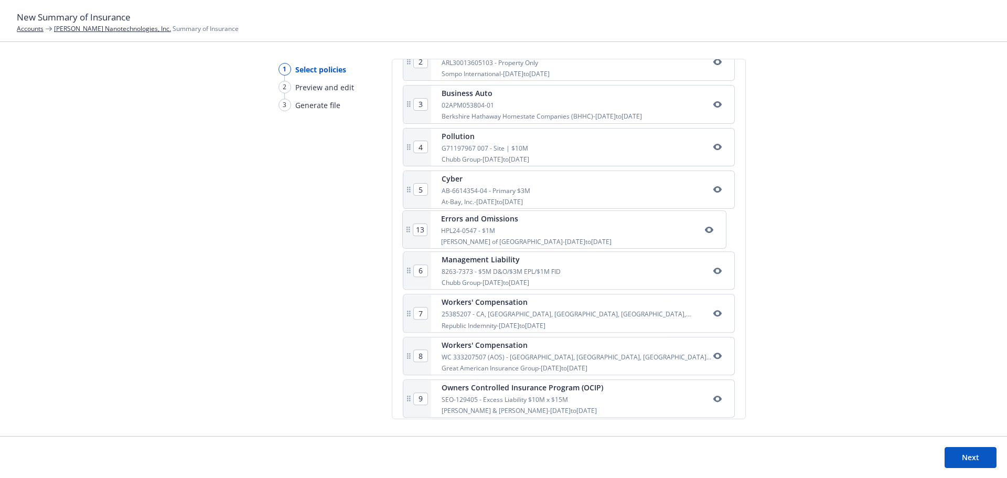
drag, startPoint x: 493, startPoint y: 201, endPoint x: 494, endPoint y: 241, distance: 39.9
click at [494, 241] on div "1 Commercial Package PL F258335 - General Liability Only Great American Insuran…" at bounding box center [569, 403] width 332 height 806
type input "6"
type input "7"
type input "10"
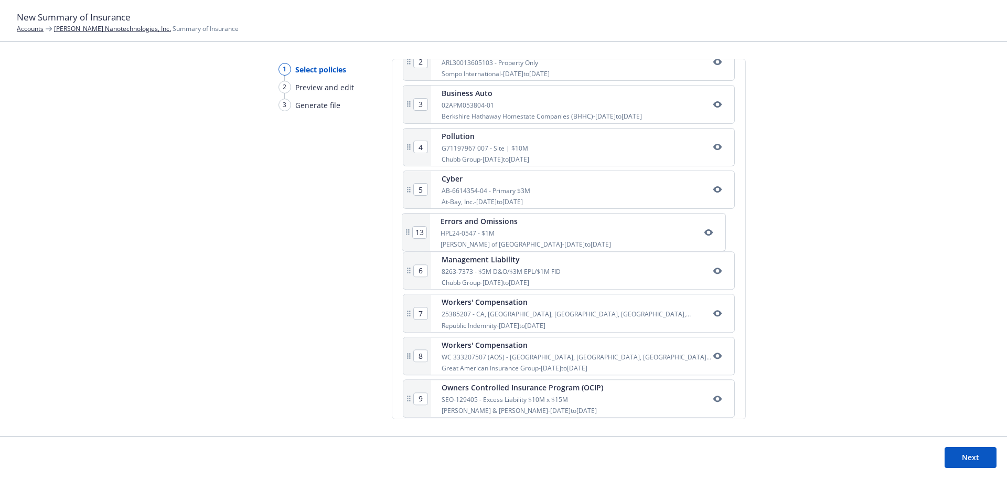
type input "11"
type input "12"
type input "13"
type input "8"
type input "9"
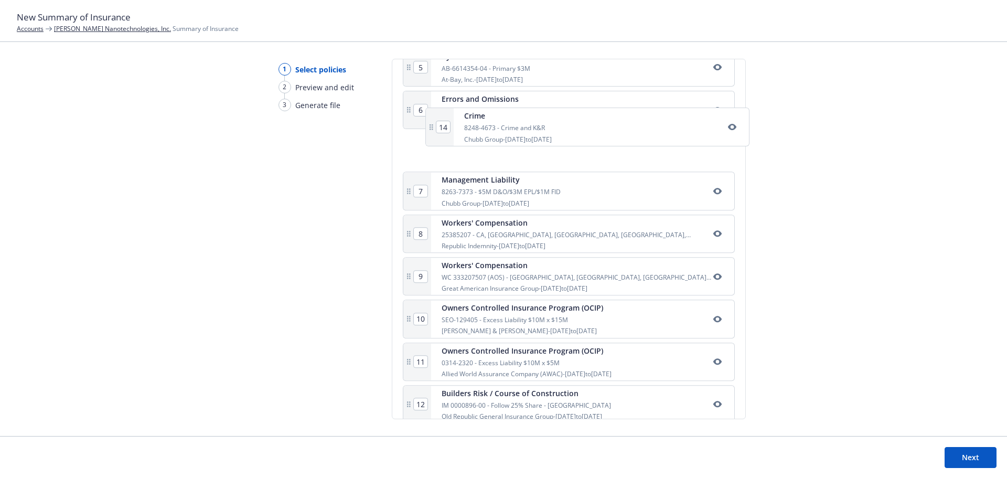
scroll to position [438, 0]
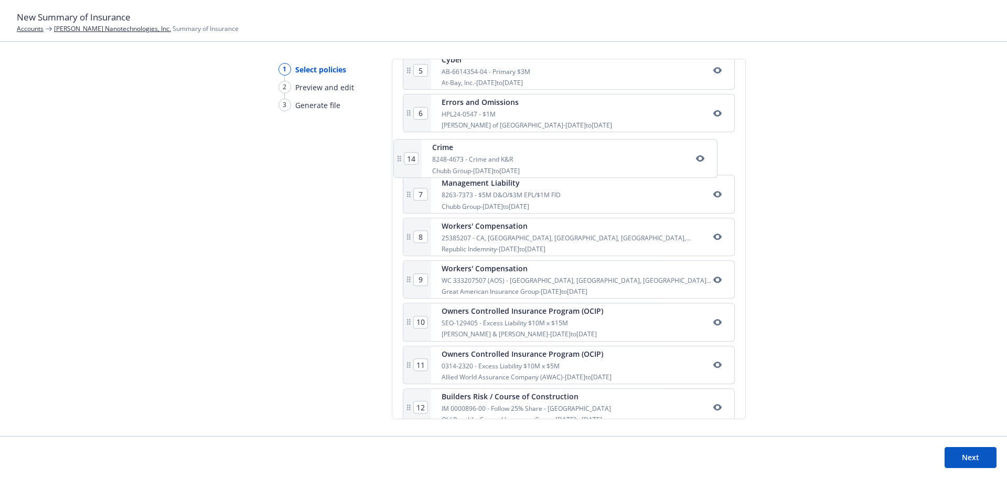
drag, startPoint x: 481, startPoint y: 310, endPoint x: 475, endPoint y: 158, distance: 151.7
click at [473, 154] on div "1 Commercial Package PL F258335 - General Liability Only Great American Insuran…" at bounding box center [569, 284] width 332 height 806
type input "7"
type input "8"
type input "9"
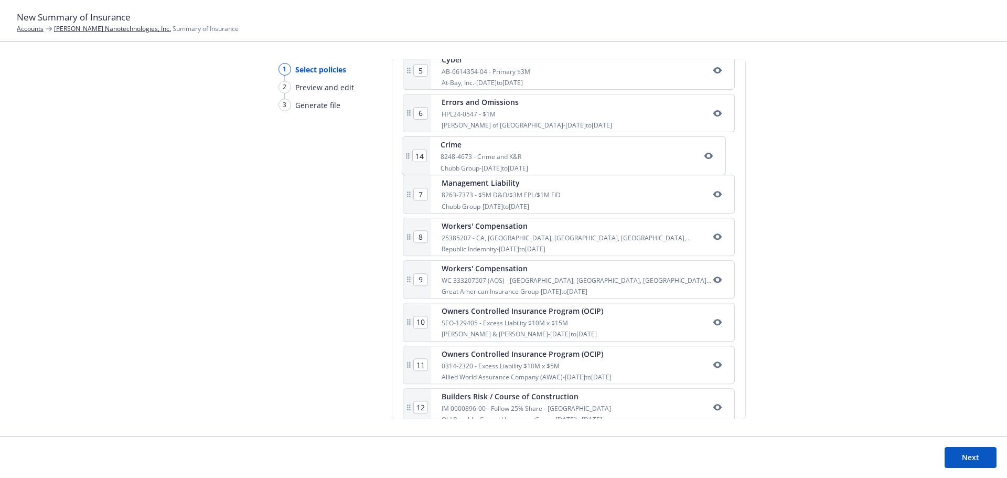
type input "10"
type input "11"
type input "12"
type input "13"
type input "14"
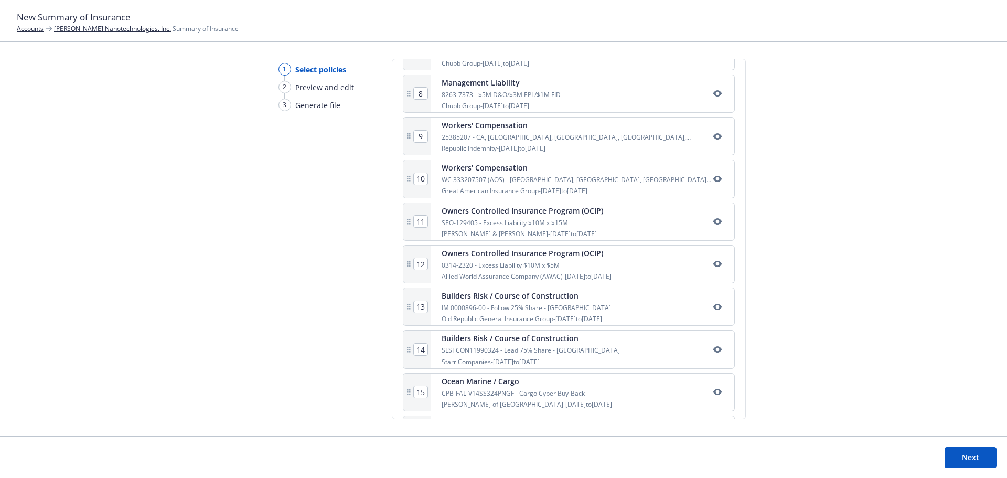
scroll to position [596, 0]
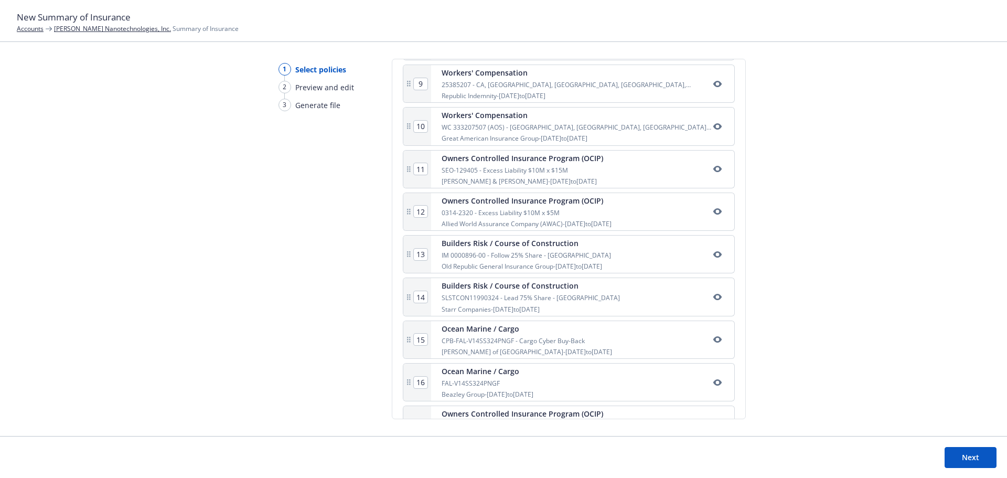
click at [500, 344] on div "CPB-FAL-V14SS324PNGF - Cargo Cyber Buy-Back" at bounding box center [527, 340] width 170 height 9
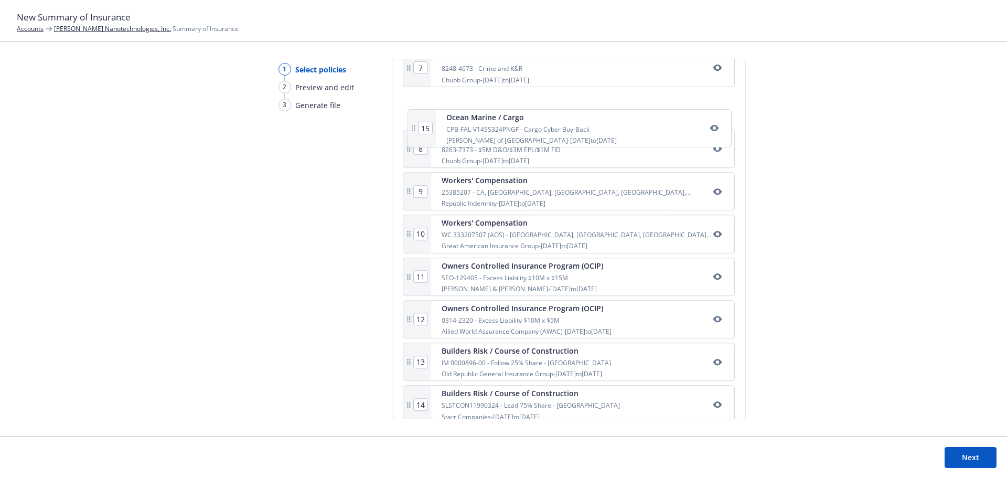
scroll to position [512, 0]
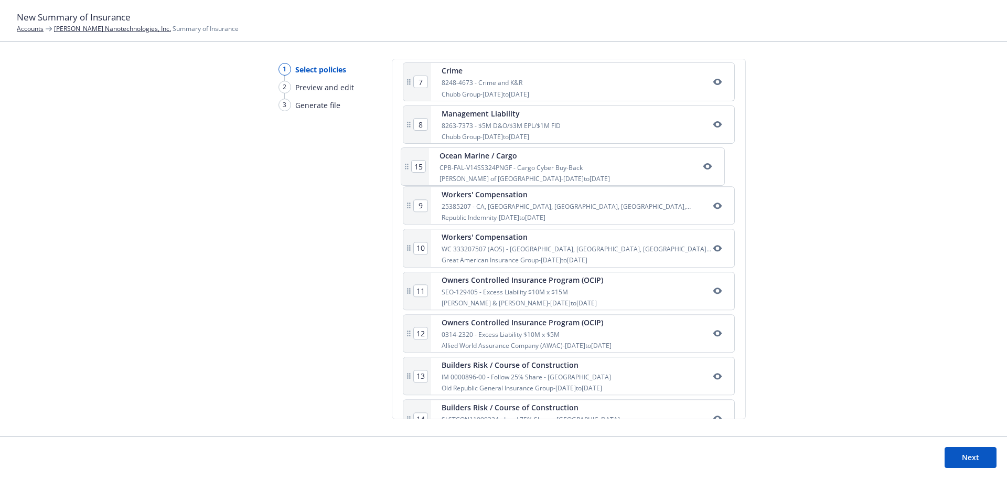
drag, startPoint x: 488, startPoint y: 394, endPoint x: 487, endPoint y: 165, distance: 229.2
click at [487, 165] on div "1 Commercial Package PL F258335 - General Liability Only Great American Insuran…" at bounding box center [569, 210] width 332 height 806
type input "9"
type input "10"
type input "11"
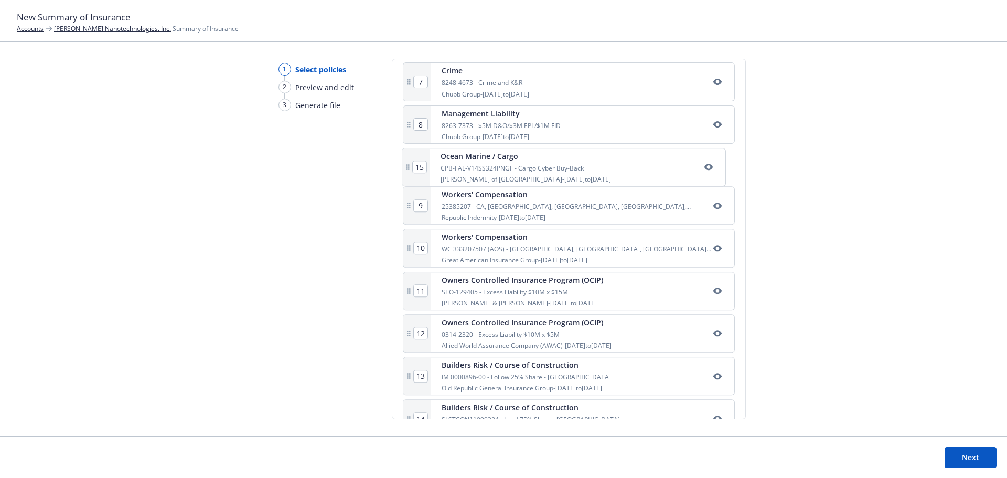
type input "12"
type input "13"
type input "14"
type input "15"
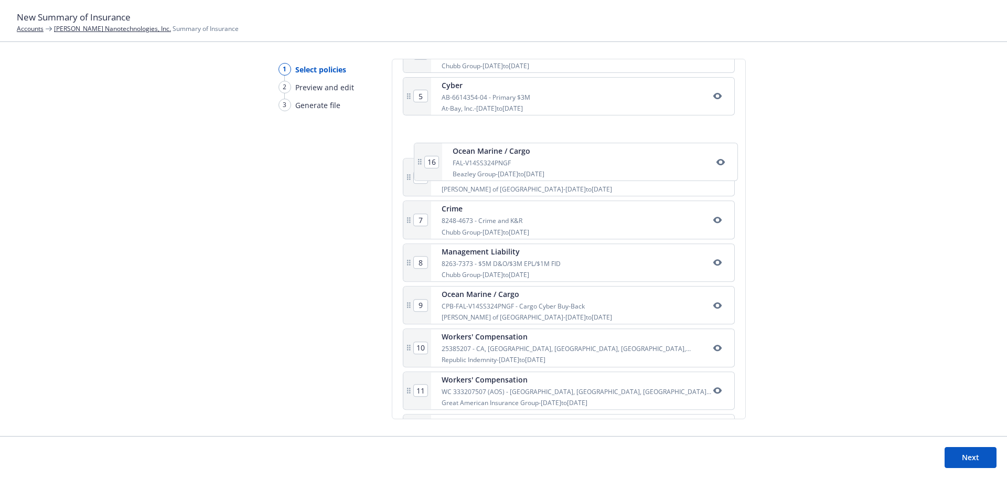
scroll to position [404, 0]
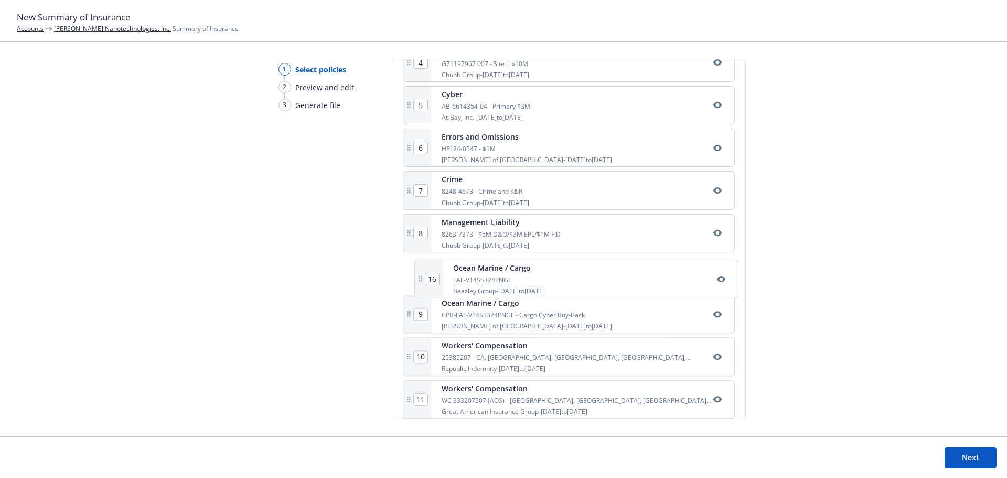
drag, startPoint x: 495, startPoint y: 264, endPoint x: 507, endPoint y: 277, distance: 17.4
click at [507, 277] on div "1 Commercial Package PL F258335 - General Liability Only Great American Insuran…" at bounding box center [569, 319] width 332 height 806
type input "10"
type input "9"
type input "11"
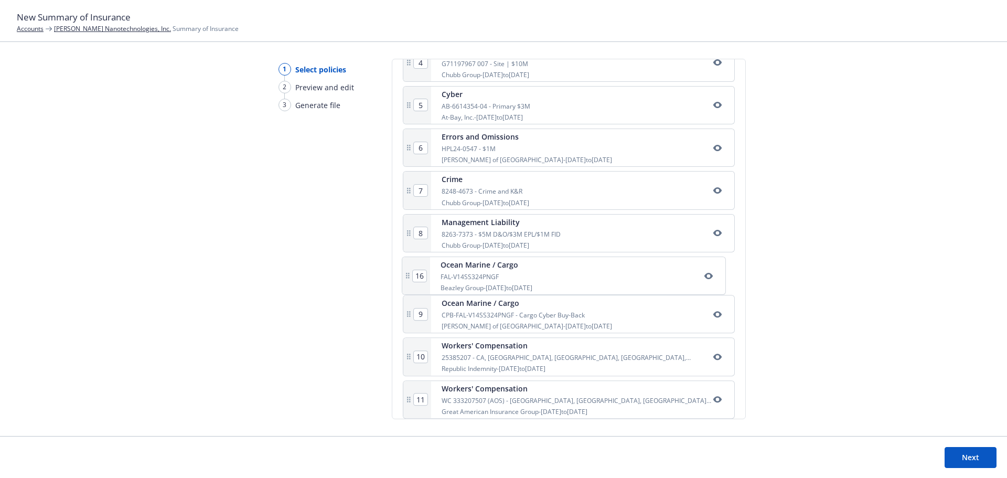
type input "12"
type input "13"
type input "14"
type input "15"
type input "16"
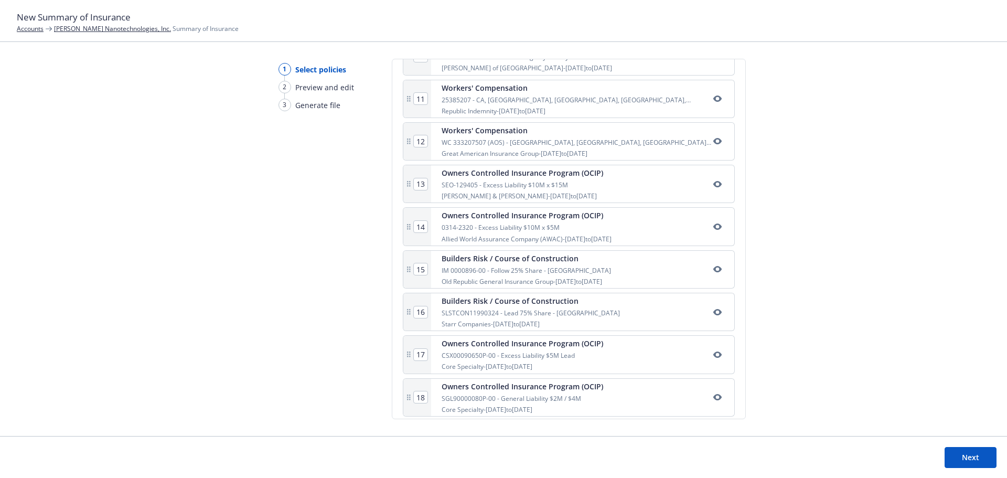
scroll to position [717, 0]
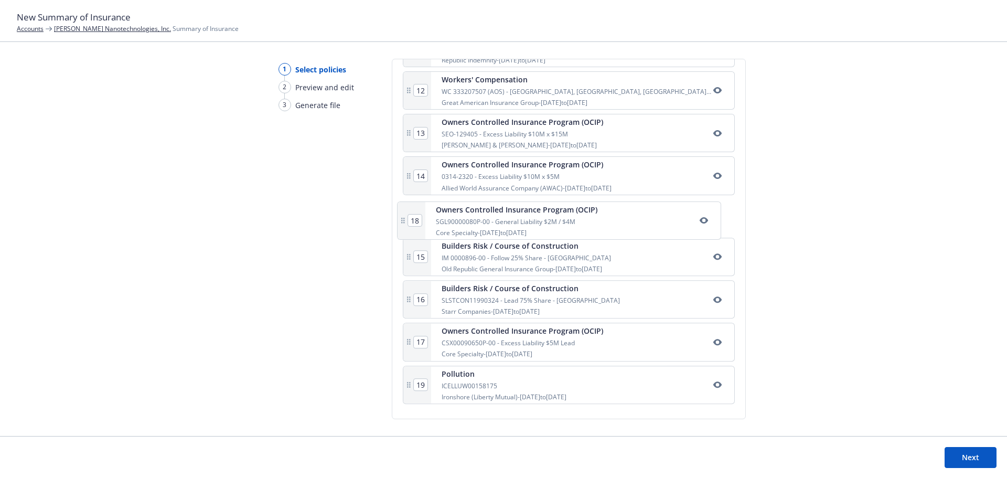
drag, startPoint x: 529, startPoint y: 351, endPoint x: 525, endPoint y: 222, distance: 129.1
click at [525, 222] on div "1 Commercial Package PL F258335 - General Liability Only Great American Insuran…" at bounding box center [569, 5] width 332 height 806
type input "18"
type input "15"
type input "16"
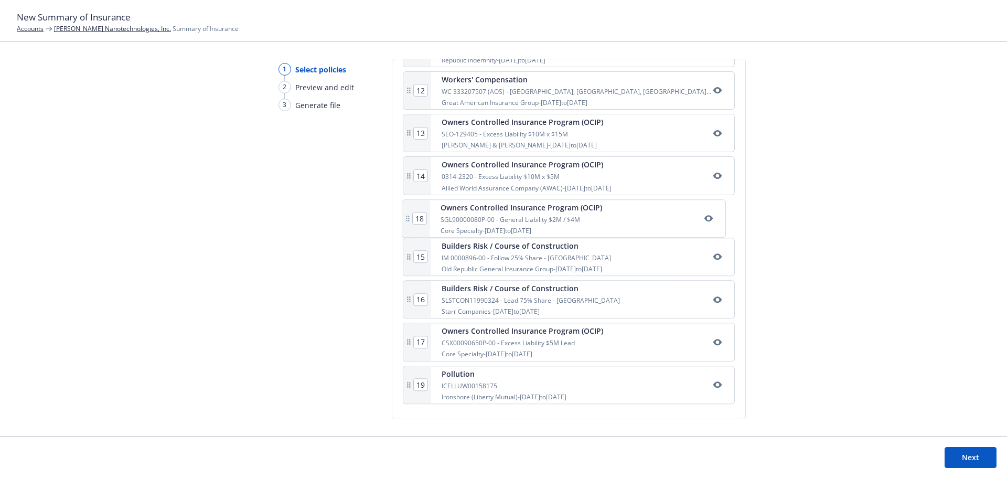
type input "17"
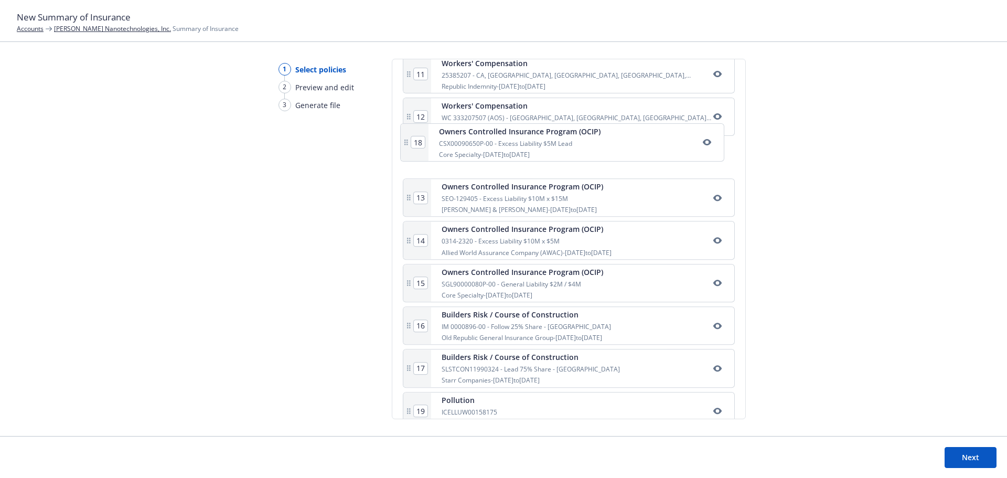
scroll to position [690, 0]
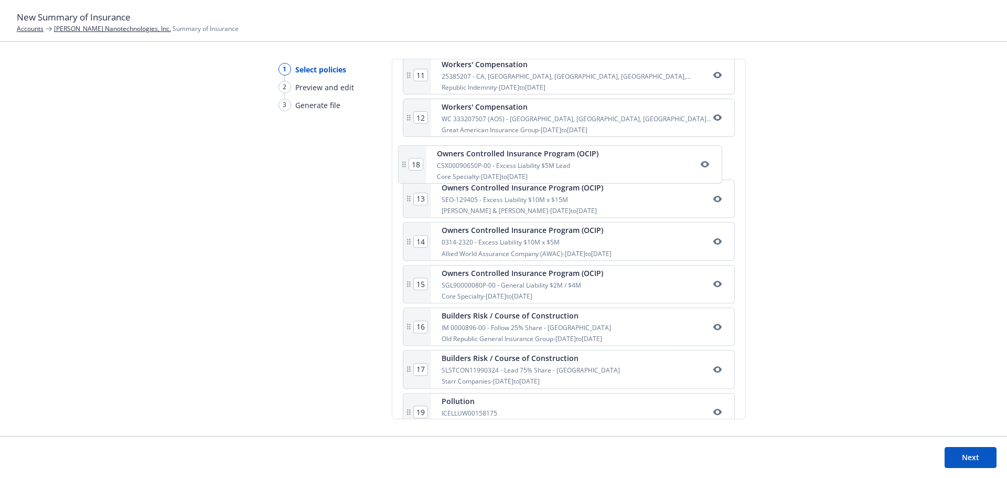
drag, startPoint x: 532, startPoint y: 357, endPoint x: 528, endPoint y: 170, distance: 186.8
click at [528, 170] on div "1 Commercial Package PL F258335 - General Liability Only Great American Insuran…" at bounding box center [569, 33] width 332 height 806
type input "16"
type input "14"
type input "15"
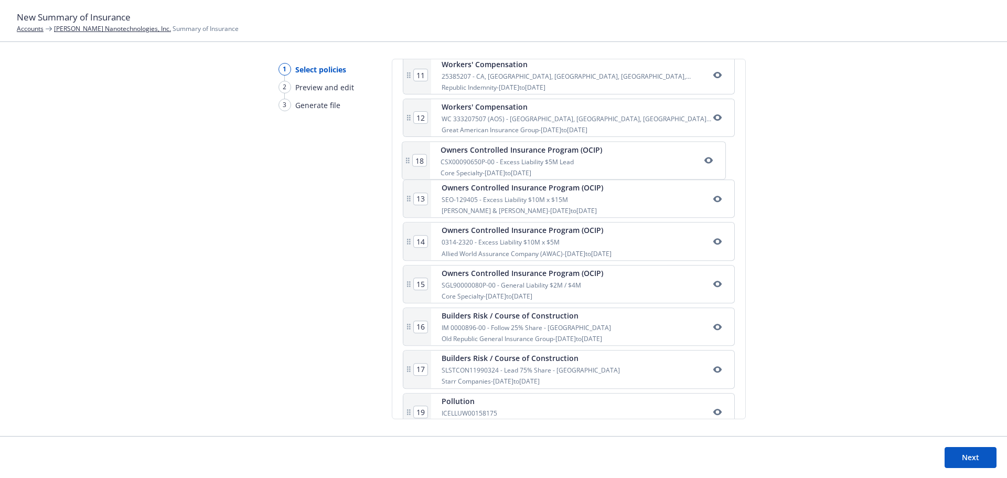
type input "17"
type input "18"
type input "13"
drag, startPoint x: 531, startPoint y: 259, endPoint x: 526, endPoint y: 210, distance: 49.6
click at [526, 210] on div "1 Commercial Package PL F258335 - General Liability Only Great American Insuran…" at bounding box center [569, 33] width 332 height 806
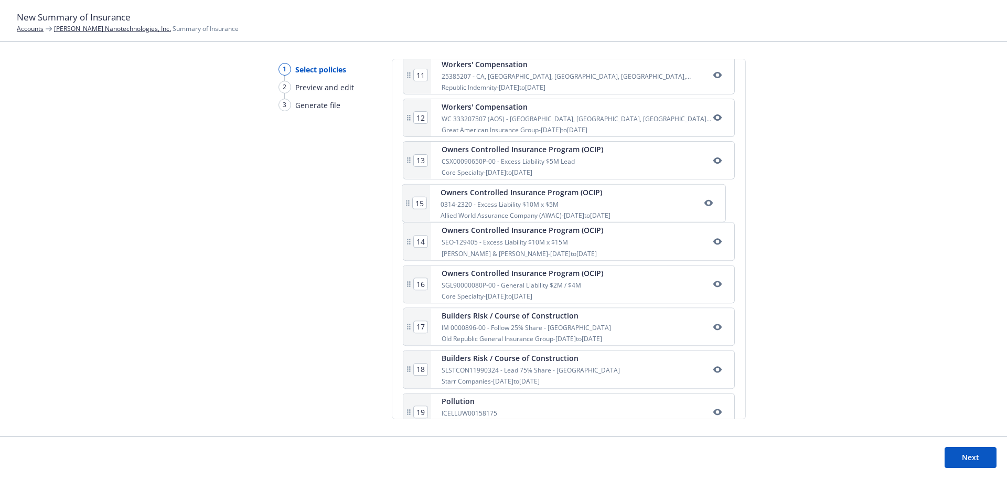
type input "15"
type input "14"
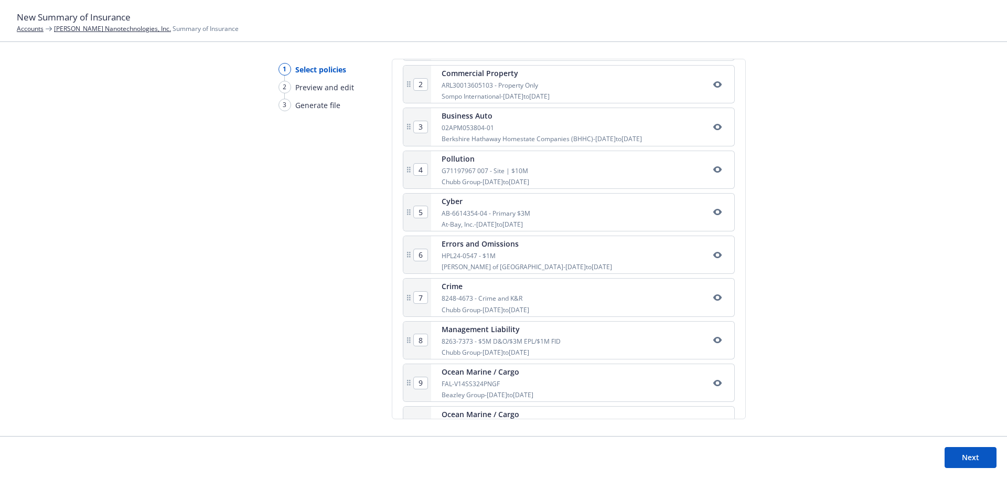
scroll to position [297, 0]
drag, startPoint x: 975, startPoint y: 457, endPoint x: 960, endPoint y: 451, distance: 15.8
click at [973, 455] on button "Next" at bounding box center [971, 457] width 52 height 21
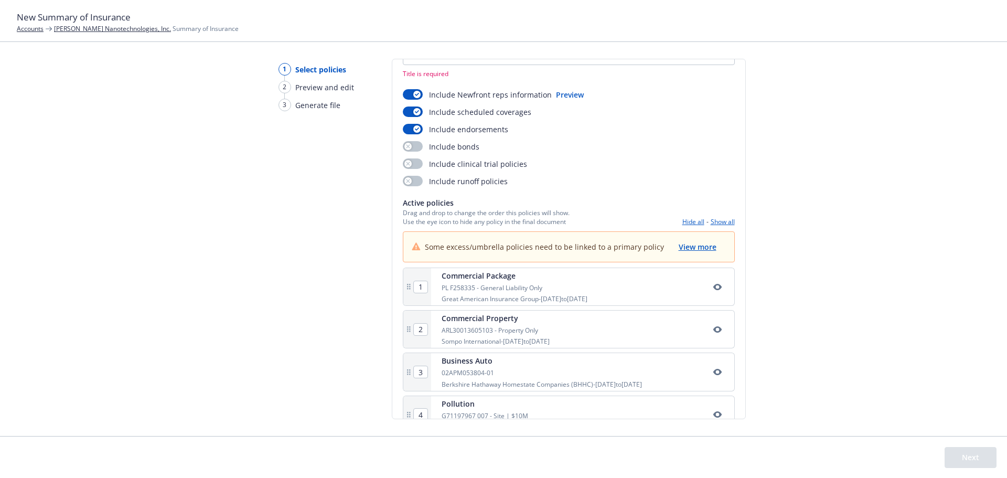
scroll to position [0, 0]
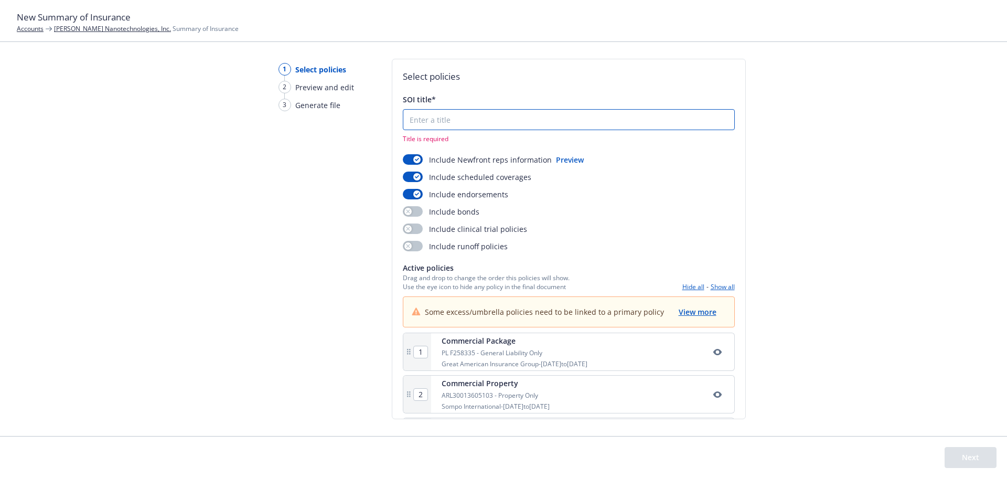
click at [485, 126] on input "SOI title*" at bounding box center [568, 120] width 331 height 20
click at [516, 114] on input "SOI title*" at bounding box center [568, 120] width 331 height 20
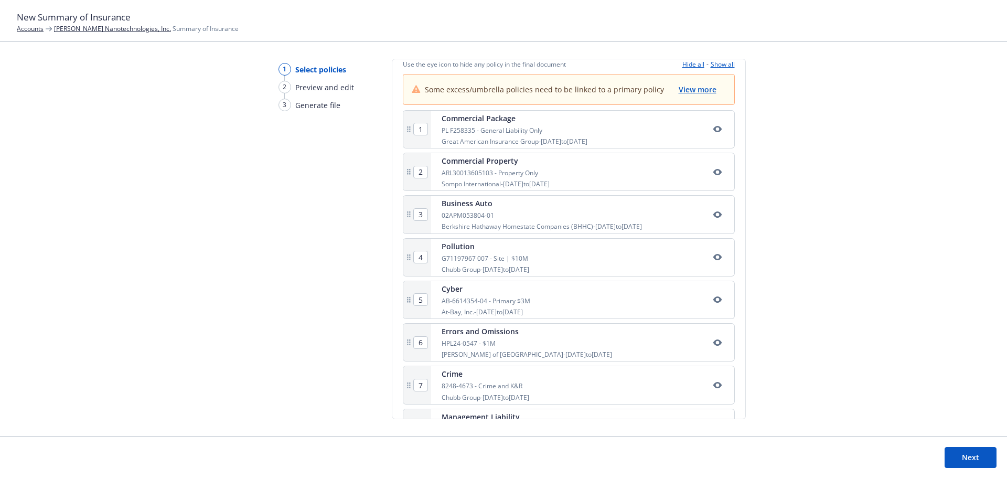
scroll to position [210, 0]
type input "24-25 Sila Nanotechnologies, Inc Summary of Insurance"
click at [974, 456] on button "Next" at bounding box center [971, 457] width 52 height 21
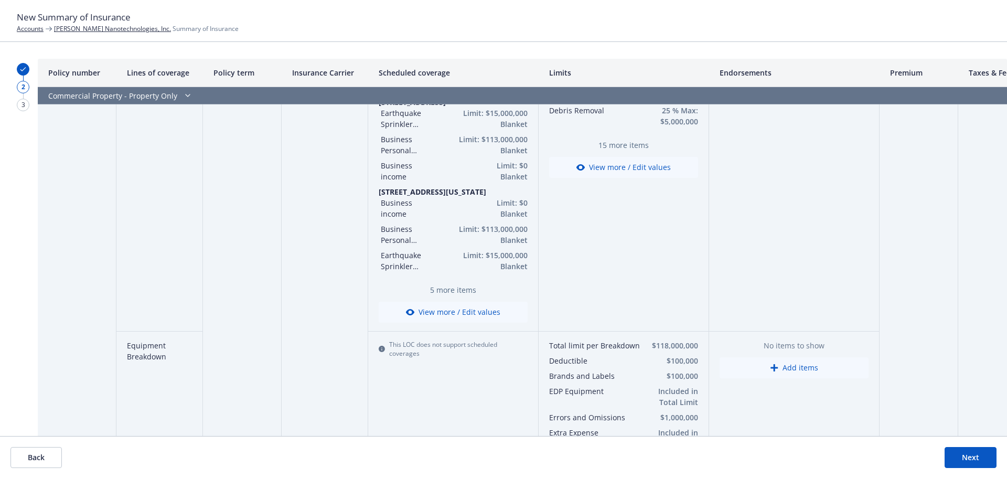
scroll to position [577, 0]
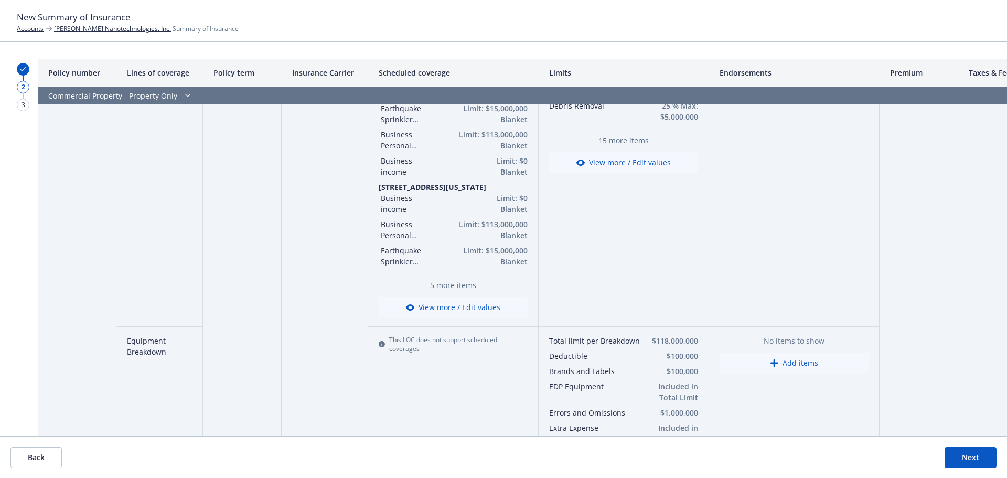
click at [472, 302] on button "View more / Edit values" at bounding box center [453, 307] width 149 height 21
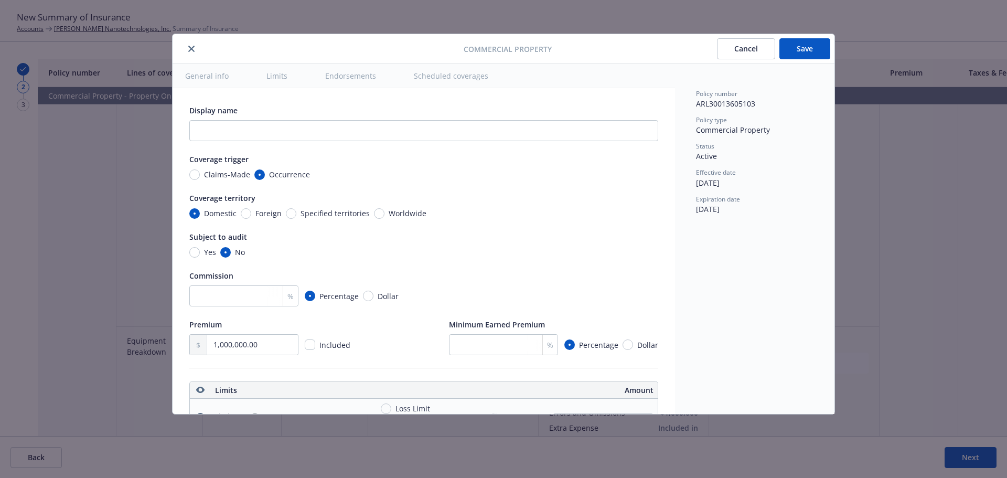
type textarea "x"
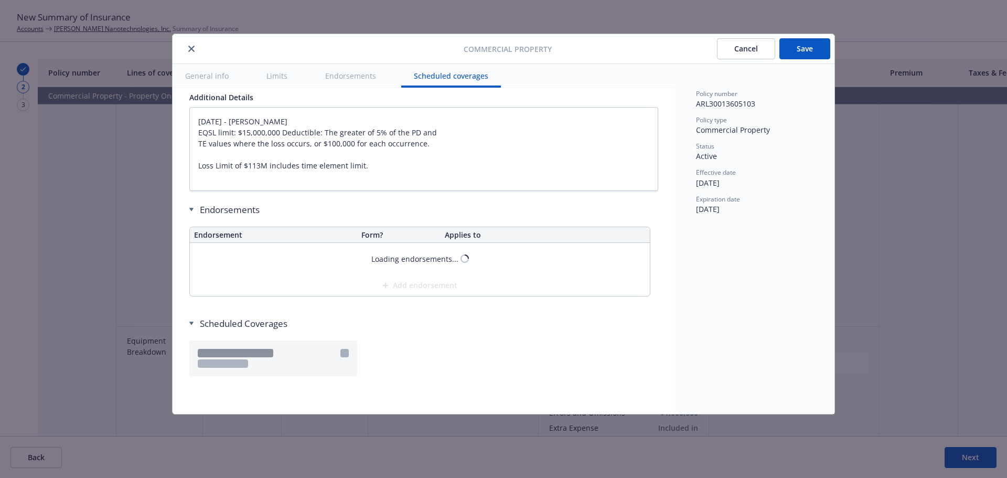
scroll to position [3548, 0]
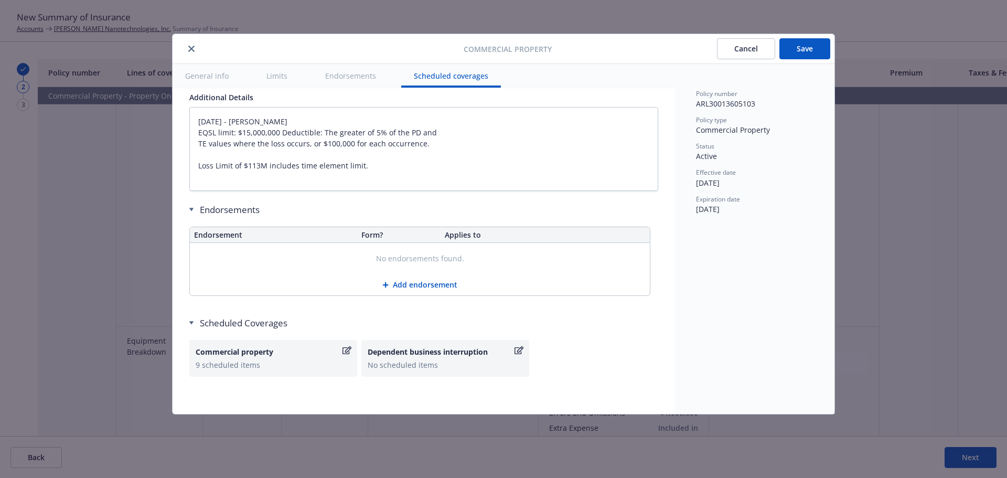
click at [292, 357] on div "Commercial property 9 scheduled items" at bounding box center [273, 358] width 155 height 24
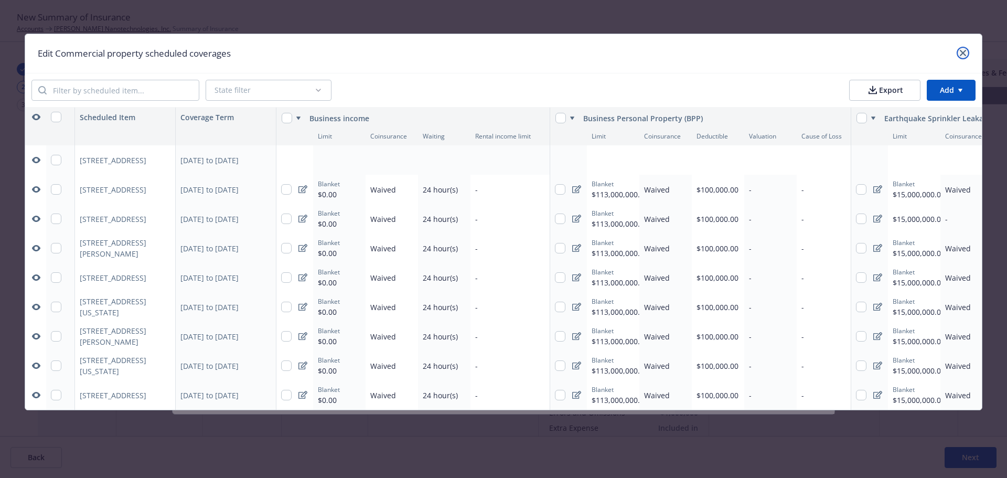
click at [964, 50] on icon "close" at bounding box center [963, 53] width 6 height 6
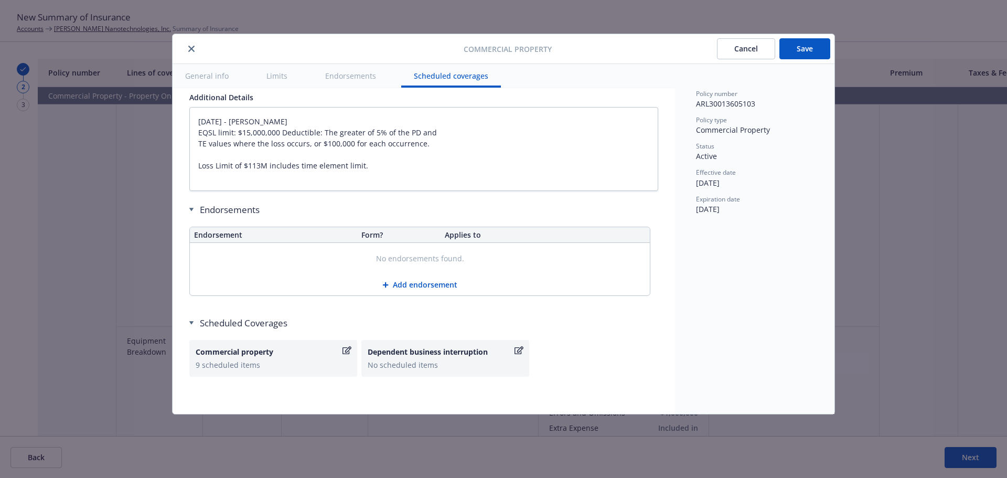
drag, startPoint x: 197, startPoint y: 50, endPoint x: 191, endPoint y: 47, distance: 6.6
click at [192, 47] on button "close" at bounding box center [191, 48] width 13 height 13
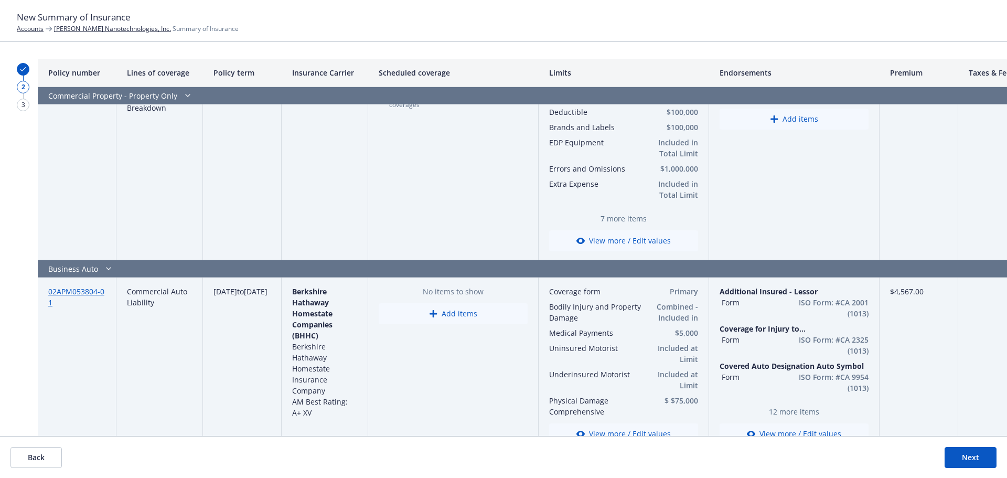
scroll to position [944, 0]
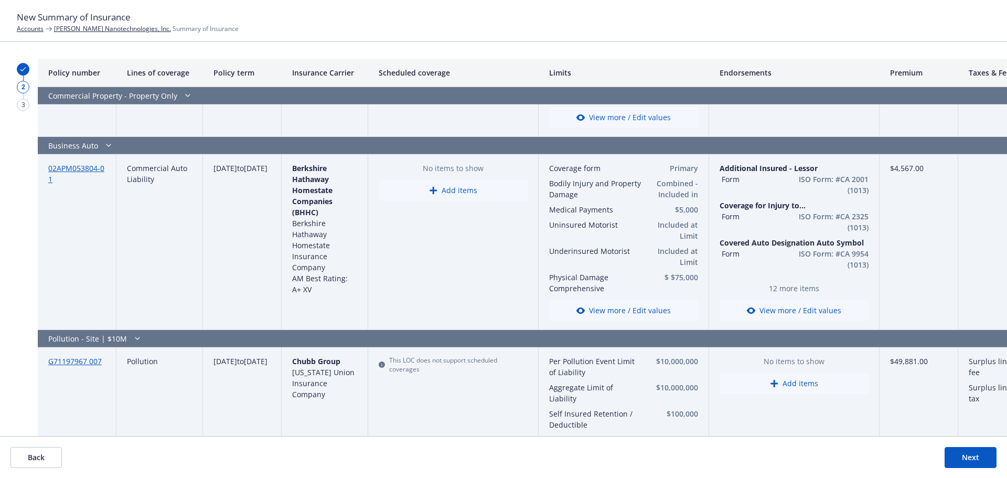
click at [960, 455] on button "Next" at bounding box center [971, 457] width 52 height 21
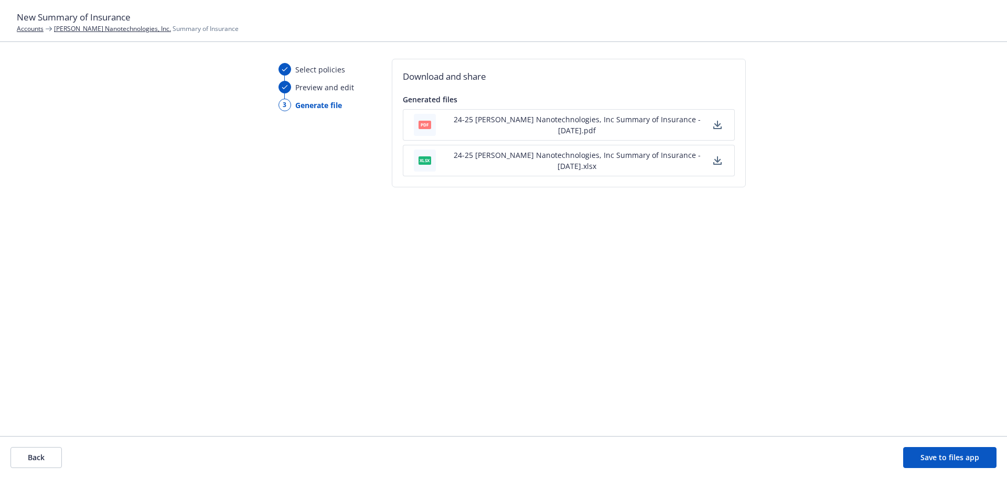
click at [630, 157] on button "24-25 Sila Nanotechnologies, Inc Summary of Insurance - 09/09/2025.xlsx" at bounding box center [577, 160] width 268 height 22
click at [1006, 187] on div "Select policies Preview and edit 3 Generate file Download and share Generated f…" at bounding box center [503, 247] width 1007 height 377
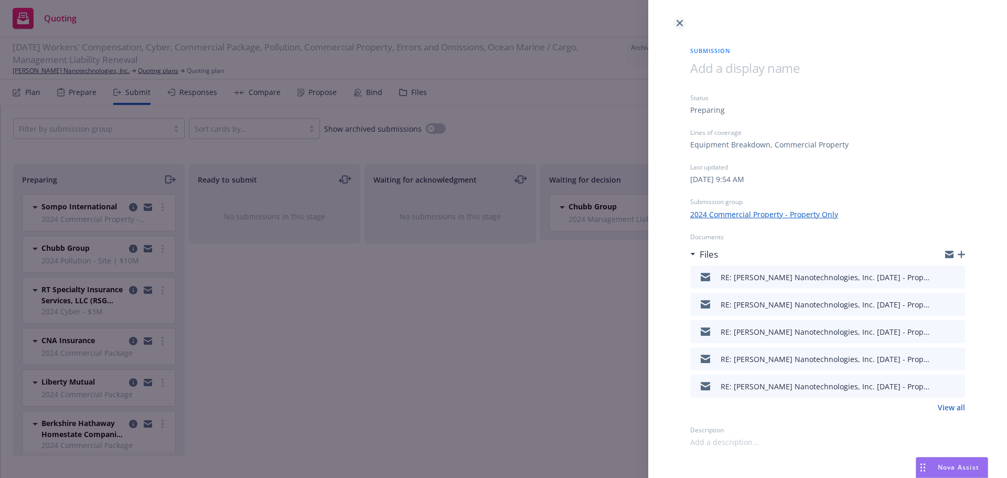
click at [675, 23] on link "close" at bounding box center [679, 23] width 13 height 13
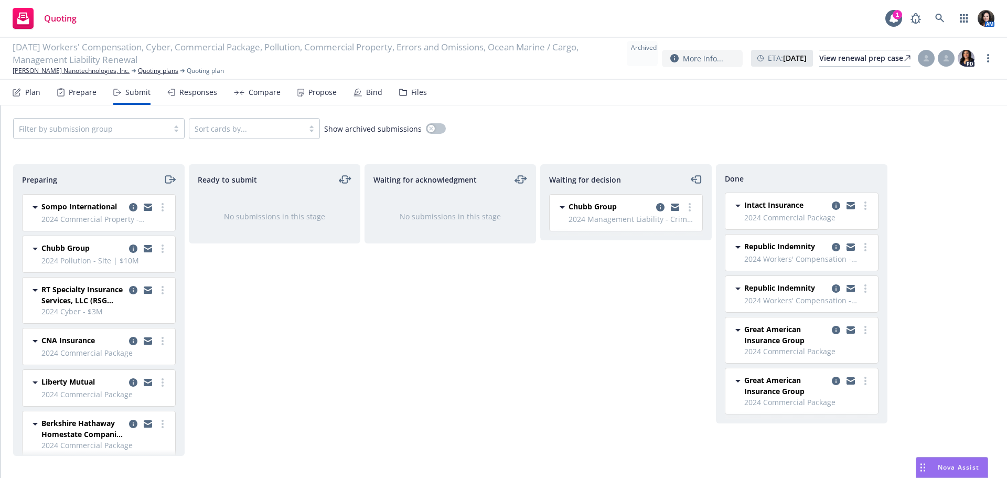
click at [402, 98] on div "Files" at bounding box center [413, 92] width 28 height 25
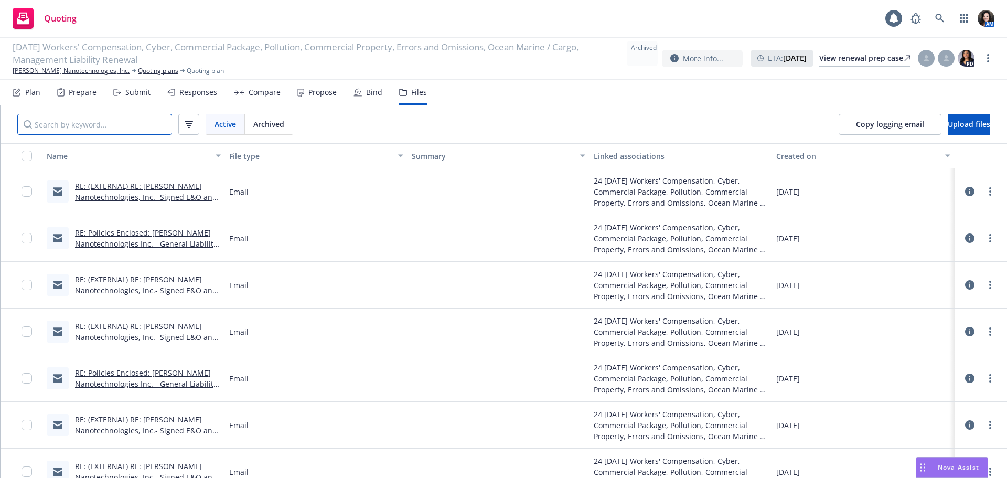
click at [133, 117] on input "Search by keyword..." at bounding box center [94, 124] width 155 height 21
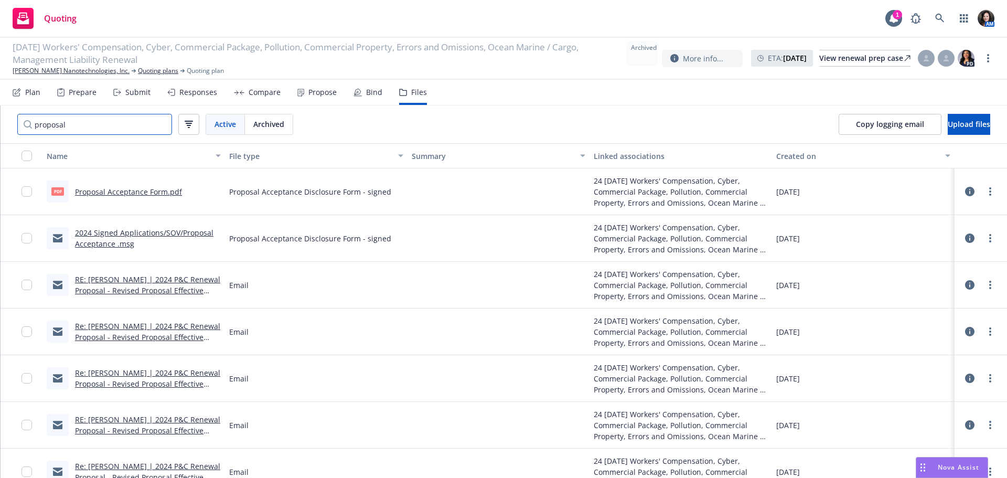
type input "proposal"
click at [132, 194] on link "Proposal Acceptance Form.pdf" at bounding box center [128, 192] width 107 height 10
click at [104, 229] on link "2024 Signed Applications/SOV/Proposal Acceptance .msg" at bounding box center [144, 238] width 138 height 21
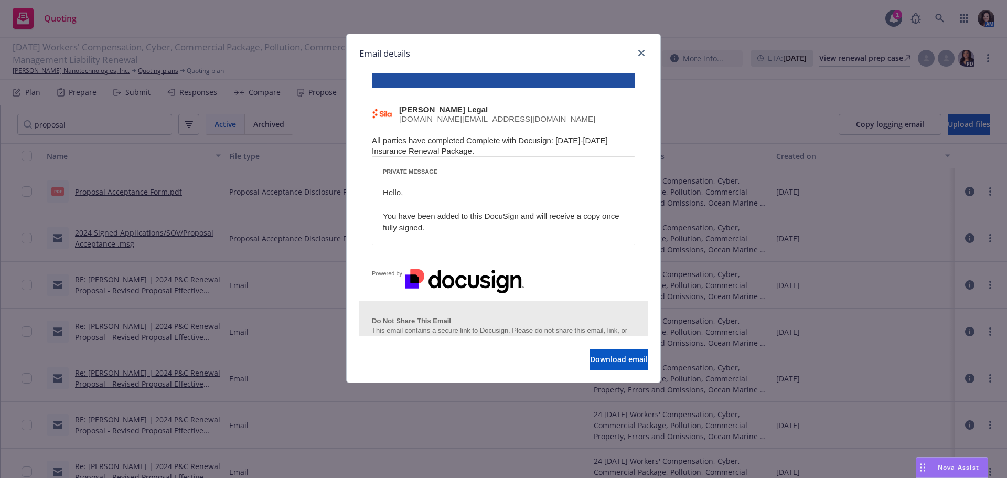
scroll to position [210, 0]
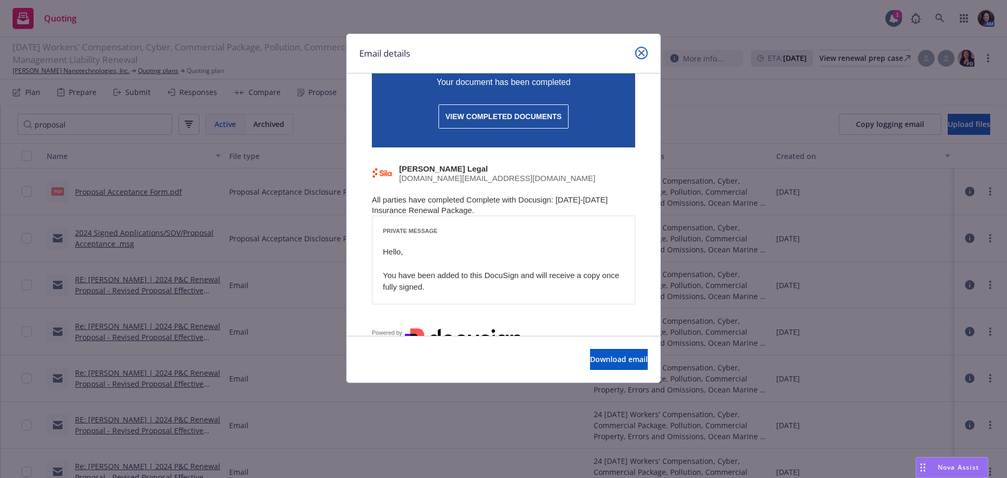
click at [638, 50] on link "close" at bounding box center [641, 53] width 13 height 13
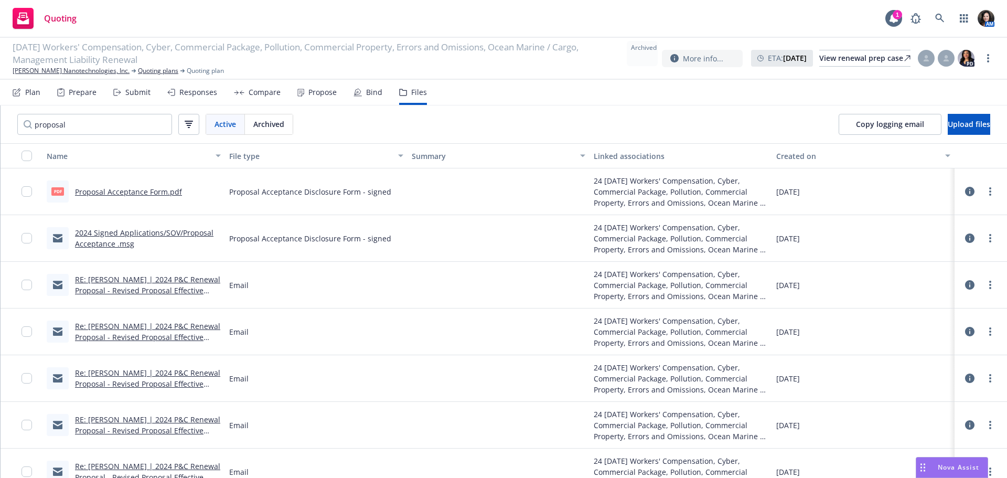
click at [157, 287] on link "RE: [PERSON_NAME] | 2024 P&C Renewal Proposal - Revised Proposal Effective [DAT…" at bounding box center [147, 295] width 145 height 43
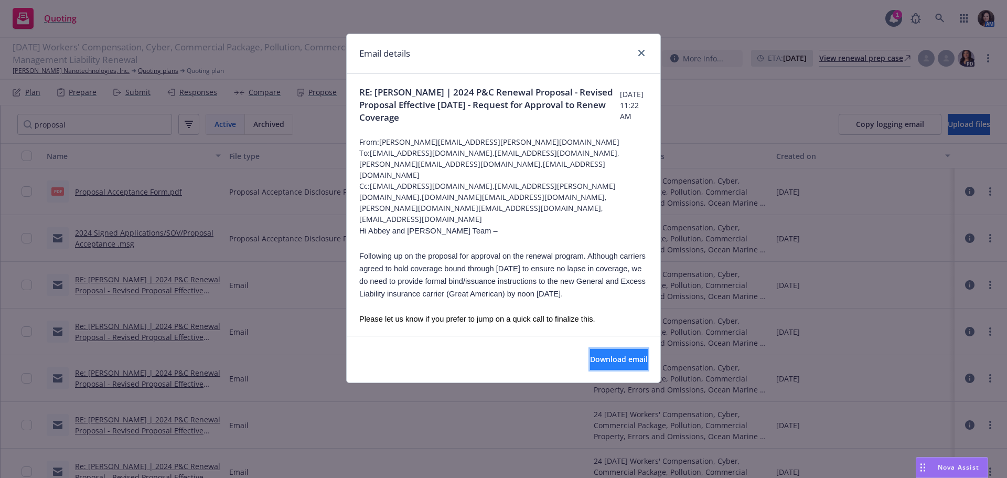
click at [597, 352] on button "Download email" at bounding box center [619, 359] width 58 height 21
